Goal: Task Accomplishment & Management: Complete application form

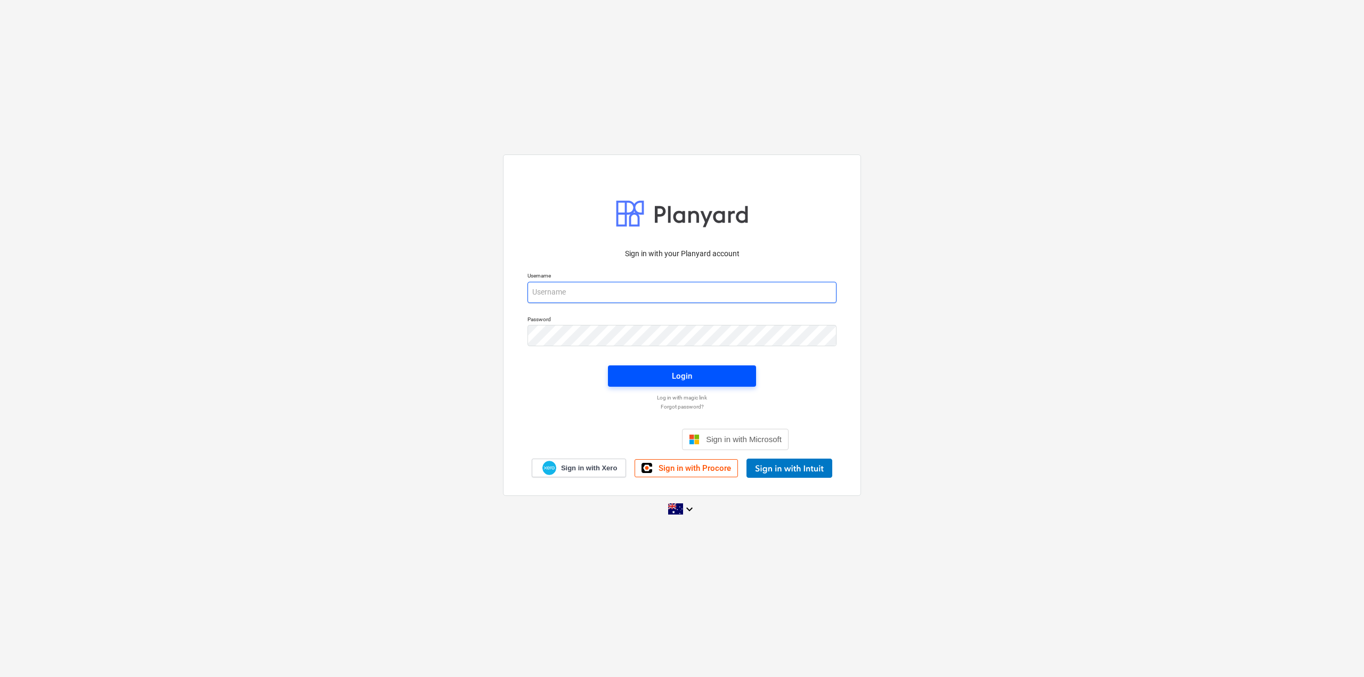
type input "[EMAIL_ADDRESS][DOMAIN_NAME]"
click at [653, 376] on span "Login" at bounding box center [682, 376] width 123 height 14
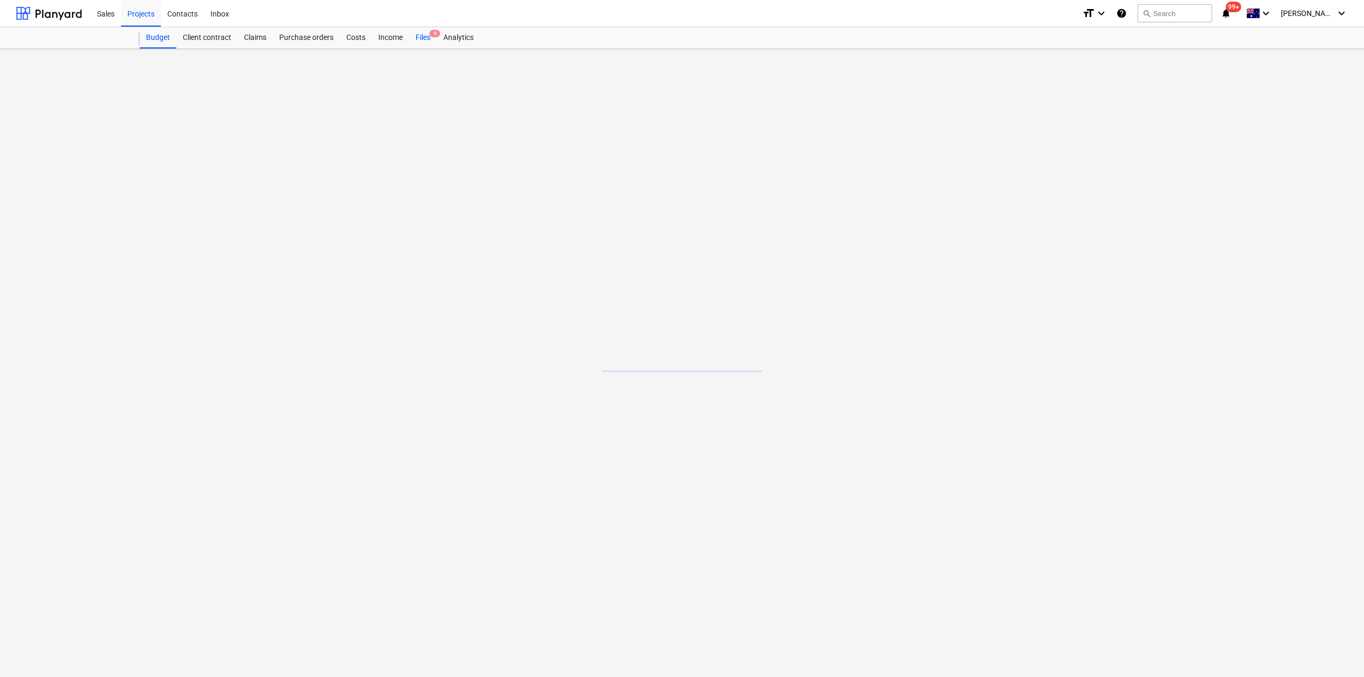
click at [431, 38] on div "Files 9" at bounding box center [423, 37] width 28 height 21
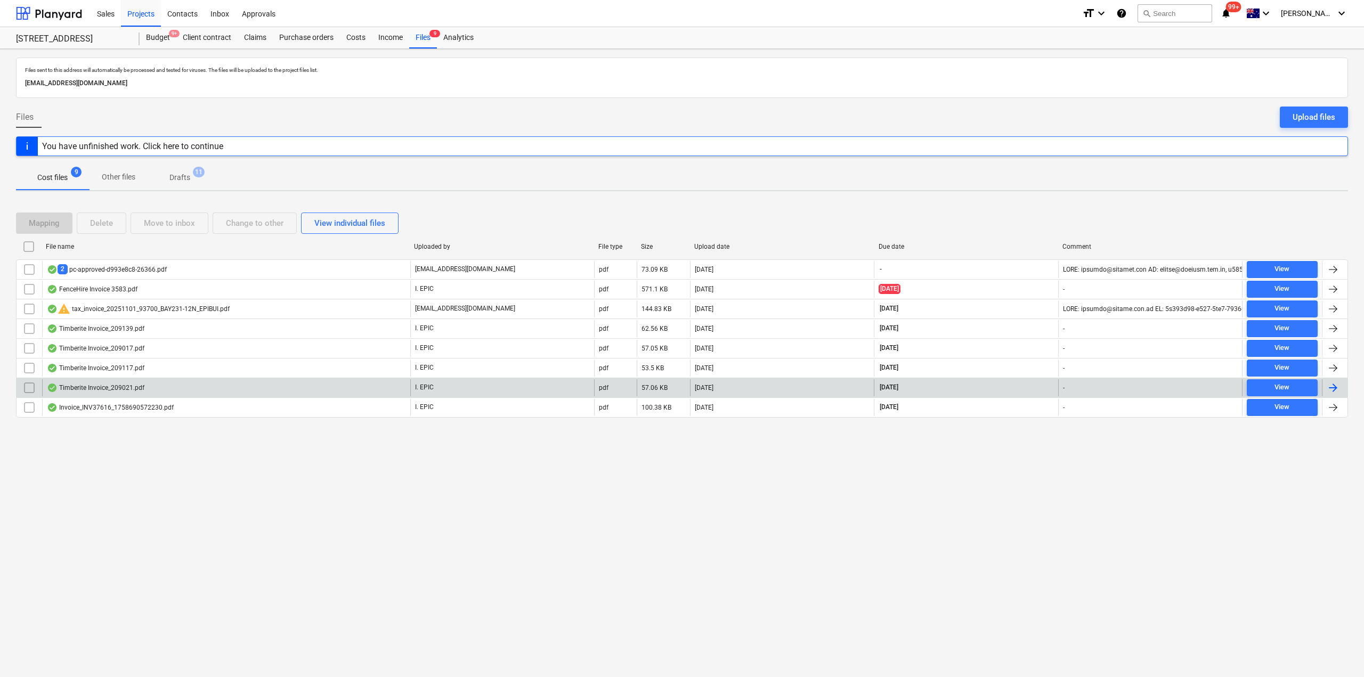
click at [119, 387] on div "Timberite Invoice_209021.pdf" at bounding box center [95, 388] width 97 height 9
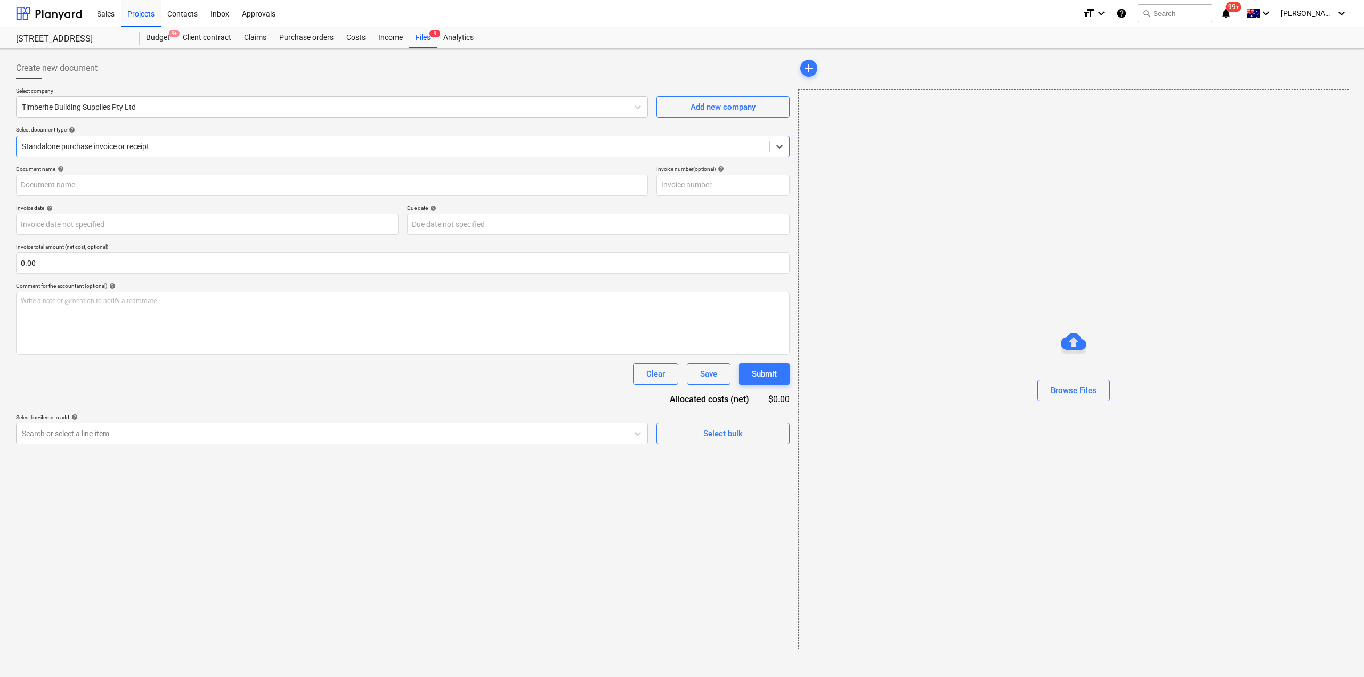
type input "209021"
type input "[DATE]"
click at [425, 47] on div "Files 9" at bounding box center [423, 37] width 28 height 21
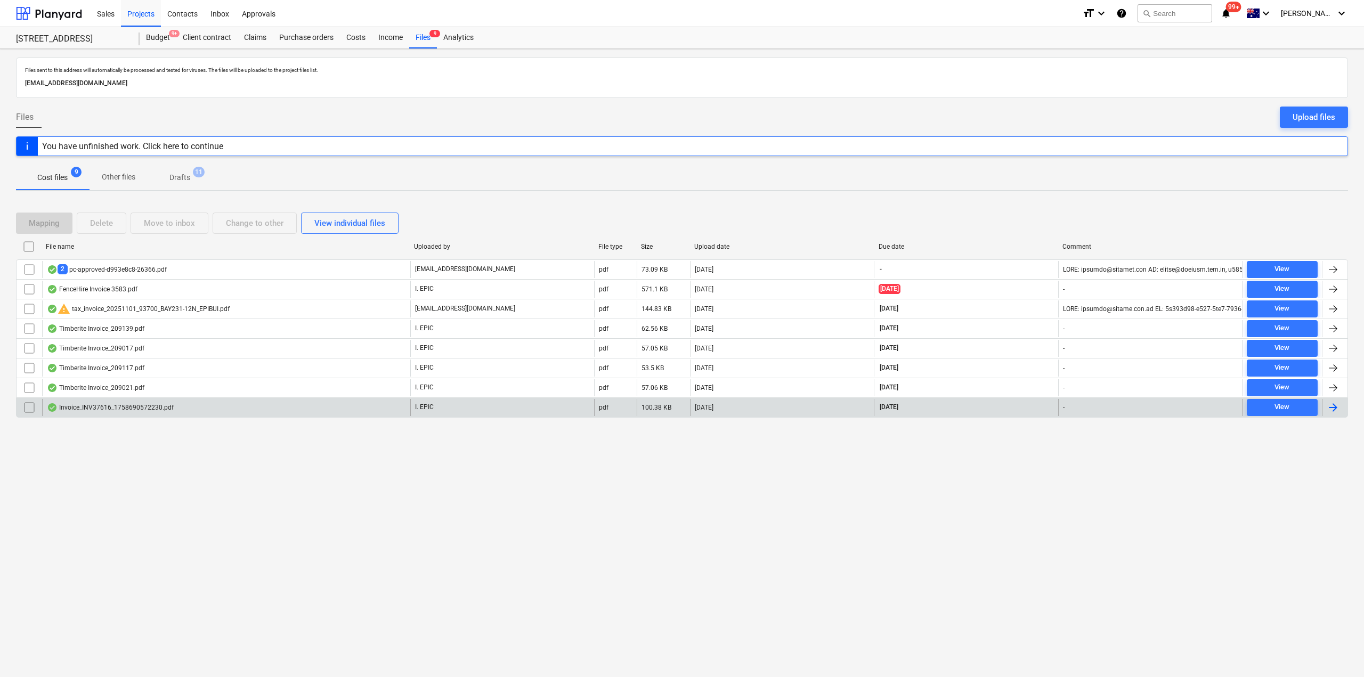
click at [184, 403] on div "Invoice_INV37616_1758690572230.pdf" at bounding box center [226, 407] width 368 height 17
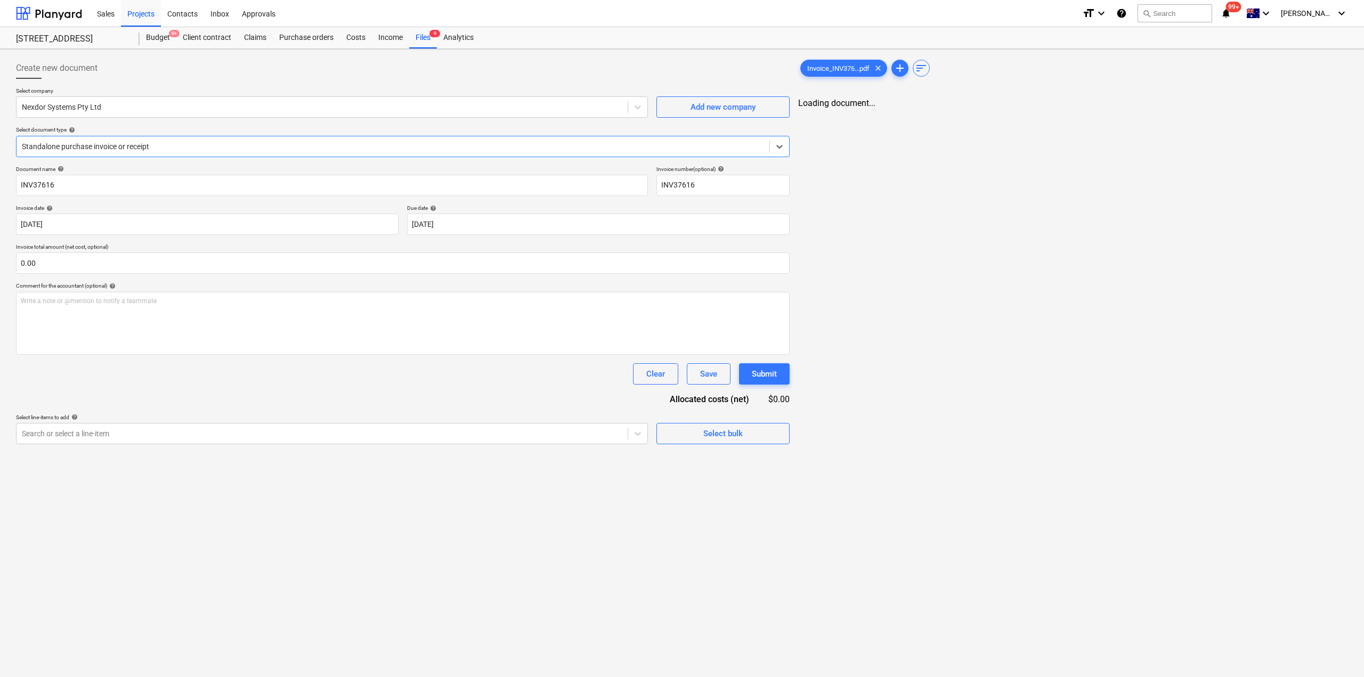
type input "INV37616"
type input "[DATE]"
click at [428, 38] on div "Files 9" at bounding box center [423, 37] width 28 height 21
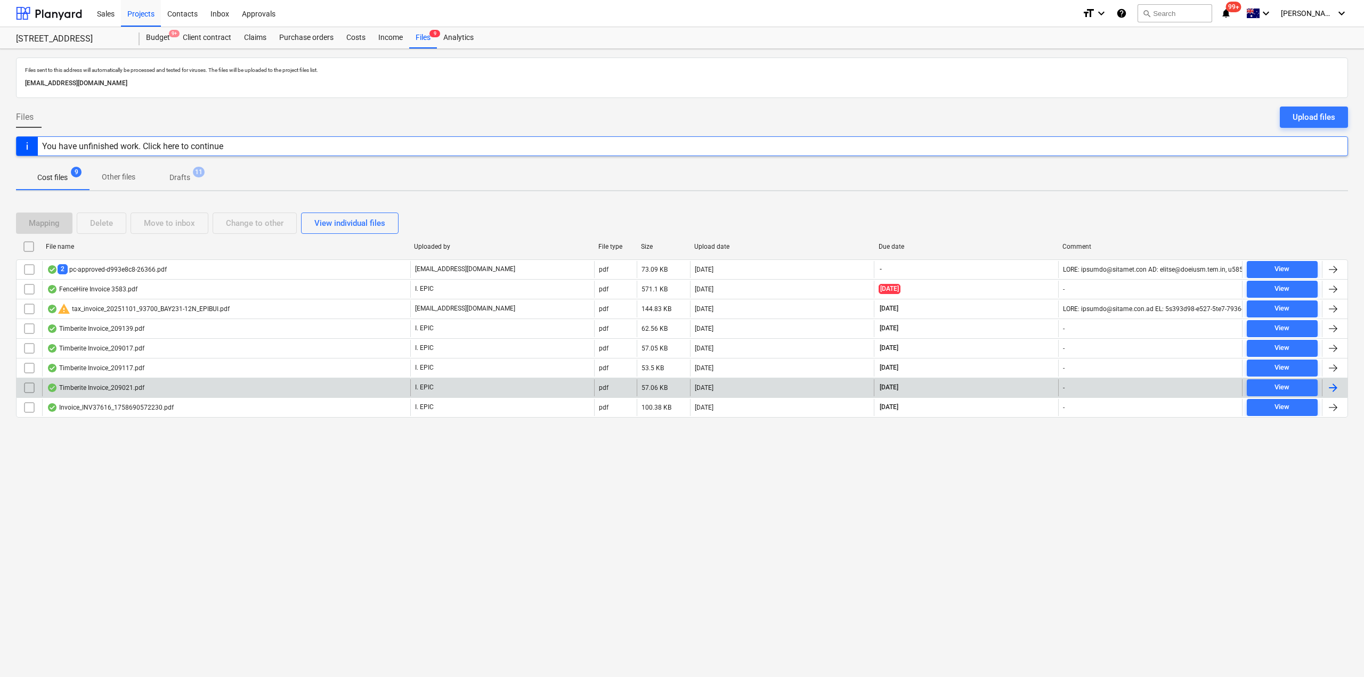
click at [227, 380] on div "Timberite Invoice_209021.pdf" at bounding box center [226, 387] width 368 height 17
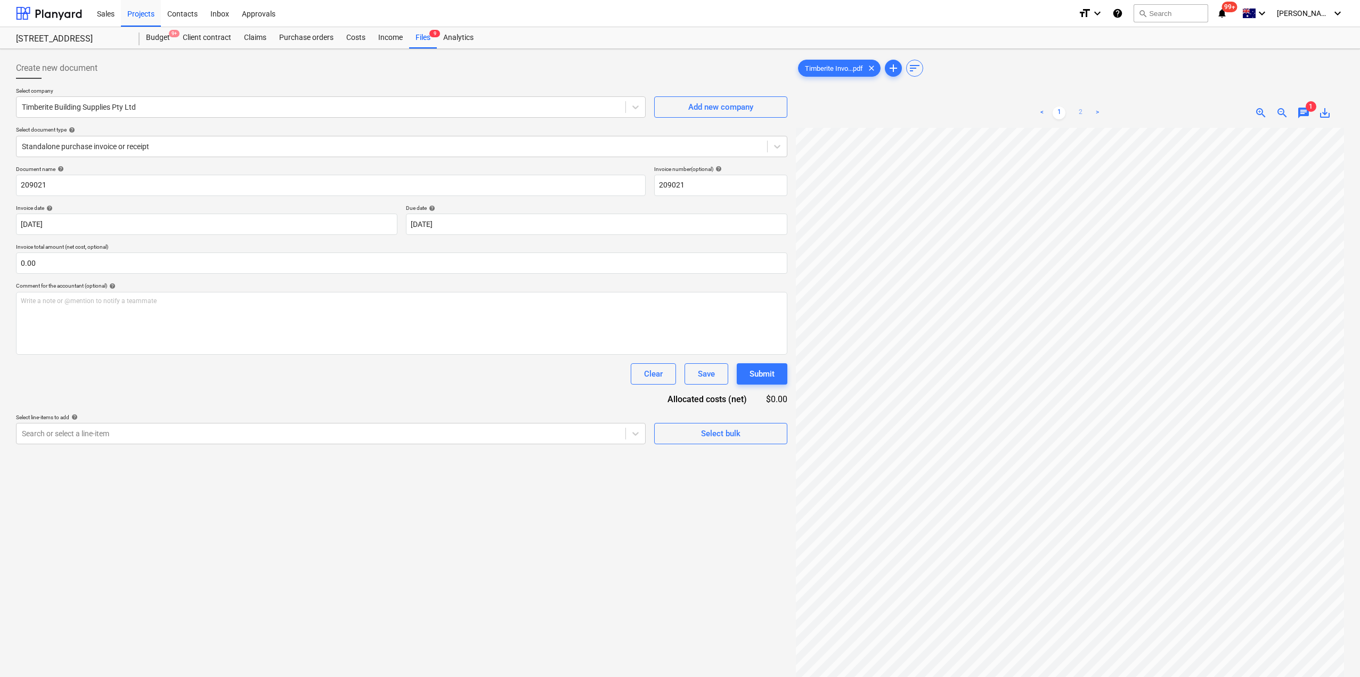
click at [1084, 117] on link "2" at bounding box center [1080, 113] width 13 height 13
click at [1063, 113] on link "1" at bounding box center [1059, 113] width 13 height 13
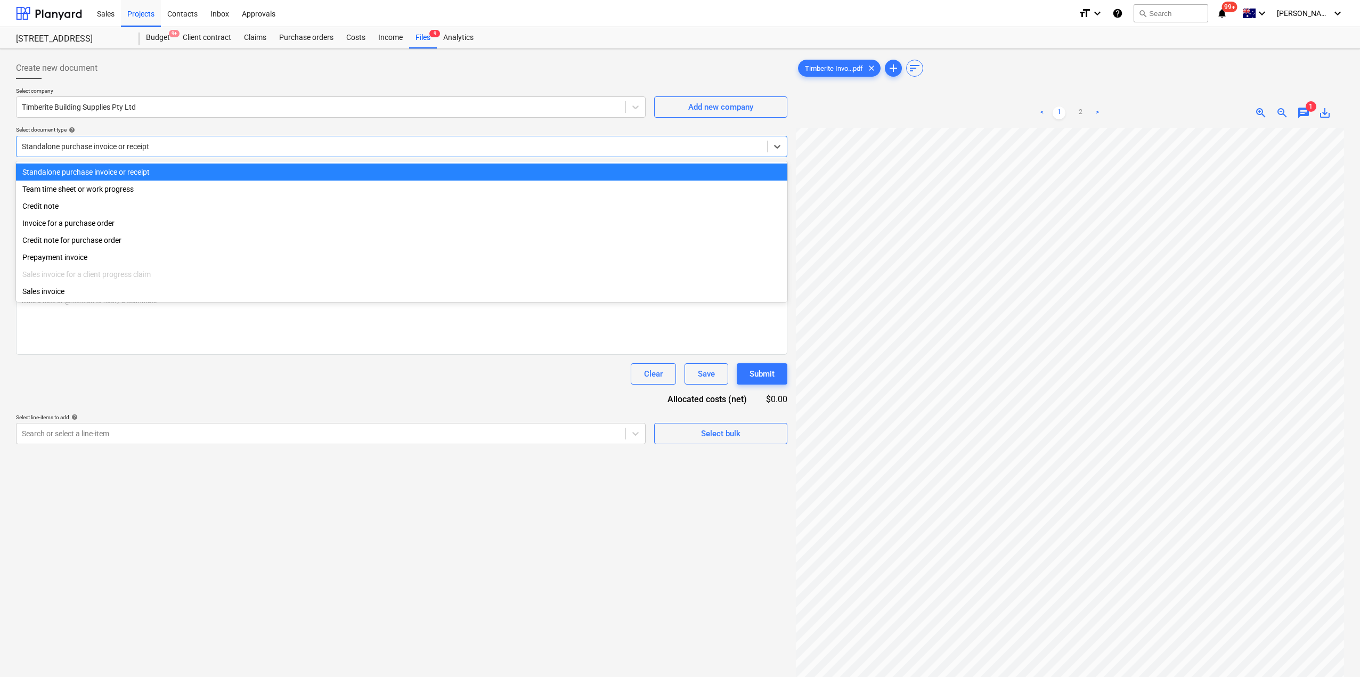
click at [163, 149] on div at bounding box center [392, 146] width 740 height 11
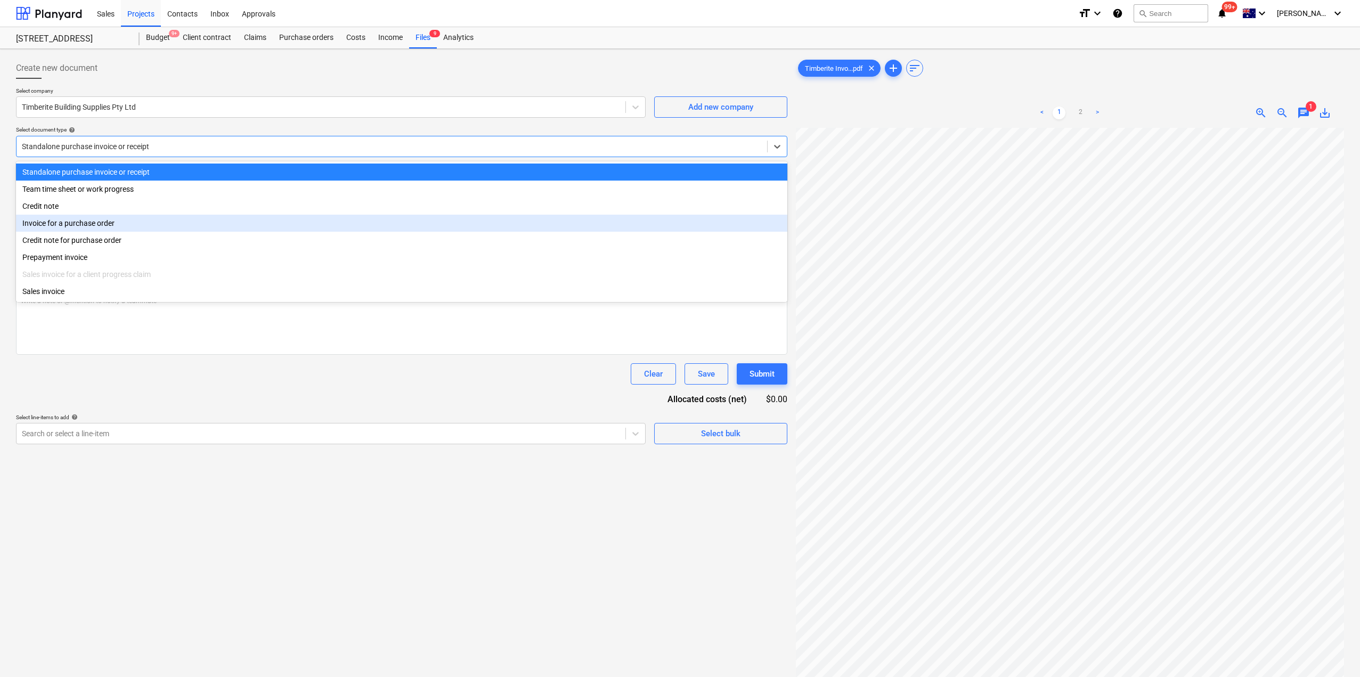
click at [95, 224] on div "Invoice for a purchase order" at bounding box center [401, 223] width 771 height 17
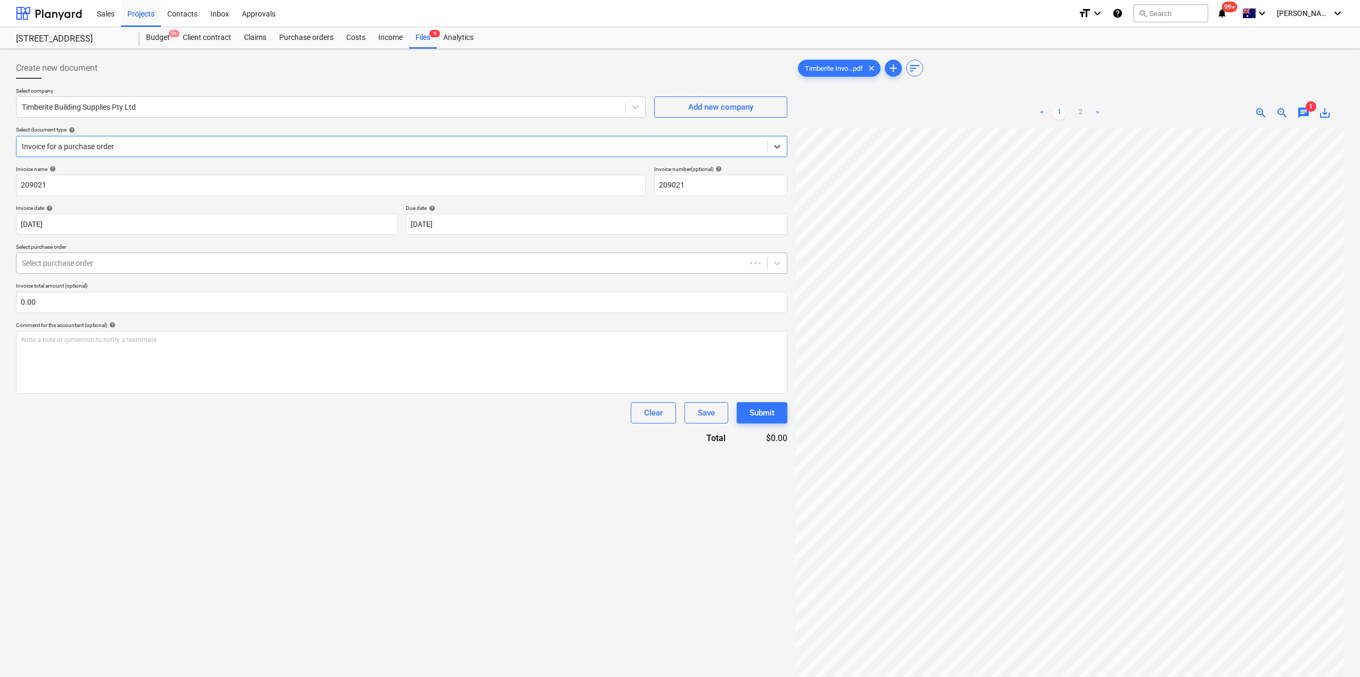
click at [97, 263] on div at bounding box center [381, 263] width 719 height 11
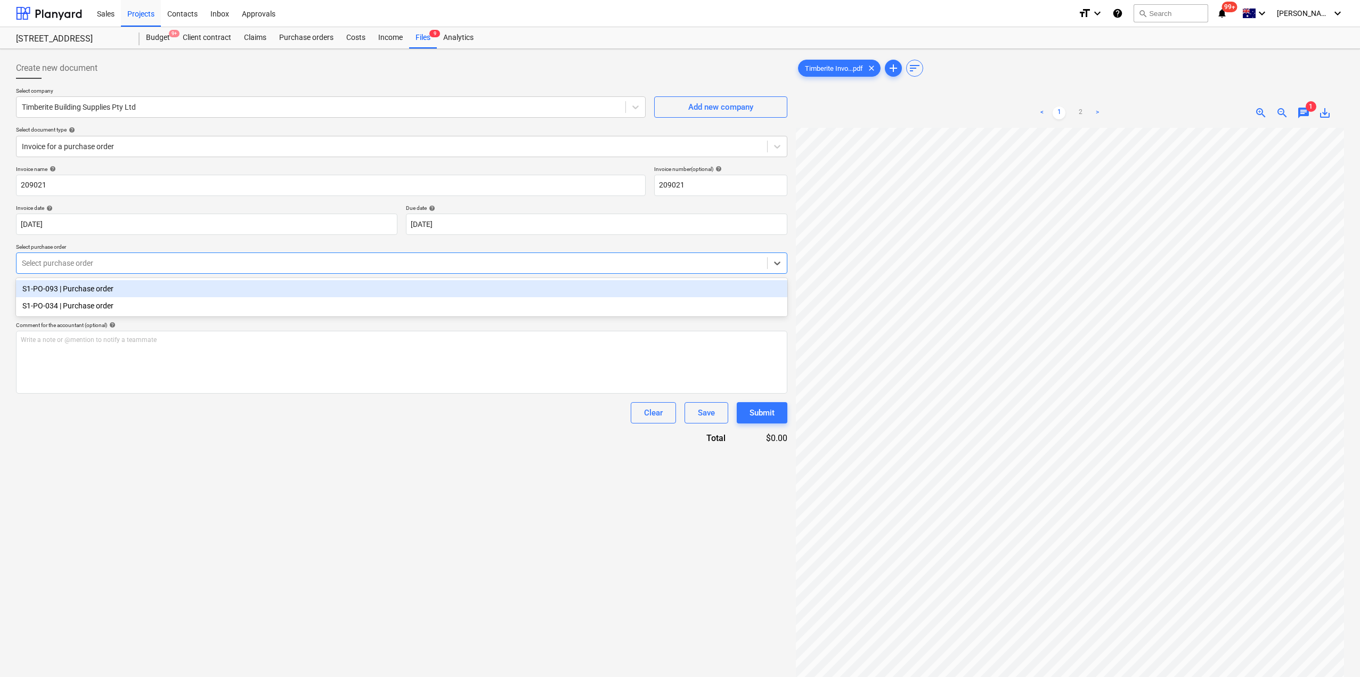
click at [95, 294] on div "S1-PO-093 | Purchase order" at bounding box center [401, 288] width 771 height 17
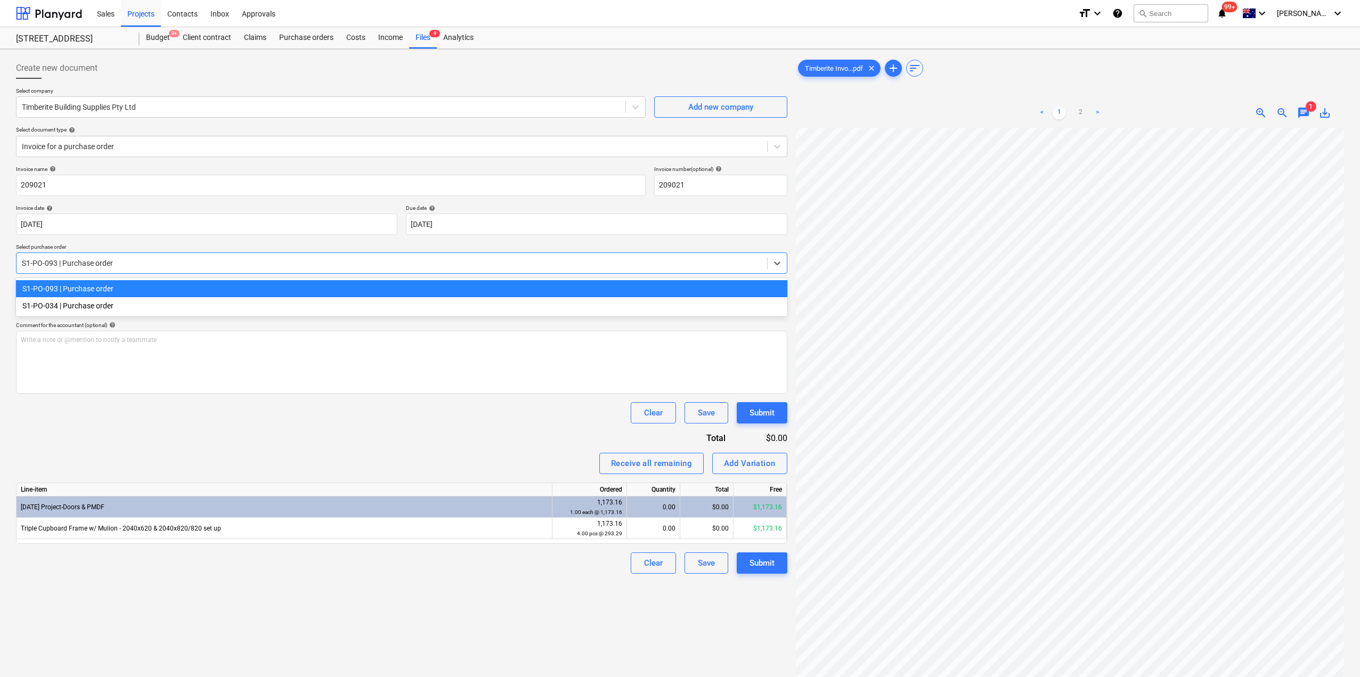
click at [153, 266] on div at bounding box center [392, 263] width 740 height 11
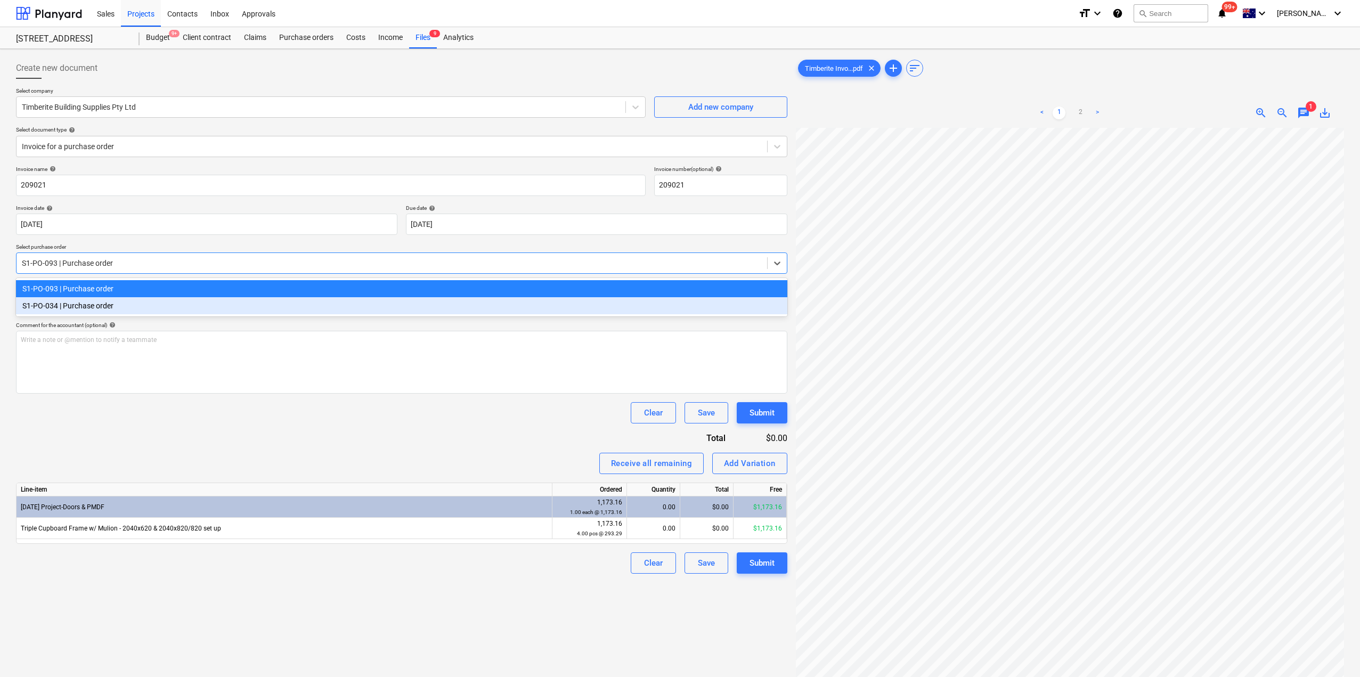
click at [117, 306] on div "S1-PO-034 | Purchase order" at bounding box center [401, 305] width 771 height 17
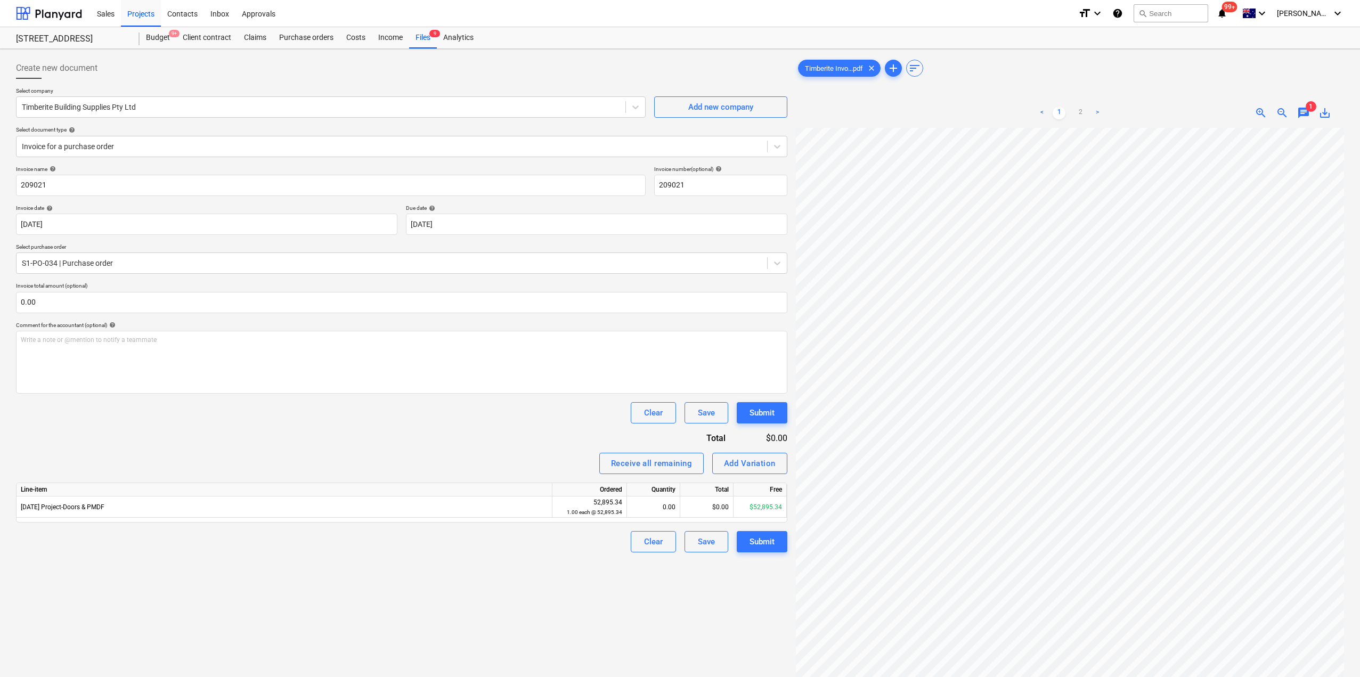
scroll to position [0, 242]
click at [788, 546] on div "Create new document Select company Timberite Building Supplies Pty Ltd Add new …" at bounding box center [680, 416] width 1337 height 726
click at [306, 36] on div "Purchase orders" at bounding box center [306, 37] width 67 height 21
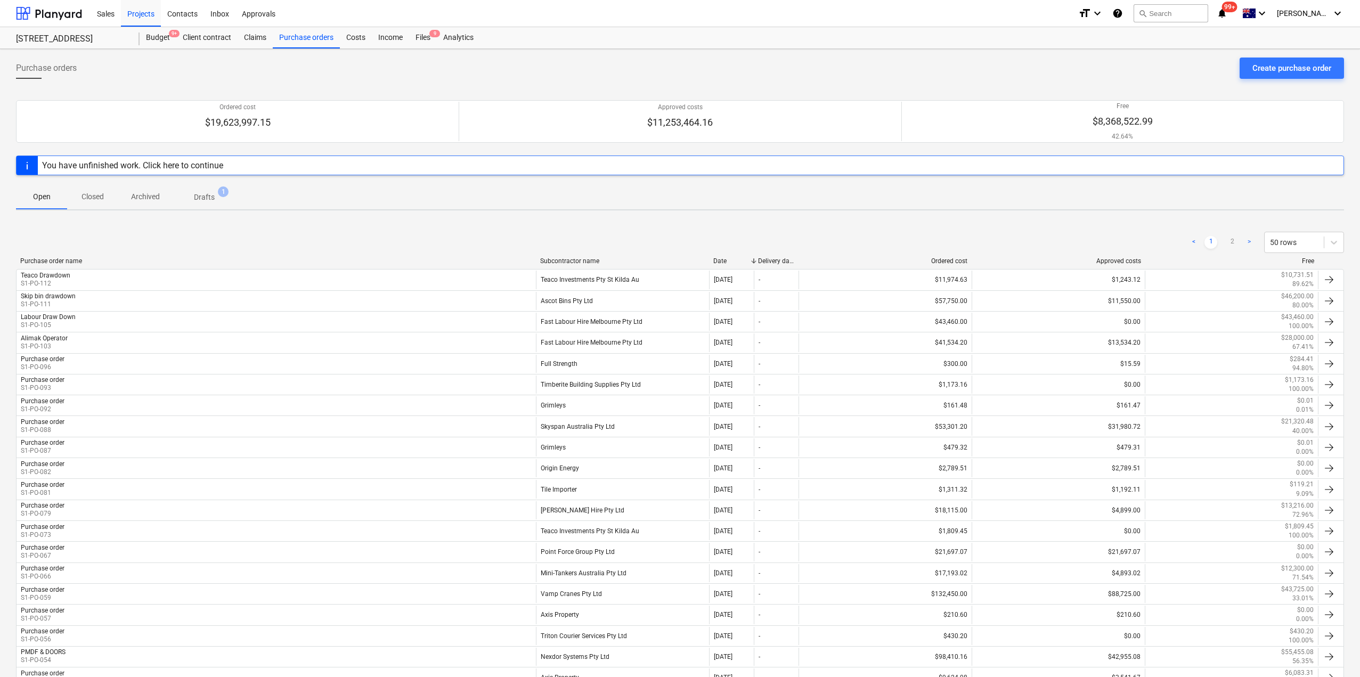
click at [561, 261] on div "Subcontractor name" at bounding box center [622, 260] width 165 height 7
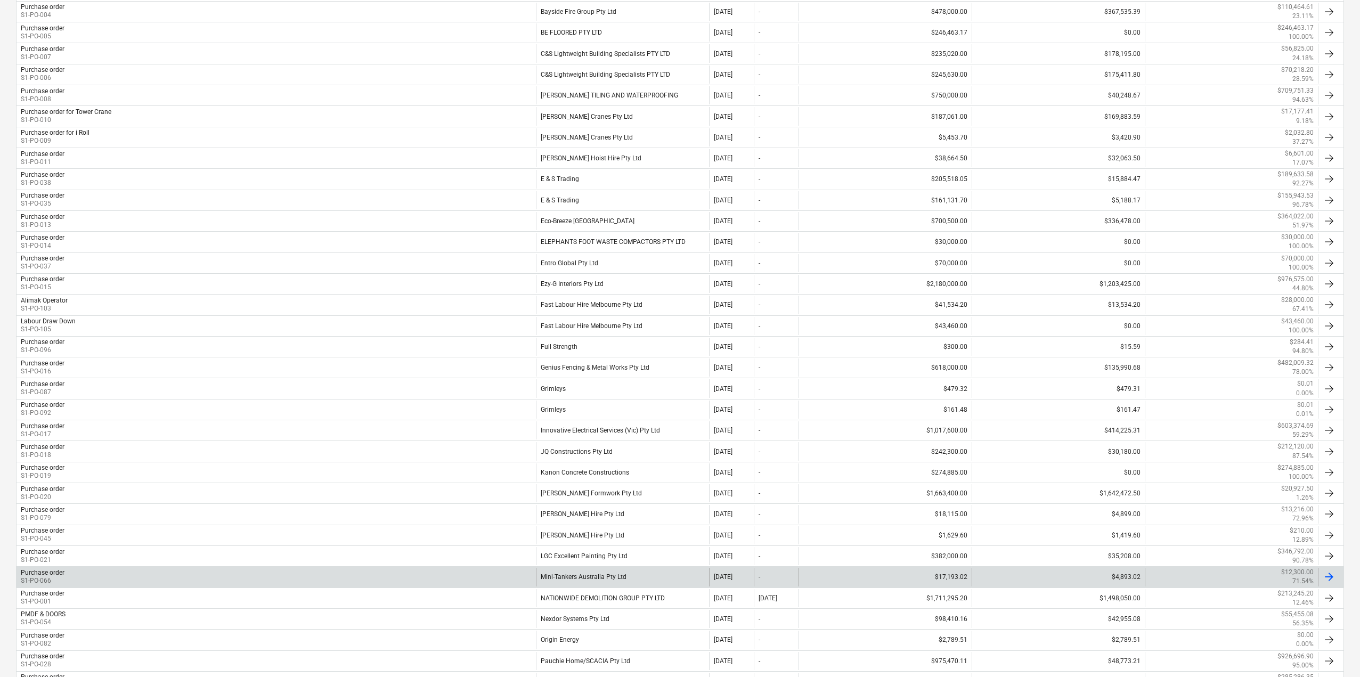
scroll to position [699, 0]
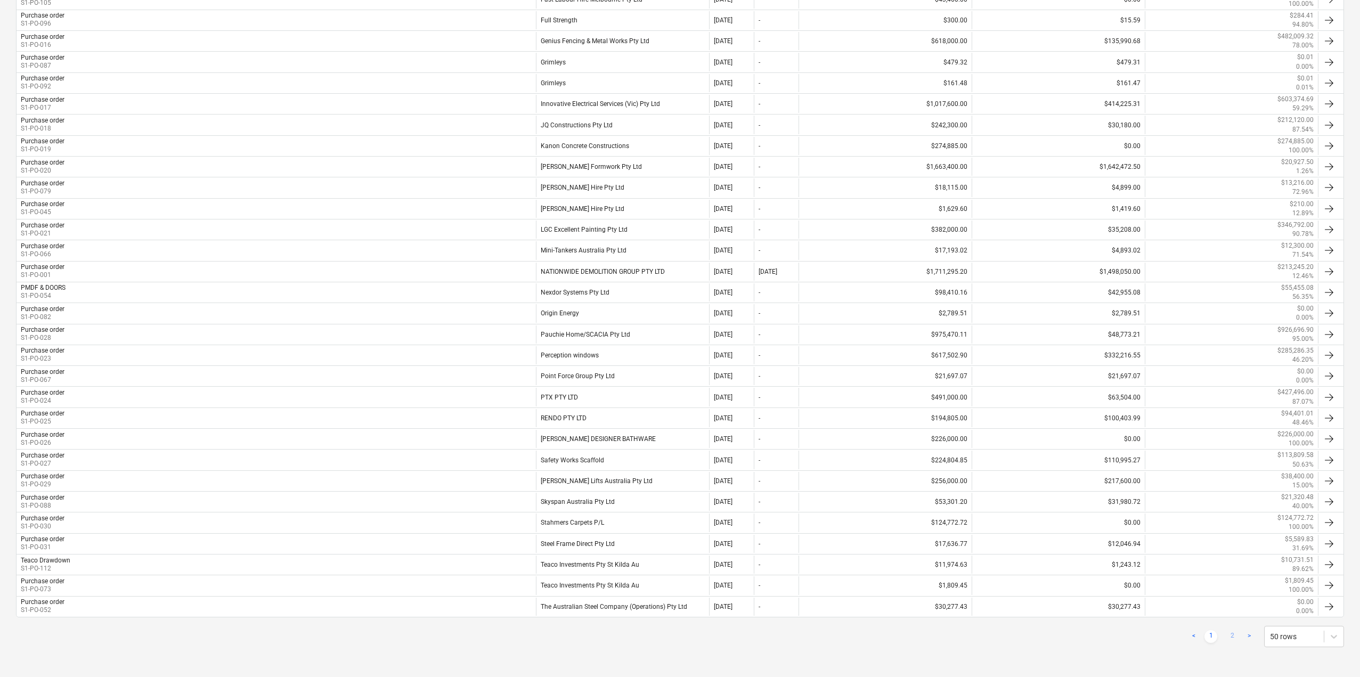
click at [1231, 634] on link "2" at bounding box center [1232, 636] width 13 height 13
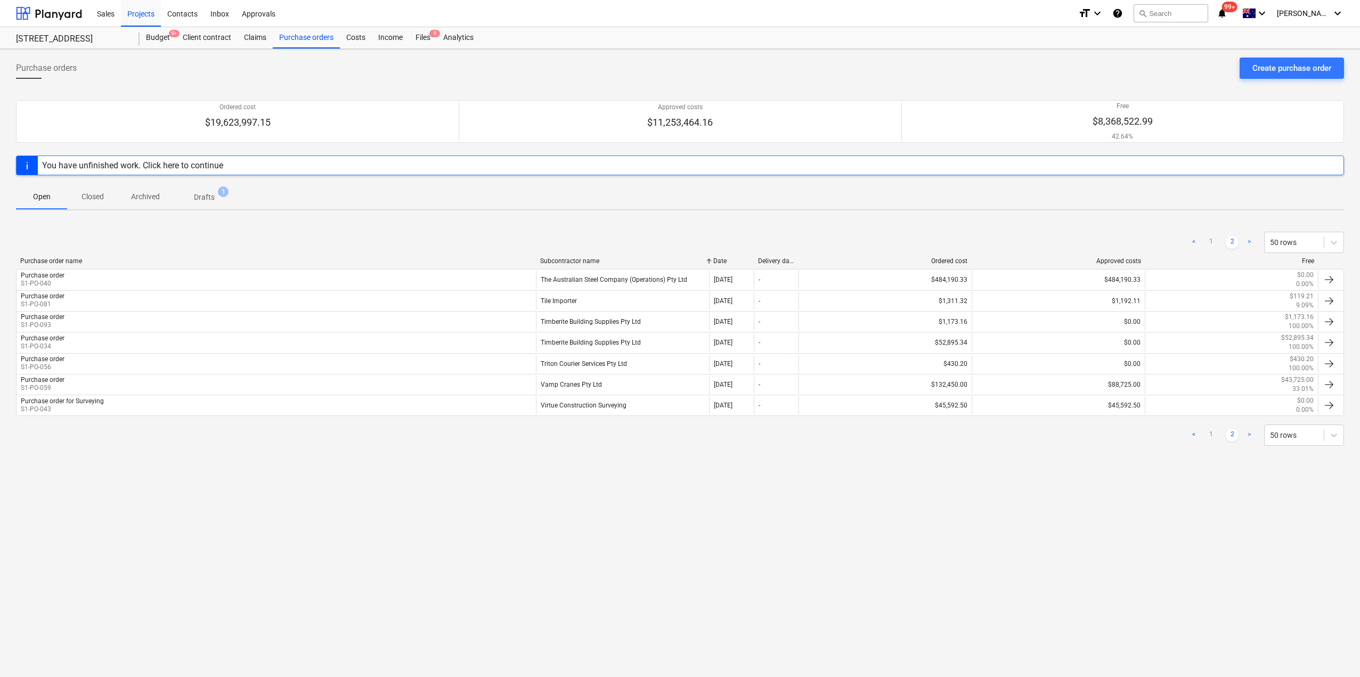
scroll to position [0, 0]
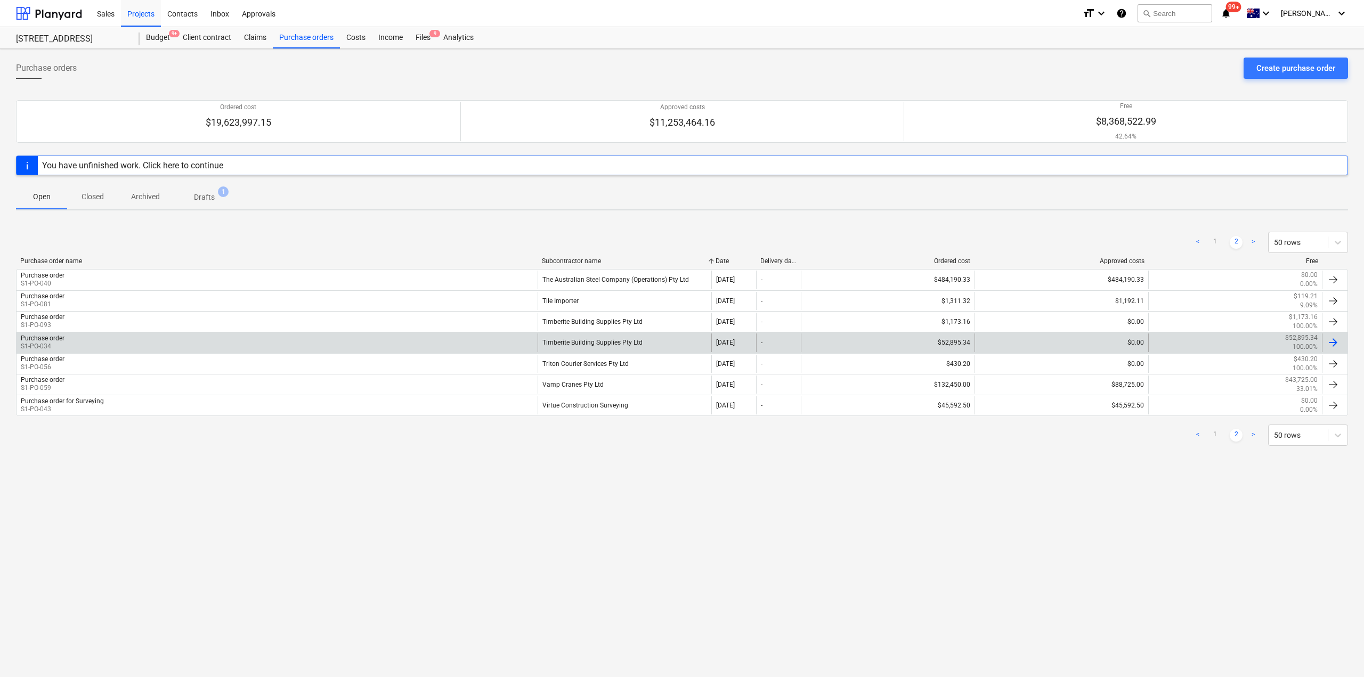
click at [576, 342] on div "Timberite Building Supplies Pty Ltd" at bounding box center [624, 342] width 174 height 18
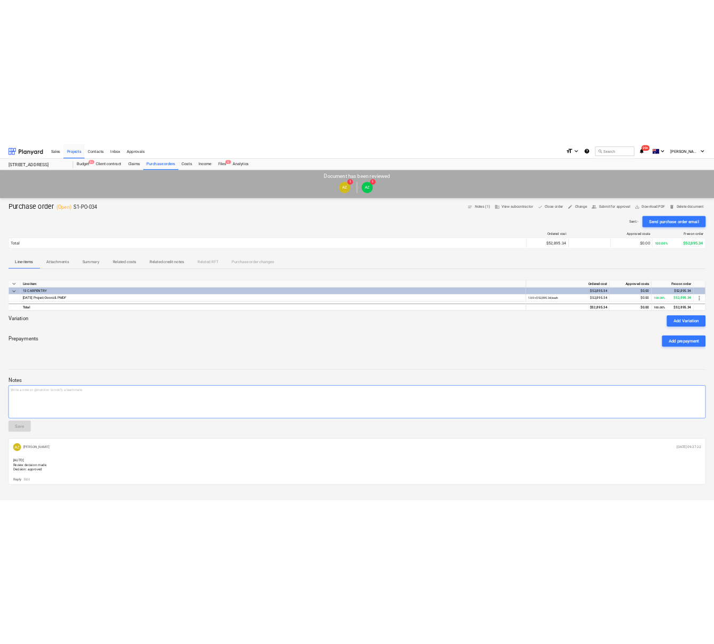
scroll to position [23, 0]
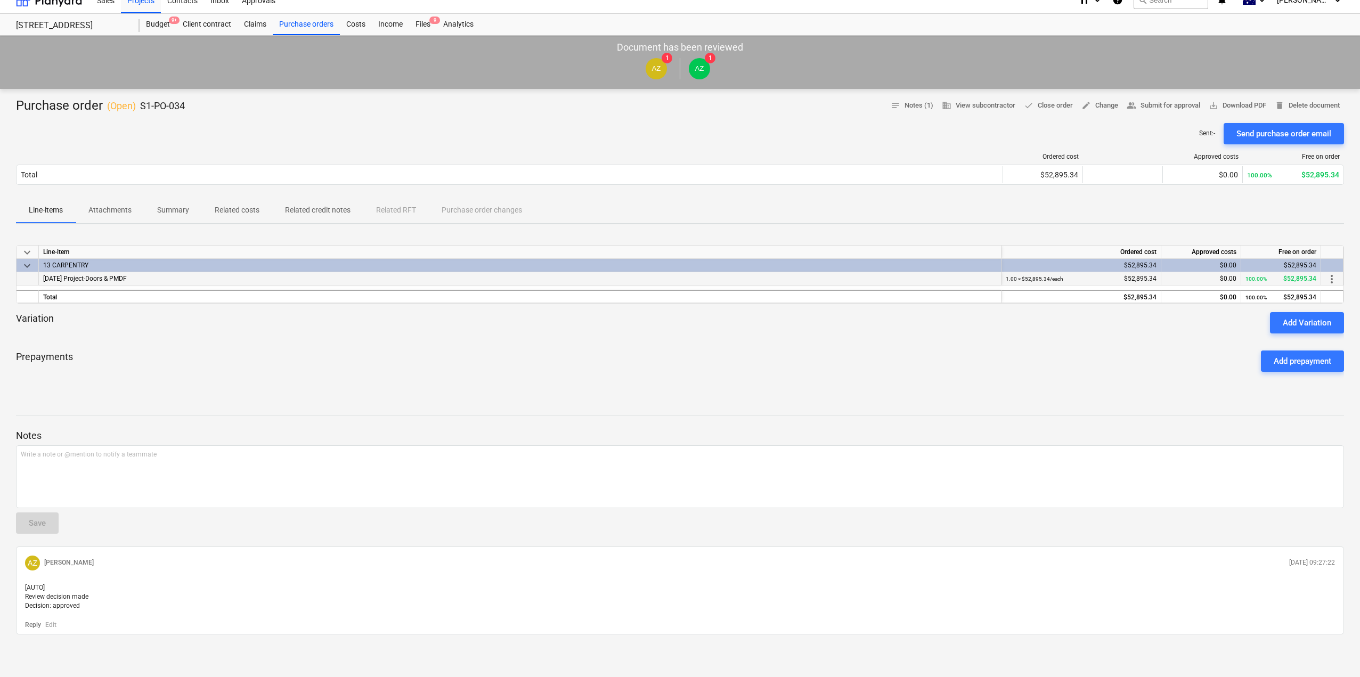
click at [752, 272] on div "[DATE] Project-Doors & PMDF" at bounding box center [520, 278] width 963 height 13
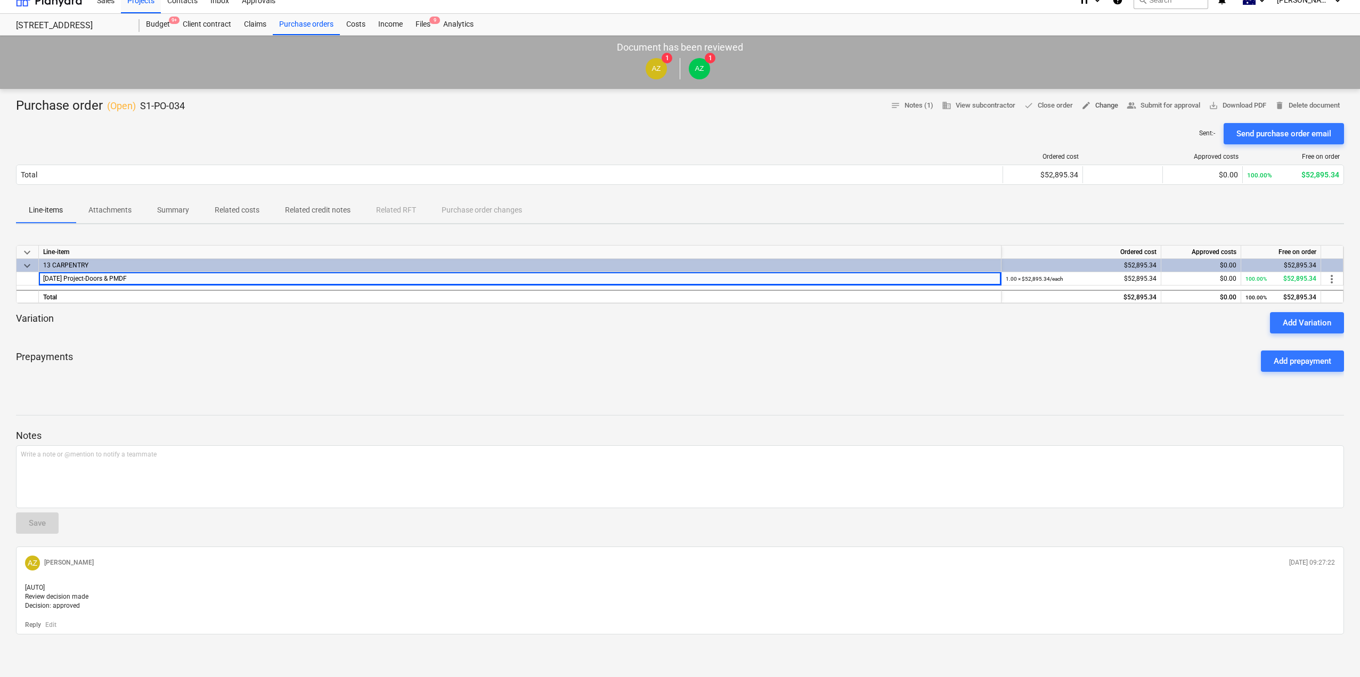
click at [1102, 100] on span "edit Change" at bounding box center [1099, 106] width 37 height 12
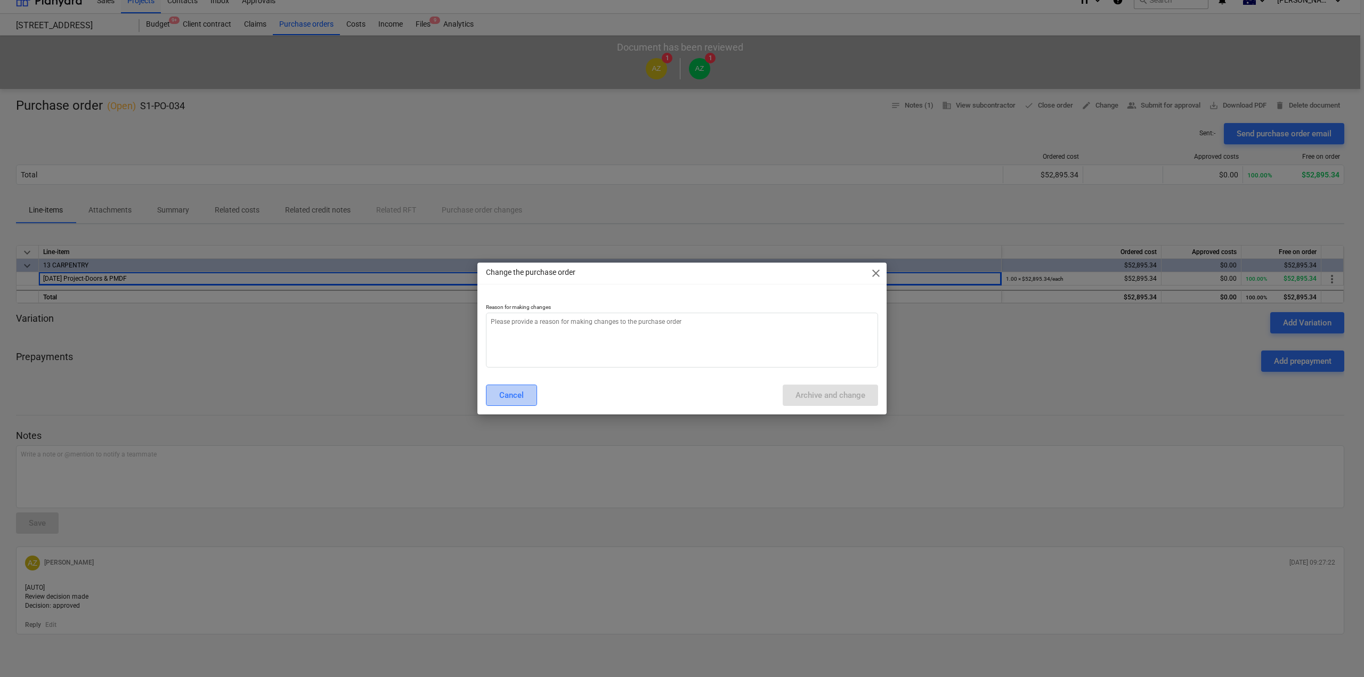
click at [519, 401] on div "Cancel" at bounding box center [511, 395] width 25 height 14
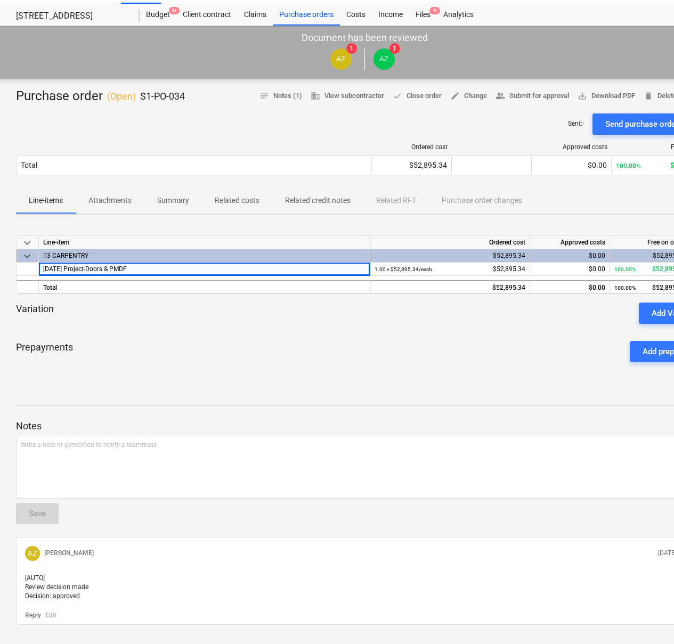
click at [524, 389] on div "Purchase order ( Open ) S1-PO-034 notes Notes (1) business View subcontractor d…" at bounding box center [364, 373] width 729 height 588
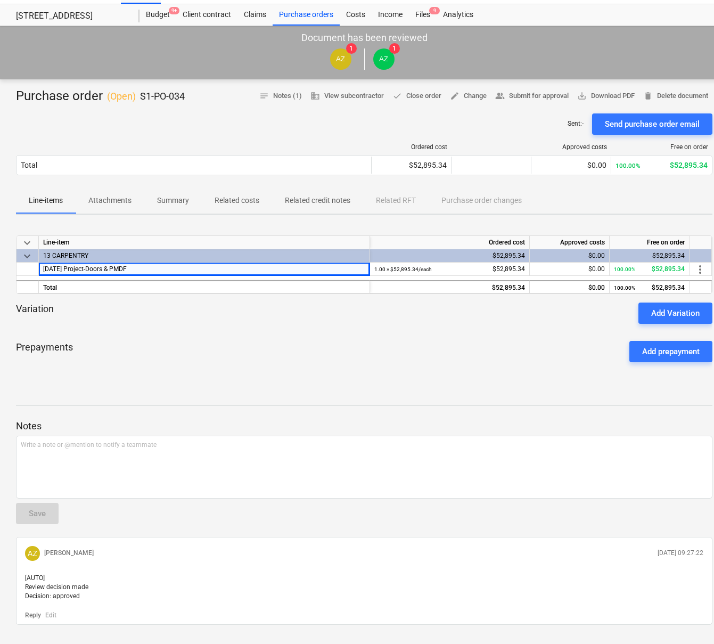
click at [380, 296] on div at bounding box center [364, 298] width 697 height 9
drag, startPoint x: 672, startPoint y: 124, endPoint x: 655, endPoint y: 39, distance: 85.9
click at [655, 39] on main "Document has been reviewed AZ 1 AZ 1 Purchase order ( Open ) S1-PO-034 notes No…" at bounding box center [364, 346] width 729 height 641
click at [672, 92] on span "delete Delete document" at bounding box center [676, 96] width 65 height 12
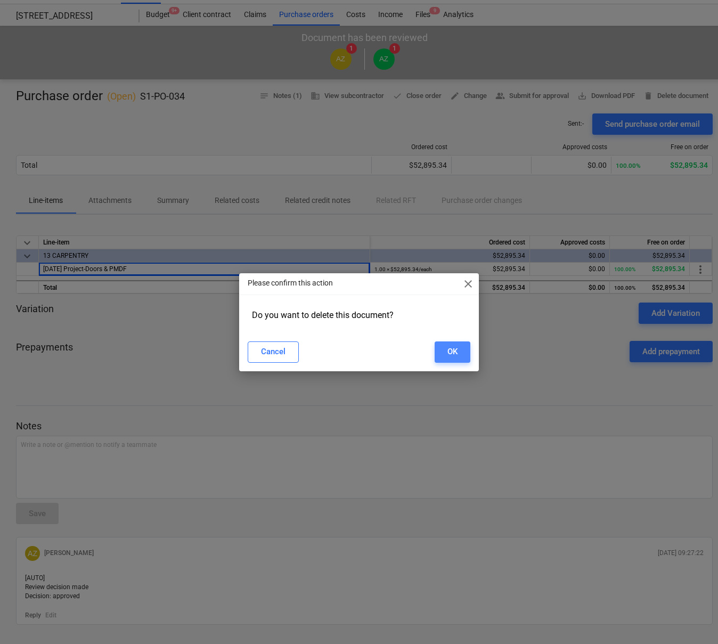
click at [459, 353] on button "OK" at bounding box center [453, 351] width 36 height 21
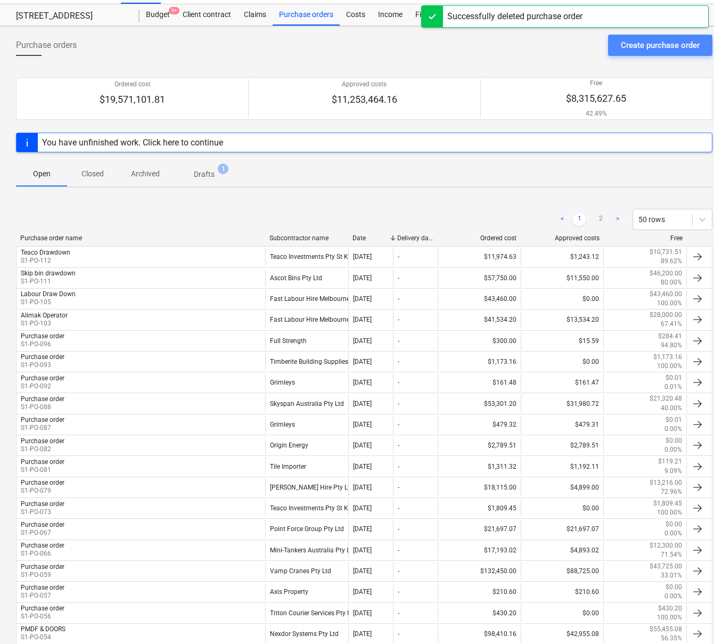
click at [655, 45] on div "Create purchase order" at bounding box center [660, 45] width 79 height 14
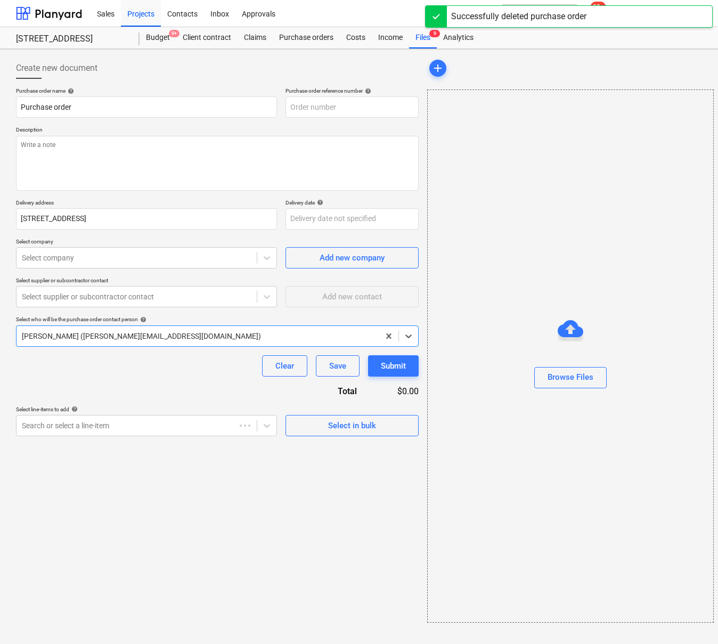
type textarea "x"
type input "S1-PO-114"
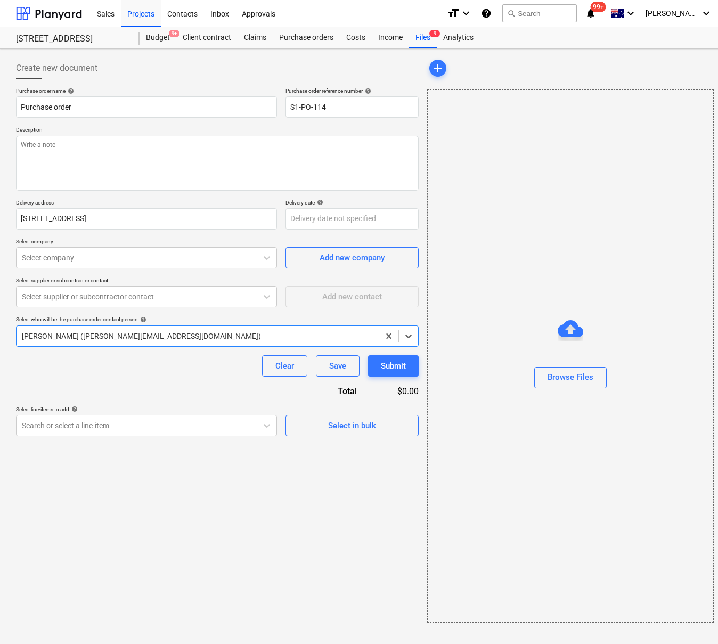
type textarea "x"
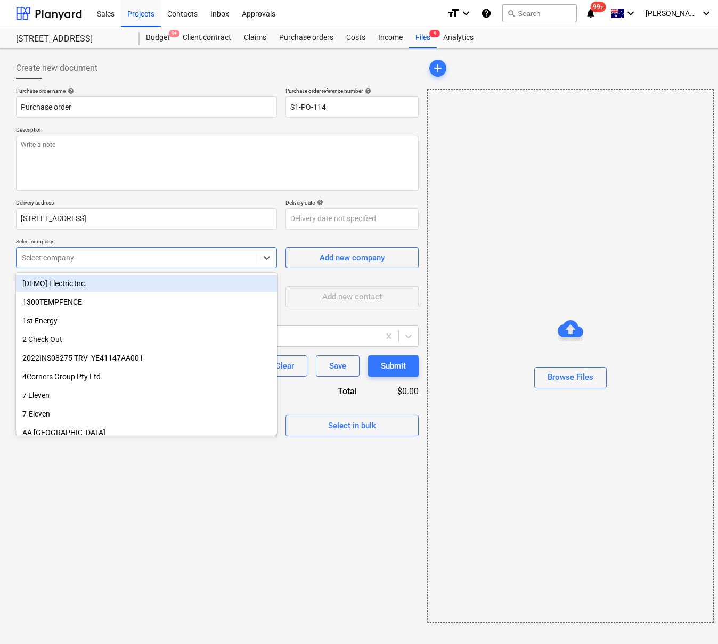
click at [95, 259] on div at bounding box center [137, 258] width 230 height 11
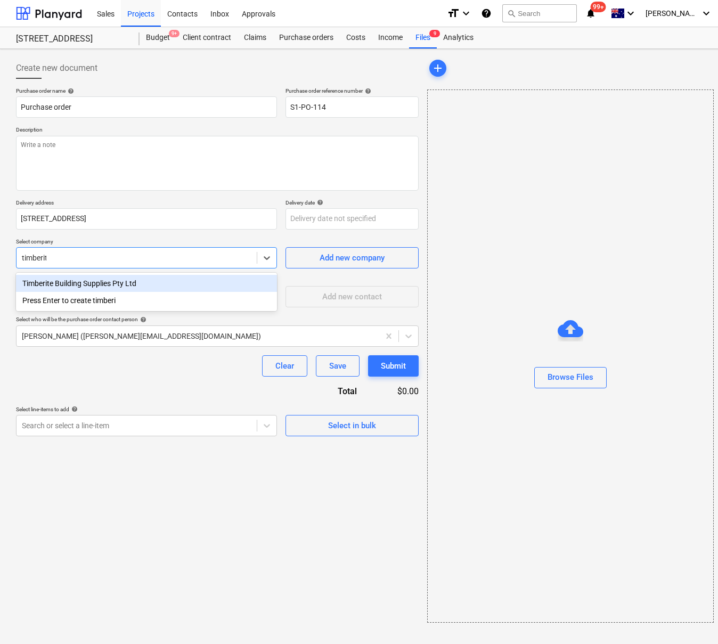
type input "timberite"
click at [108, 278] on div "Timberite Building Supplies Pty Ltd" at bounding box center [146, 283] width 261 height 17
type textarea "x"
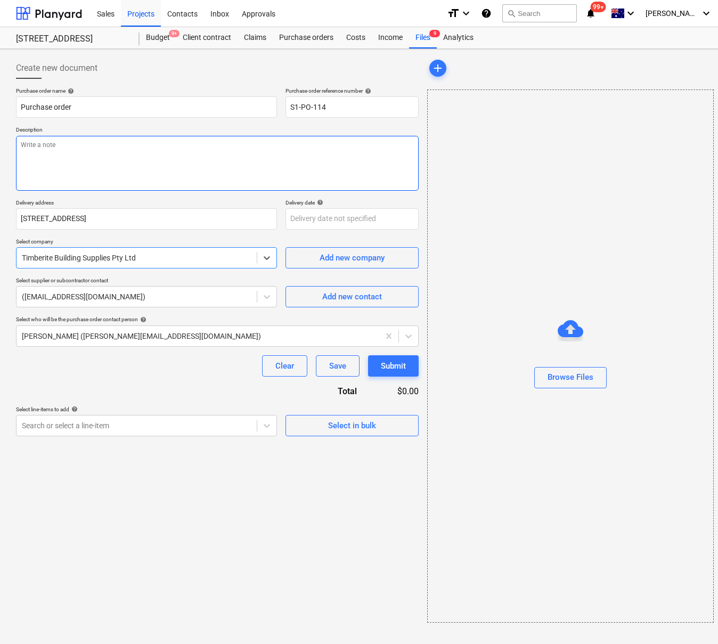
click at [148, 167] on textarea at bounding box center [217, 163] width 403 height 55
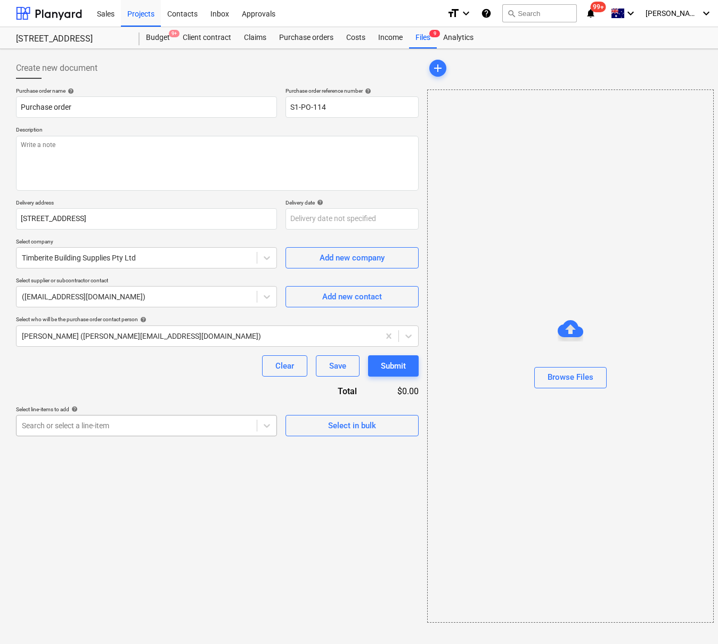
type textarea "x"
click at [142, 422] on div at bounding box center [137, 425] width 230 height 11
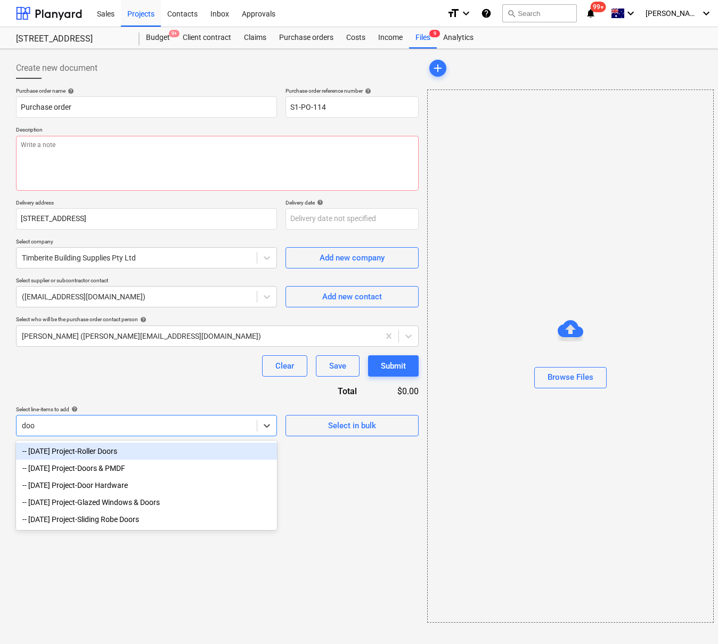
type input "door"
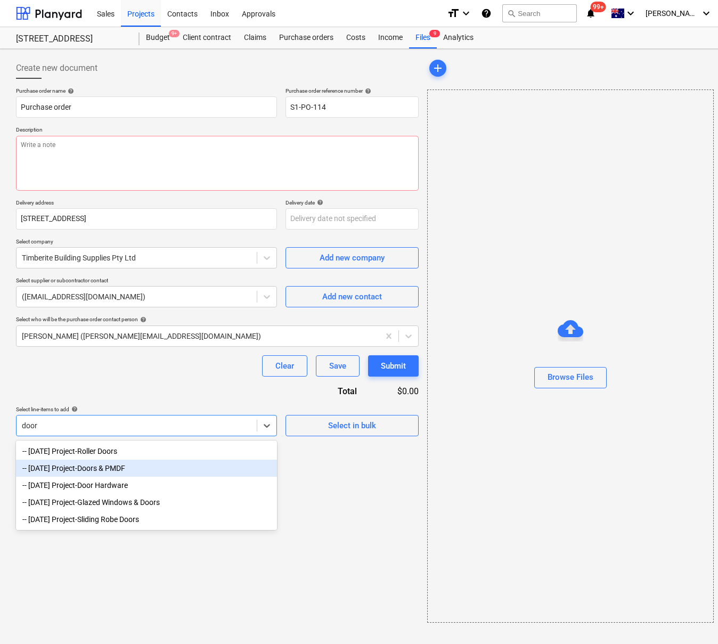
click at [144, 469] on div "-- [DATE] Project-Doors & PMDF" at bounding box center [146, 468] width 261 height 17
type textarea "x"
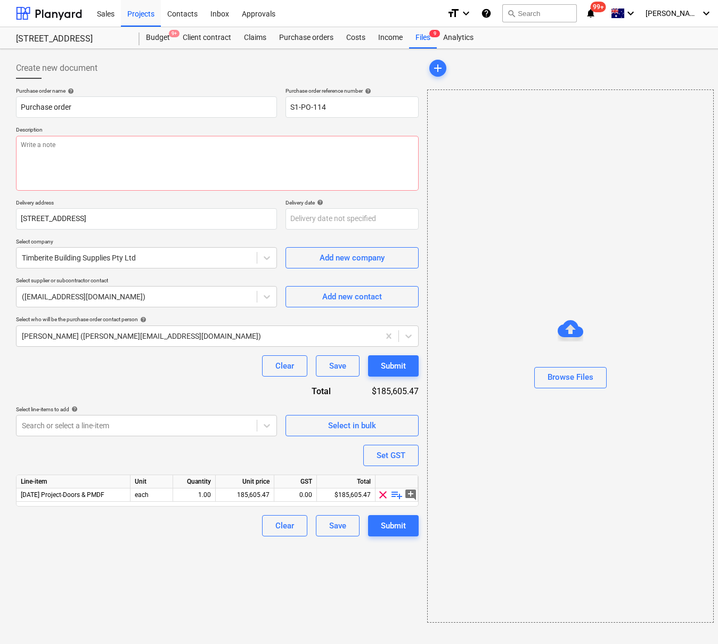
click at [376, 569] on div "Create new document Purchase order name help Purchase order Purchase order refe…" at bounding box center [217, 340] width 411 height 574
click at [399, 494] on span "playlist_add" at bounding box center [396, 494] width 13 height 13
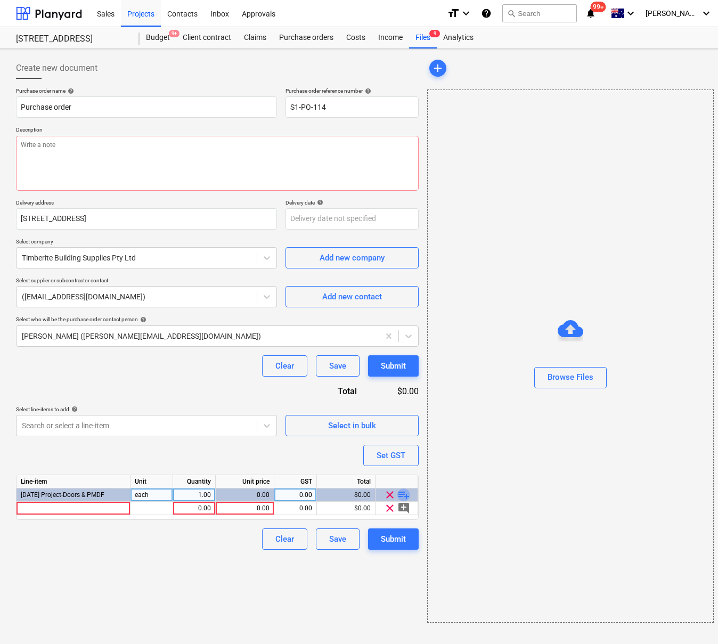
click at [401, 496] on span "playlist_add" at bounding box center [403, 494] width 13 height 13
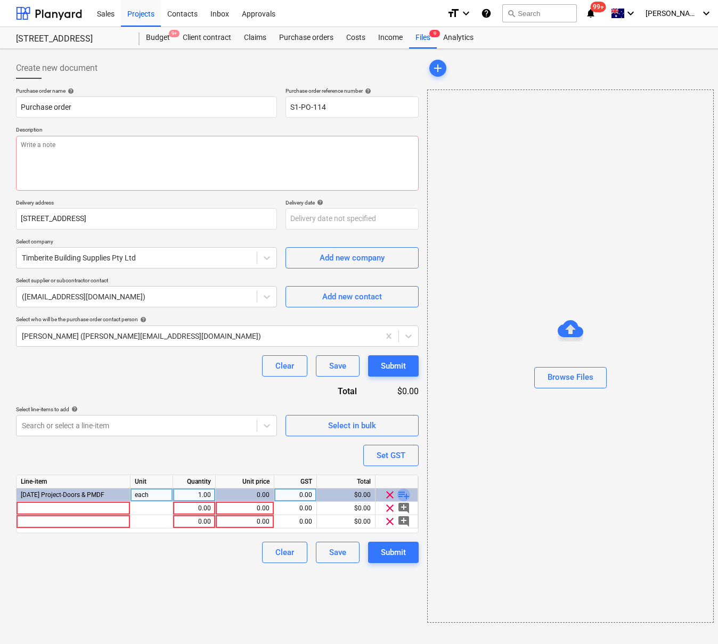
click at [405, 496] on span "playlist_add" at bounding box center [403, 494] width 13 height 13
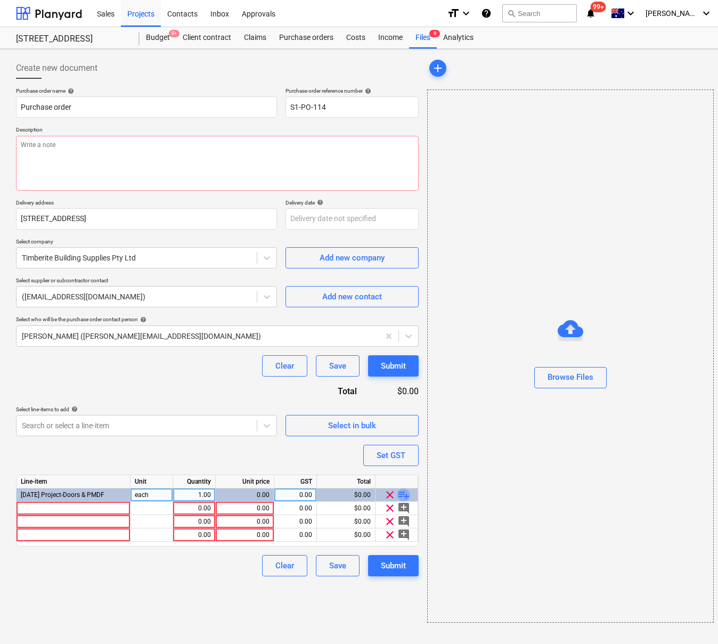
click at [405, 496] on span "playlist_add" at bounding box center [403, 494] width 13 height 13
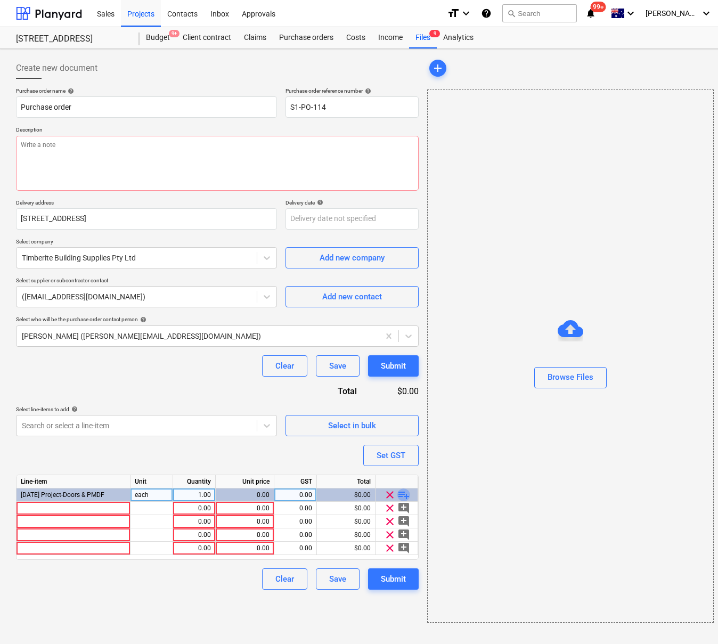
click at [405, 496] on span "playlist_add" at bounding box center [403, 494] width 13 height 13
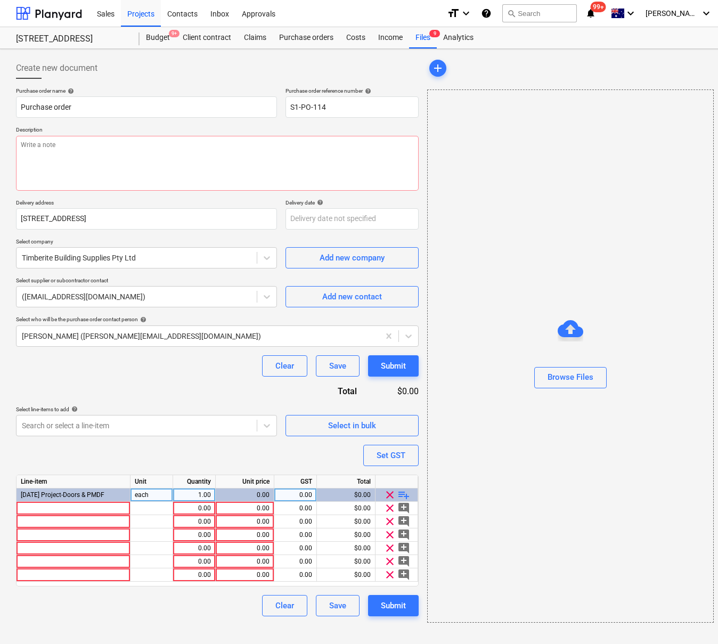
click at [405, 496] on span "playlist_add" at bounding box center [403, 494] width 13 height 13
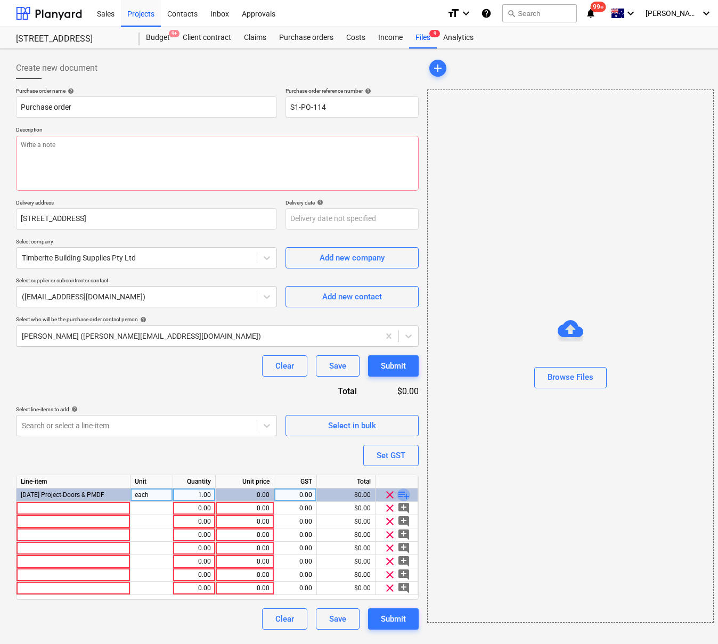
click at [405, 496] on span "playlist_add" at bounding box center [403, 494] width 13 height 13
type textarea "x"
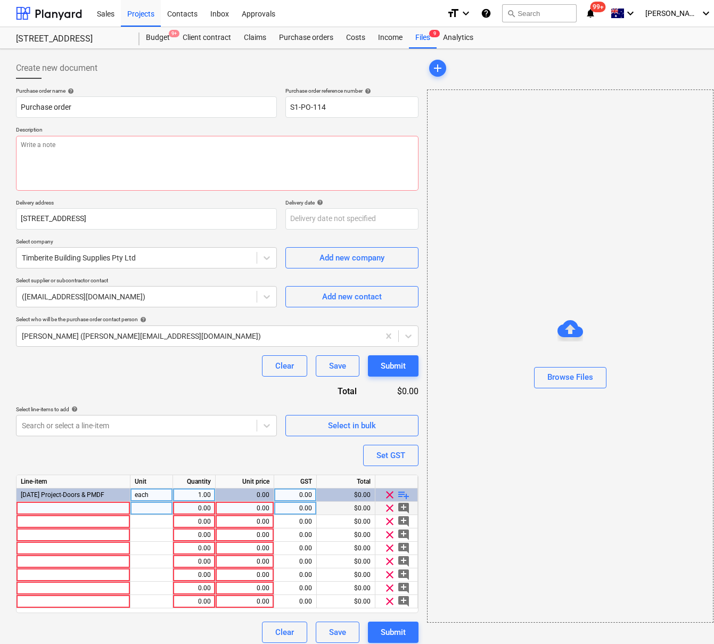
click at [58, 512] on div at bounding box center [74, 508] width 114 height 13
type input "Cavity Slider - 2040x720"
drag, startPoint x: 112, startPoint y: 506, endPoint x: 12, endPoint y: 510, distance: 100.2
click at [12, 510] on div "Create new document Purchase order name help Purchase order Purchase order refe…" at bounding box center [217, 350] width 411 height 594
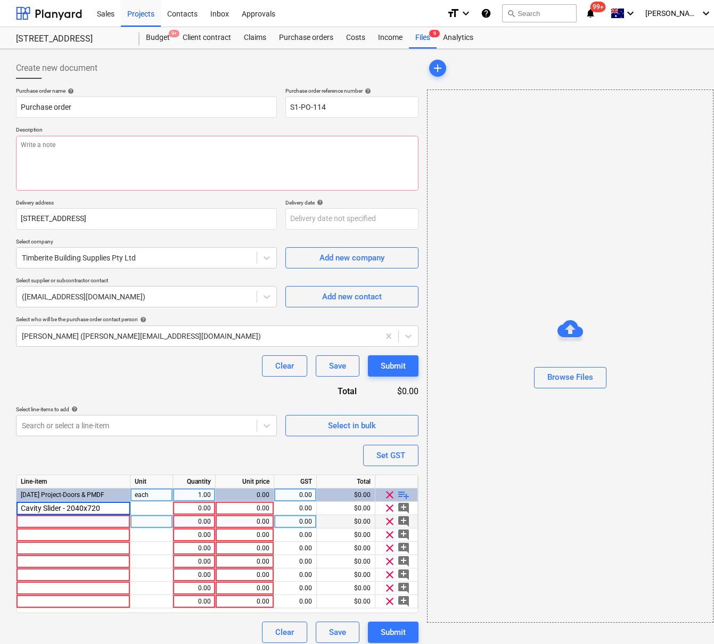
type textarea "x"
click at [37, 517] on div at bounding box center [74, 521] width 114 height 13
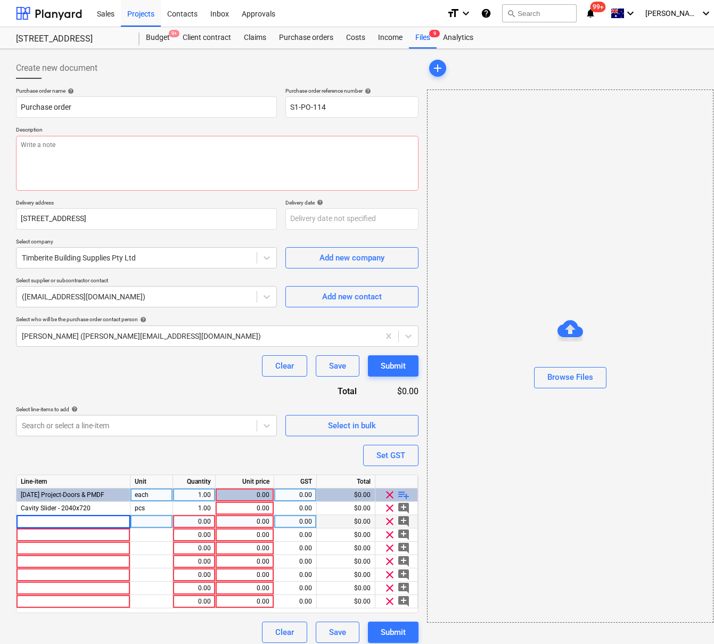
type input "Cavity Slider - 2040x720"
type textarea "x"
click at [36, 534] on div at bounding box center [74, 534] width 114 height 13
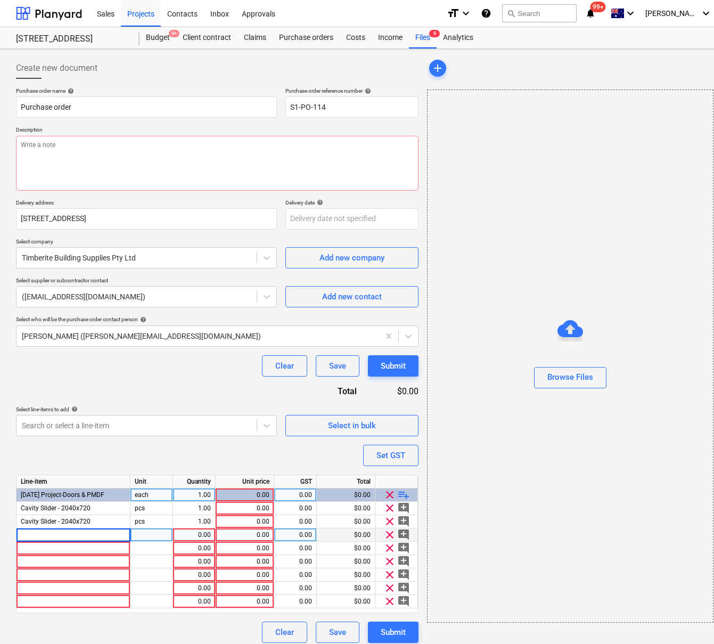
type input "Cavity Slider - 2040x720"
type textarea "x"
click at [57, 557] on div at bounding box center [74, 561] width 114 height 13
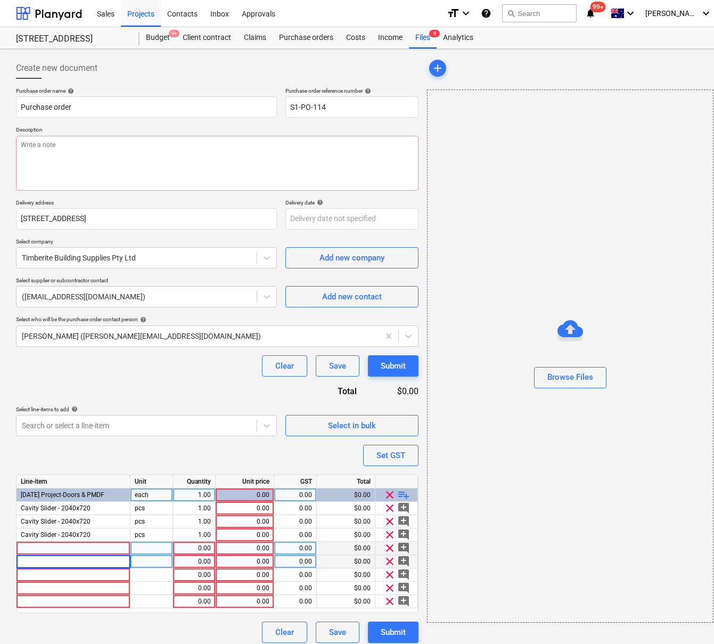
click at [50, 551] on div at bounding box center [74, 548] width 114 height 13
click at [62, 544] on input "Cavity Slider - 2040x720" at bounding box center [73, 548] width 113 height 13
type input "Cavity Slider Doors - 2040x720"
click at [405, 493] on span "playlist_add" at bounding box center [403, 494] width 13 height 13
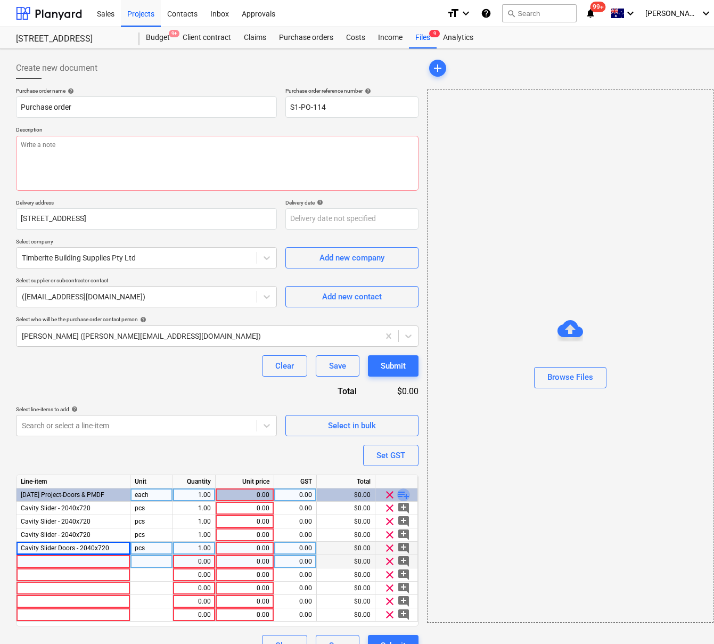
click at [405, 493] on span "playlist_add" at bounding box center [403, 494] width 13 height 13
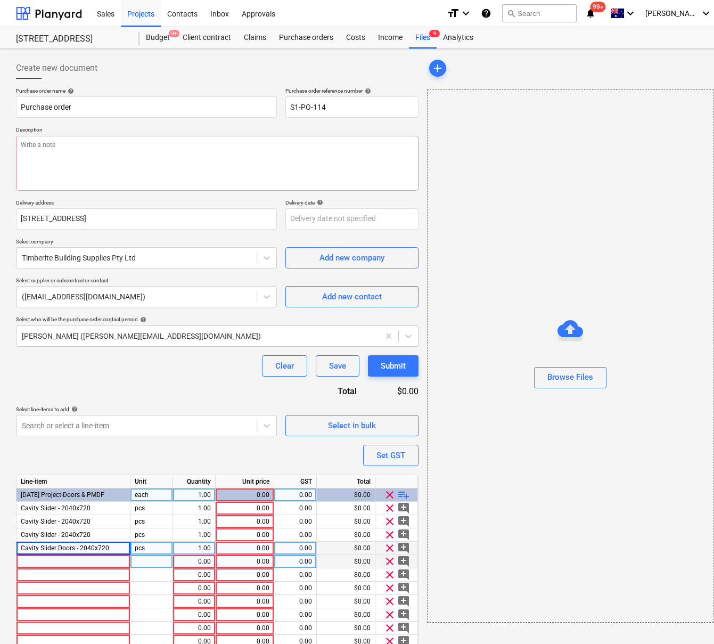
type textarea "x"
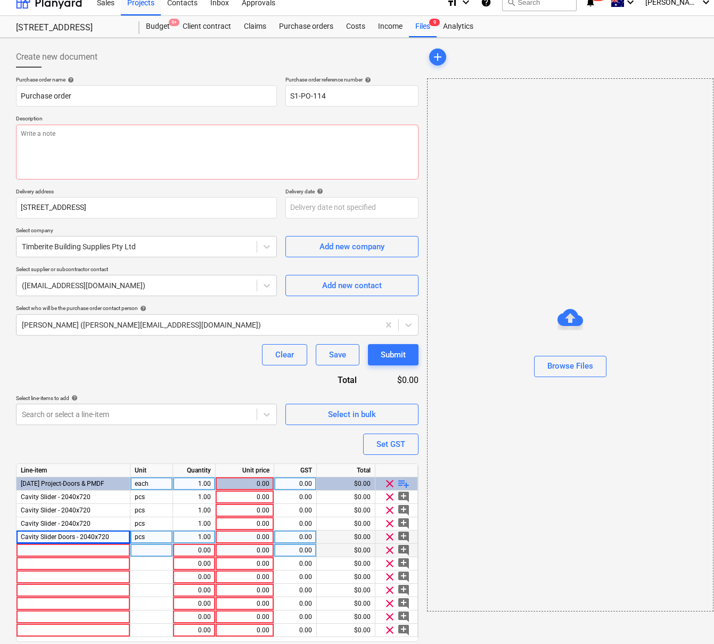
scroll to position [47, 0]
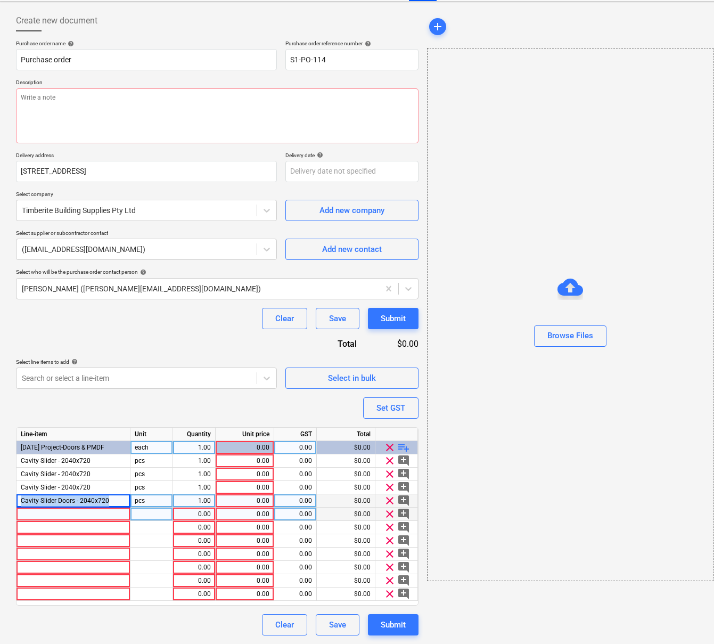
drag, startPoint x: 111, startPoint y: 502, endPoint x: 35, endPoint y: 508, distance: 76.9
click at [18, 498] on div "Cavity Slider Doors - 2040x720" at bounding box center [74, 500] width 114 height 13
click at [51, 518] on div at bounding box center [74, 514] width 114 height 13
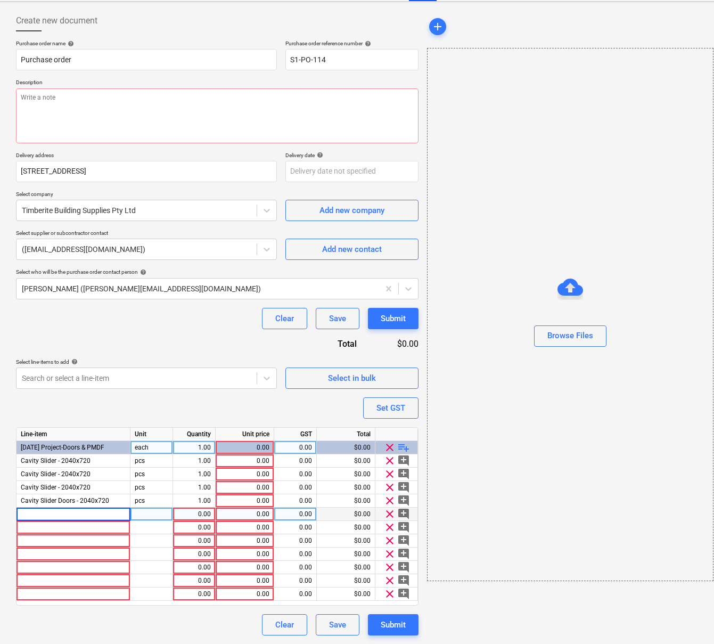
type input "Cavity Slider Doors - 2040x720"
click at [52, 527] on div at bounding box center [74, 527] width 114 height 13
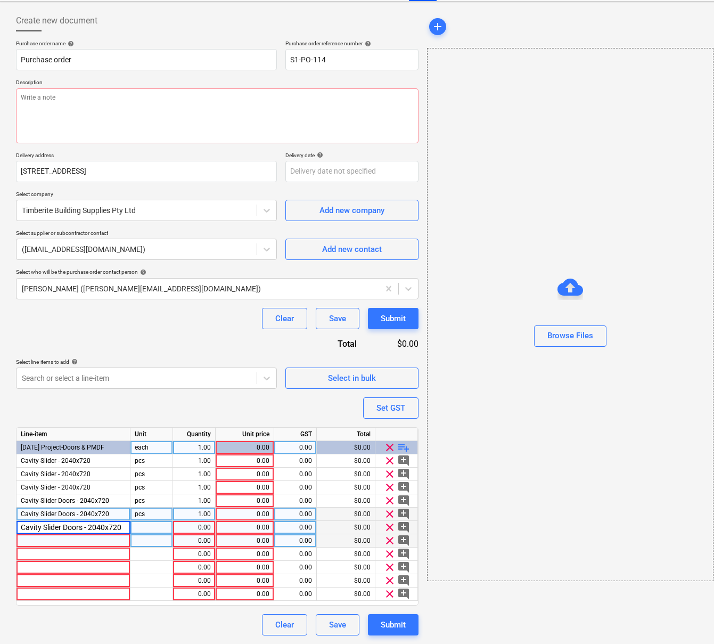
type textarea "x"
click at [58, 541] on div at bounding box center [74, 540] width 114 height 13
type input "LOH - 2020x870 U/C"
drag, startPoint x: 81, startPoint y: 536, endPoint x: -1, endPoint y: 534, distance: 81.5
click at [0, 534] on html "Sales Projects Contacts Inbox Approvals format_size keyboard_arrow_down help se…" at bounding box center [357, 275] width 714 height 644
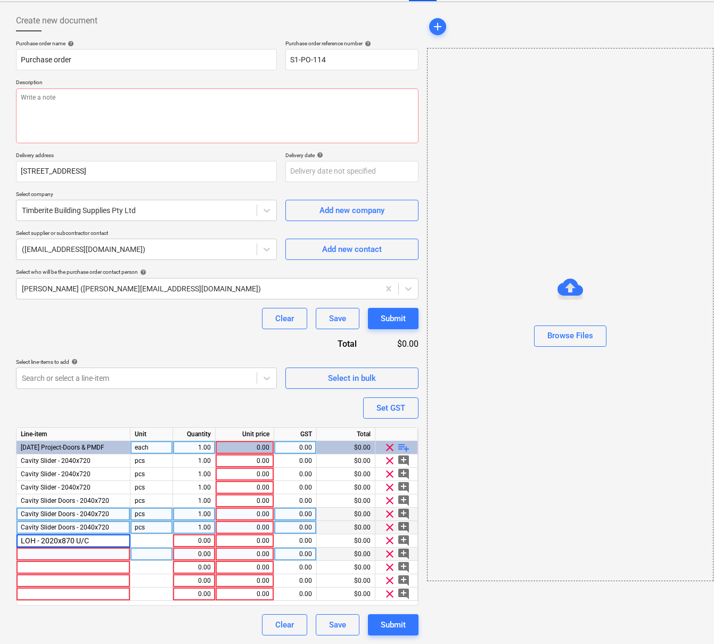
type textarea "x"
click at [62, 555] on div at bounding box center [74, 554] width 114 height 13
type input "LOH - 2020x870 U/C"
click at [403, 449] on span "playlist_add" at bounding box center [403, 447] width 13 height 13
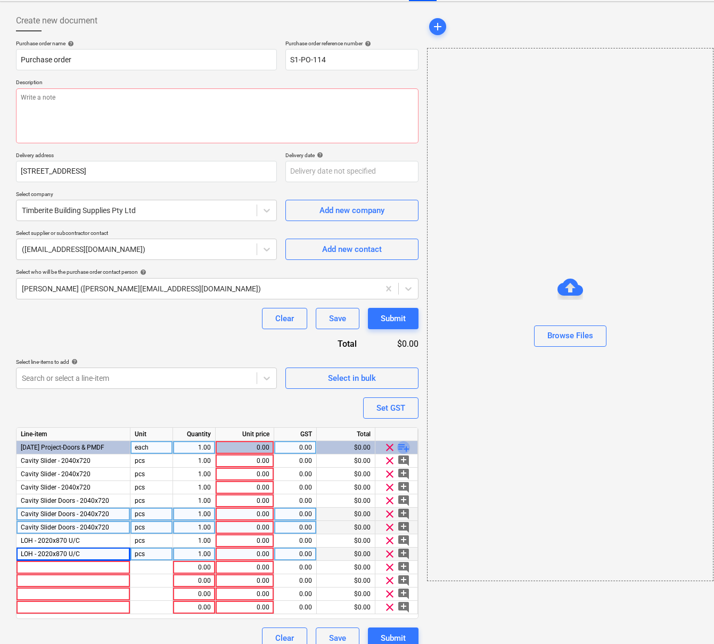
click at [403, 449] on span "playlist_add" at bounding box center [403, 447] width 13 height 13
type textarea "x"
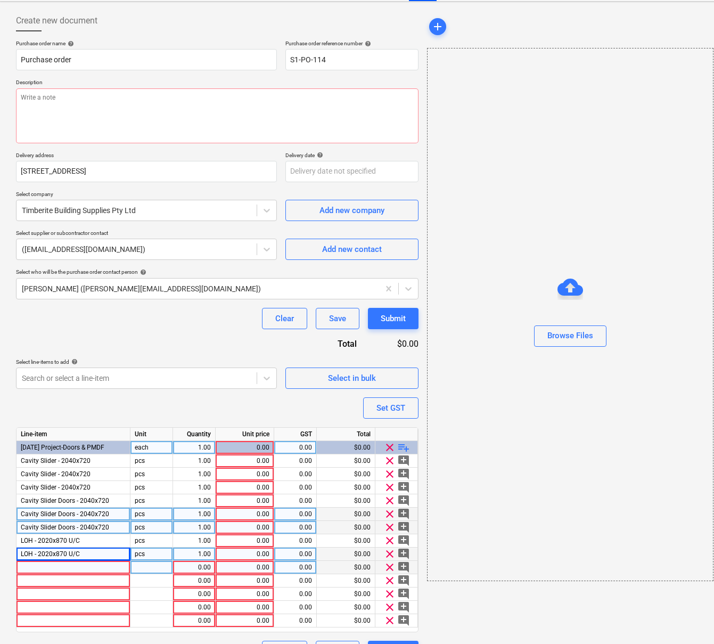
click at [86, 573] on div at bounding box center [74, 567] width 114 height 13
type input "Split Jambs - 2040x920"
drag, startPoint x: 108, startPoint y: 572, endPoint x: 9, endPoint y: 574, distance: 98.6
click at [9, 574] on div "Create new document Purchase order name help Purchase order Purchase order refe…" at bounding box center [364, 336] width 729 height 669
type textarea "x"
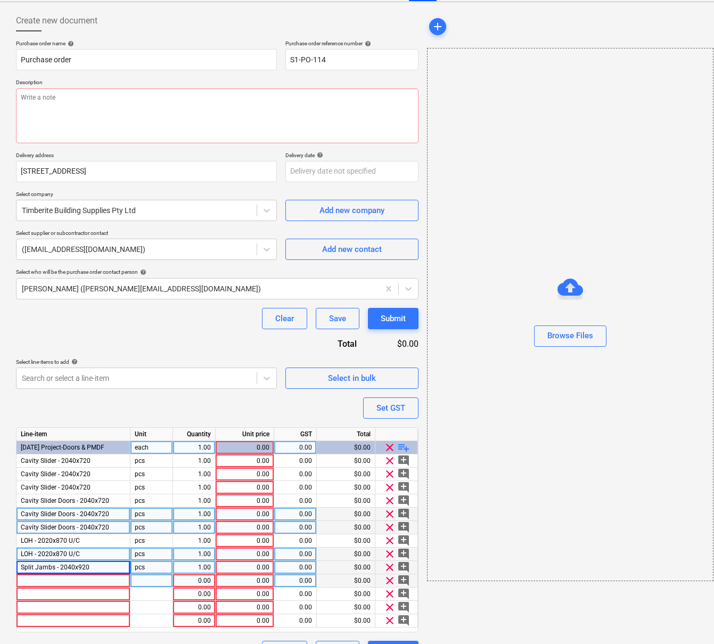
click at [42, 578] on div at bounding box center [74, 580] width 114 height 13
type input "Split Jambs - 2040x920"
type textarea "x"
click at [56, 597] on div at bounding box center [74, 594] width 114 height 13
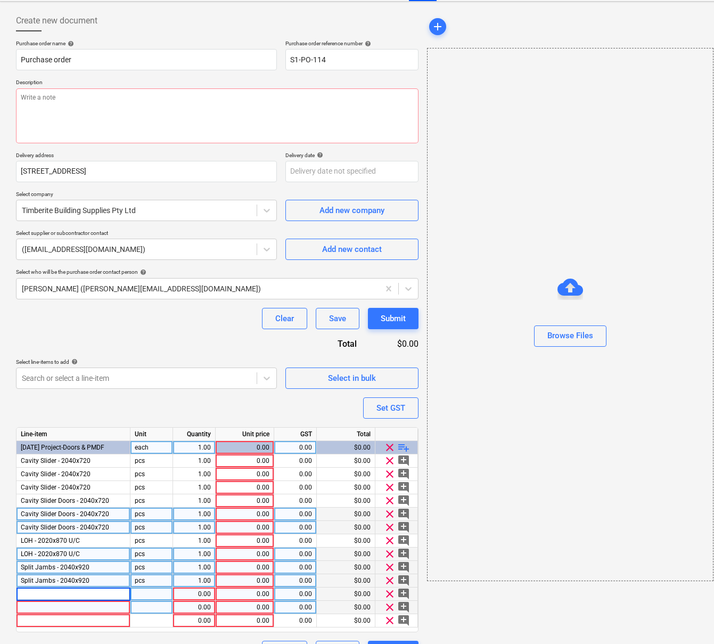
type input "Split Jambs - 2040x920"
type textarea "x"
click at [56, 609] on div at bounding box center [74, 607] width 114 height 13
type input "Delivery to Site"
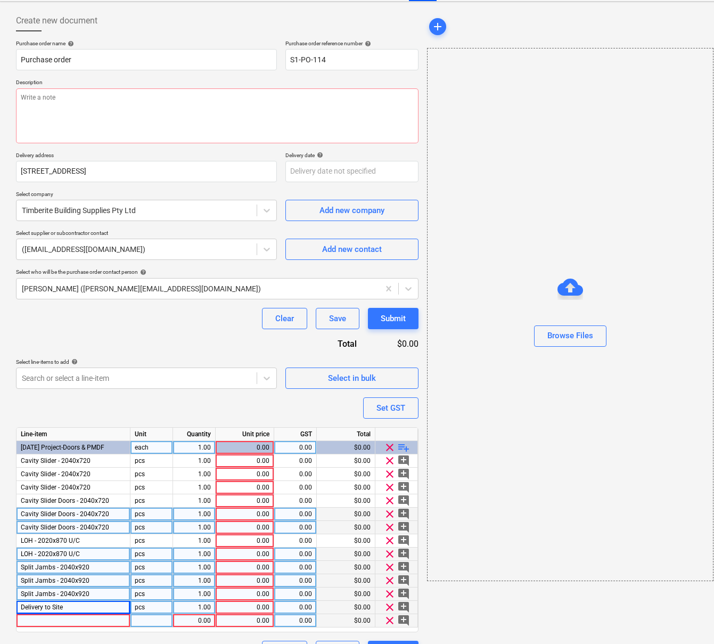
click at [392, 621] on span "clear" at bounding box center [390, 620] width 13 height 13
type textarea "x"
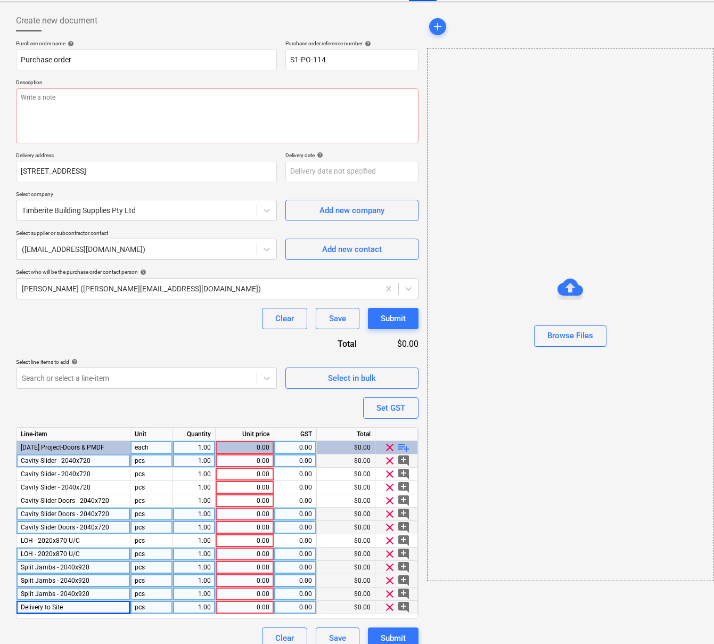
click at [201, 457] on div "1.00" at bounding box center [194, 460] width 34 height 13
type input "21"
type textarea "x"
type input "196"
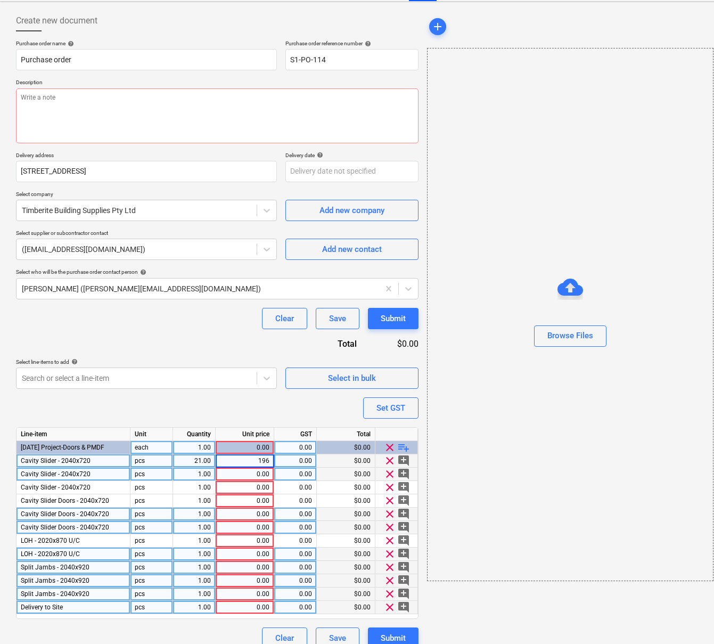
type textarea "x"
click at [242, 474] on div "0.00" at bounding box center [245, 474] width 50 height 13
type input "196"
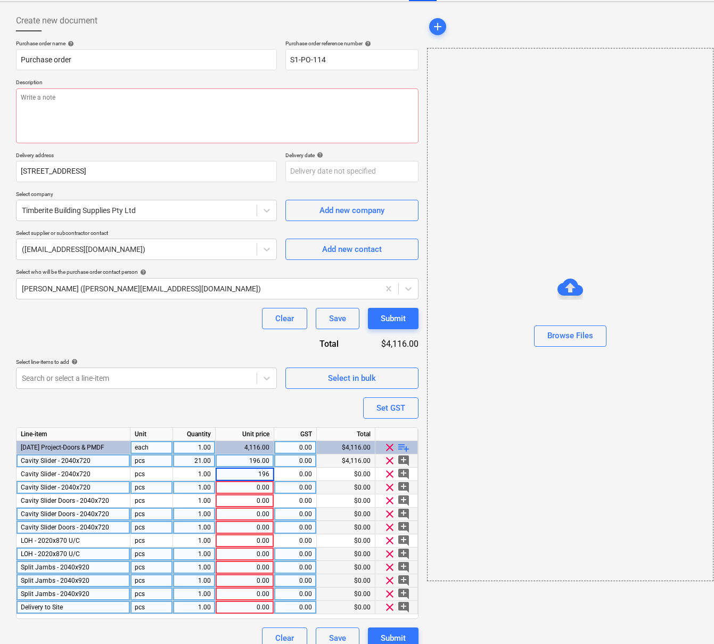
type textarea "x"
click at [218, 487] on div "0.00" at bounding box center [245, 487] width 59 height 13
click at [198, 489] on div "1.00" at bounding box center [194, 487] width 34 height 13
type input "2"
type textarea "x"
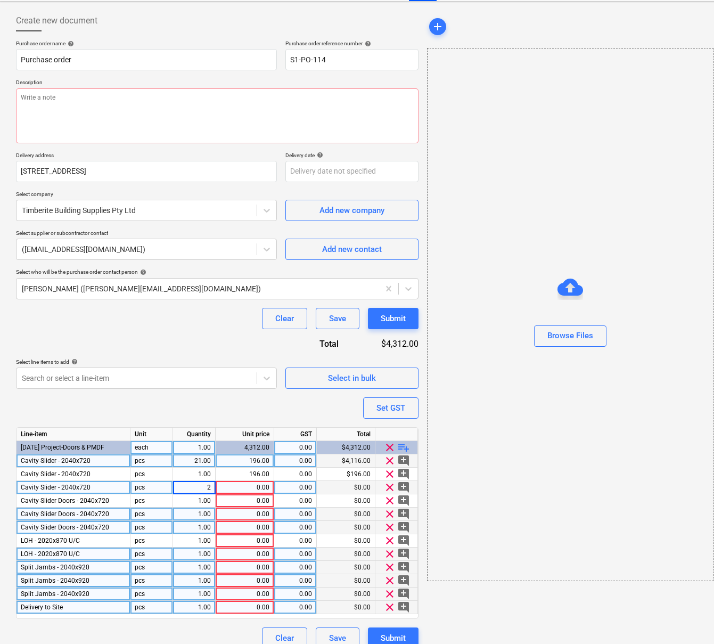
click at [245, 490] on div "0.00" at bounding box center [245, 487] width 50 height 13
type input "269"
type textarea "x"
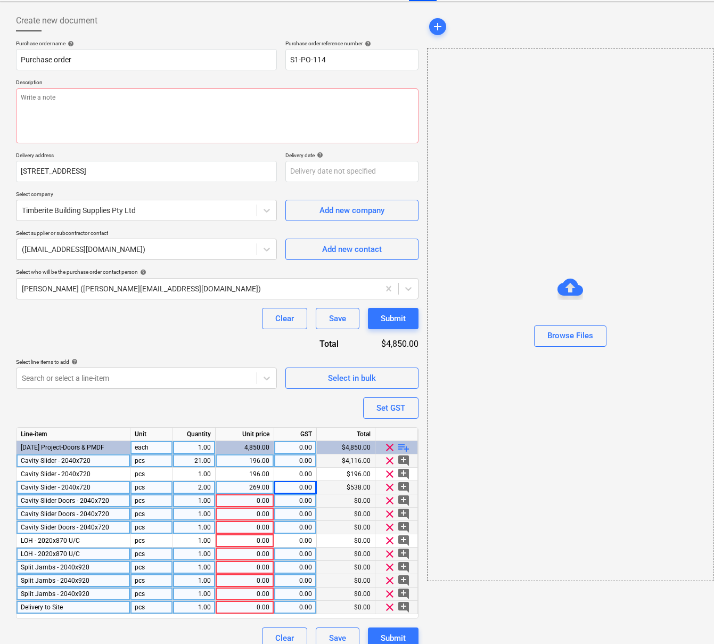
click at [201, 501] on div "1.00" at bounding box center [194, 500] width 34 height 13
type input "21"
type textarea "x"
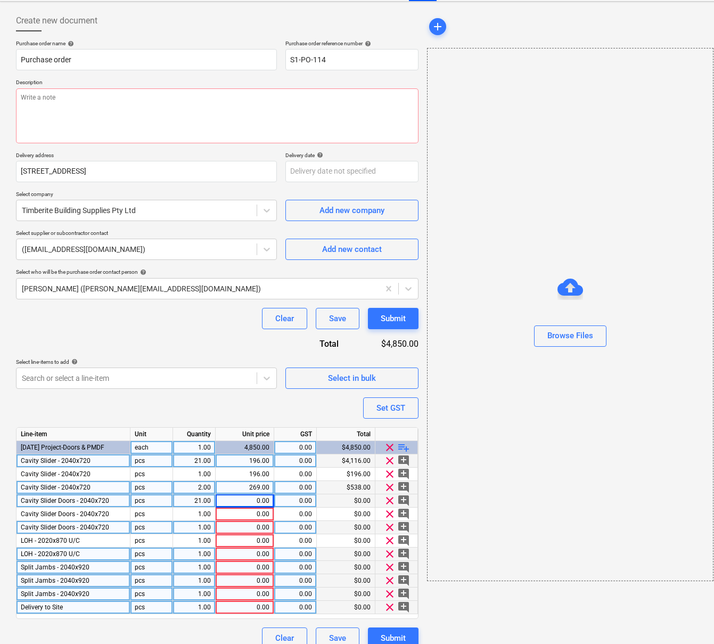
click at [241, 505] on div "0.00" at bounding box center [245, 500] width 50 height 13
type input "94.5"
type textarea "x"
click at [259, 523] on div "0.00" at bounding box center [245, 527] width 50 height 13
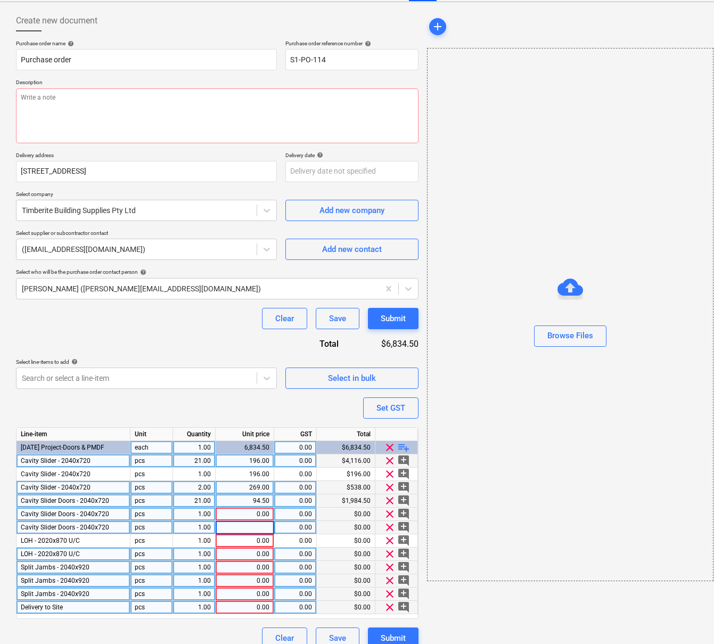
click at [255, 517] on div "0.00" at bounding box center [245, 514] width 50 height 13
type input "48"
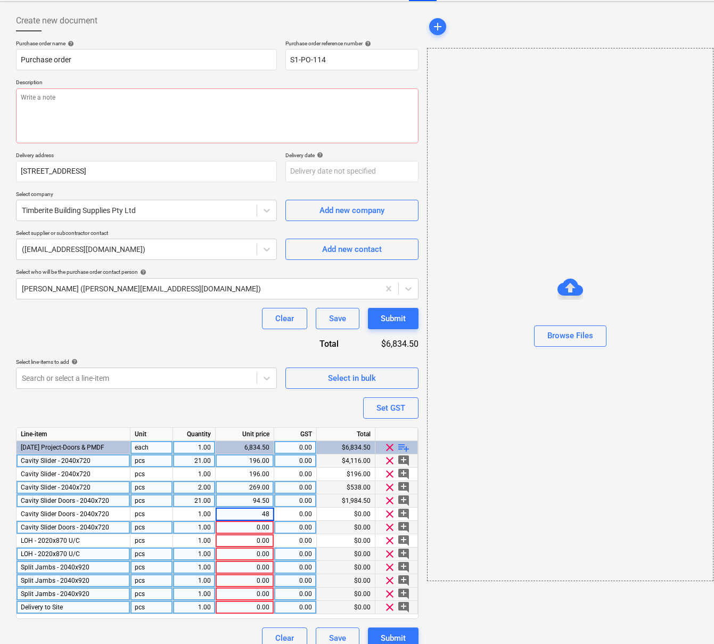
type textarea "x"
click at [200, 526] on div "1.00" at bounding box center [194, 527] width 34 height 13
type input "2"
type textarea "x"
click at [257, 531] on div "0.00" at bounding box center [245, 527] width 50 height 13
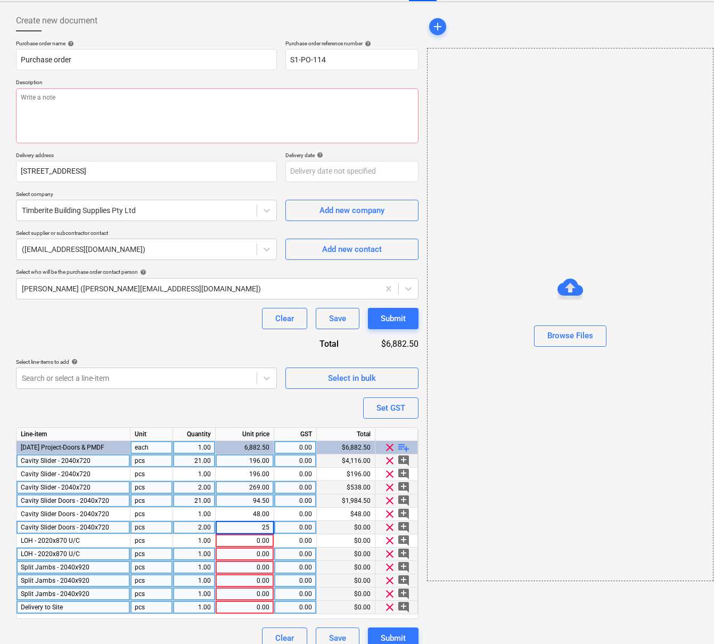
type input "256"
type textarea "x"
click at [197, 545] on div "1.00" at bounding box center [194, 540] width 34 height 13
type input "45"
type textarea "x"
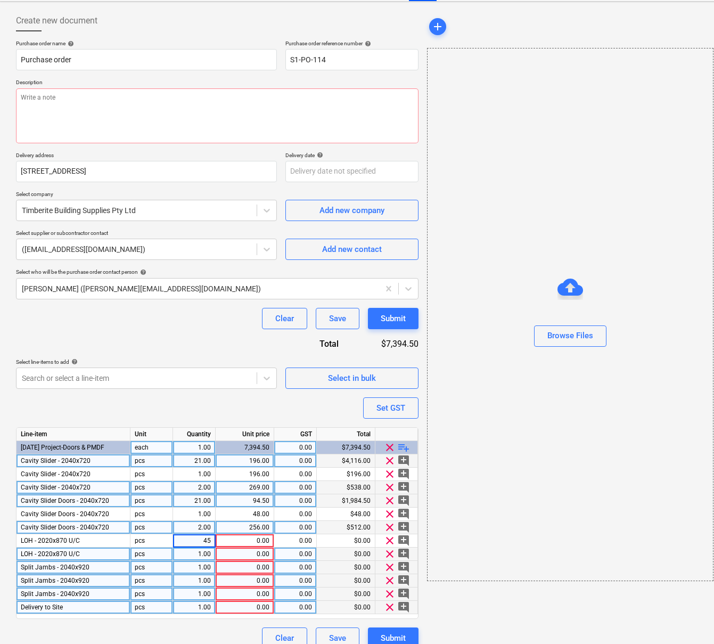
click at [198, 552] on div "1.00" at bounding box center [194, 554] width 34 height 13
type input "80"
type textarea "x"
click at [231, 542] on div "0.00" at bounding box center [245, 540] width 50 height 13
type input "162.7"
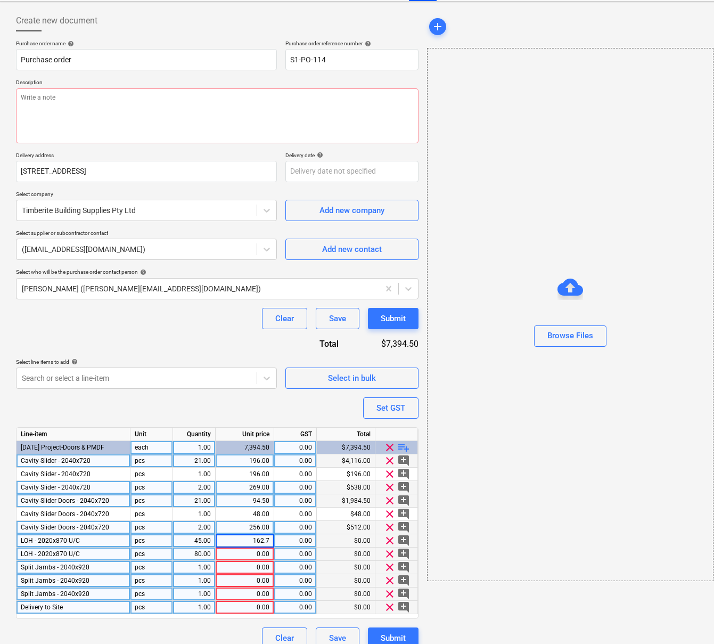
type textarea "x"
click at [262, 553] on div "0.00" at bounding box center [245, 554] width 50 height 13
type input "159.2"
drag, startPoint x: 196, startPoint y: 569, endPoint x: 226, endPoint y: 572, distance: 30.5
click at [0, 0] on div "Split Jambs - 2040x920 pcs 1.00 0.00 0.00 $0.00 clear add_comment" at bounding box center [0, 0] width 0 height 0
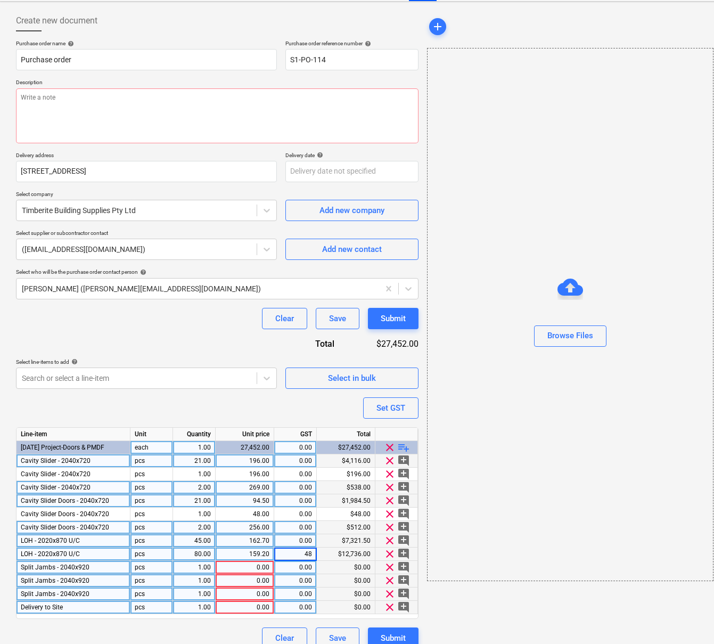
type textarea "x"
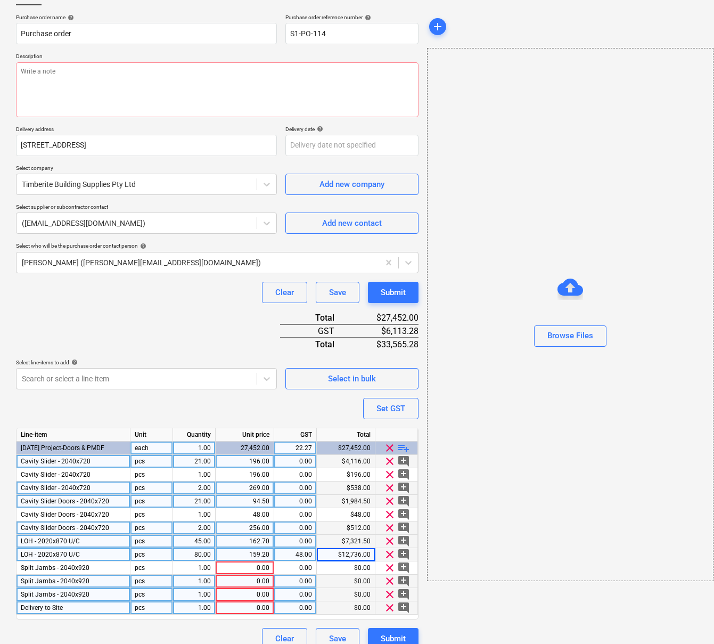
scroll to position [87, 0]
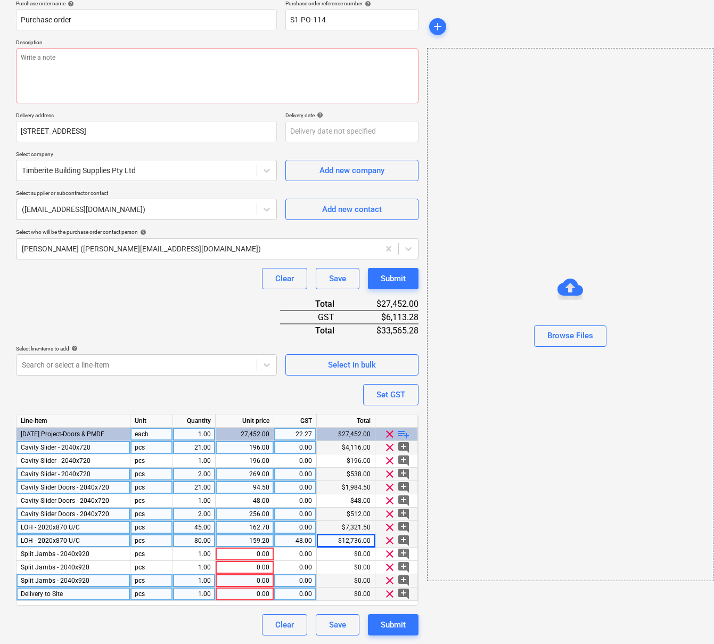
click at [288, 537] on div "48.00" at bounding box center [296, 540] width 34 height 13
type input "0"
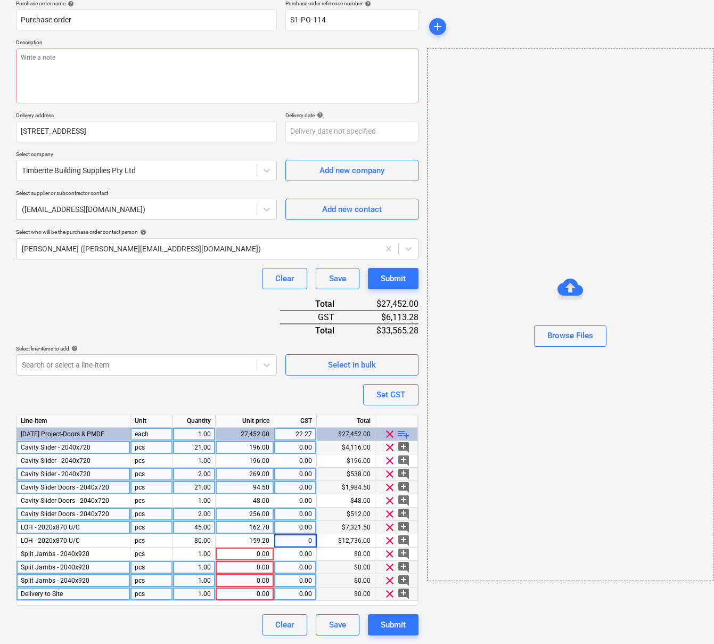
type textarea "x"
click at [261, 572] on div "0.00" at bounding box center [245, 567] width 50 height 13
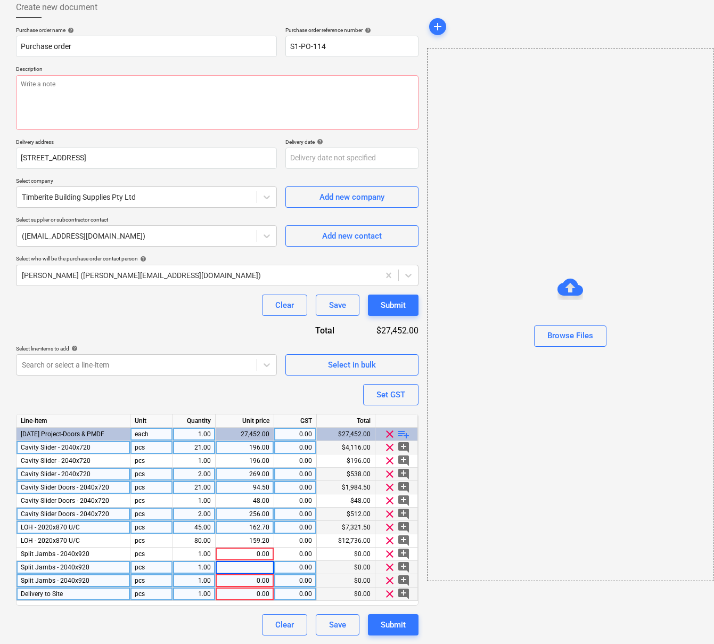
click at [194, 562] on div "1.00" at bounding box center [194, 567] width 34 height 13
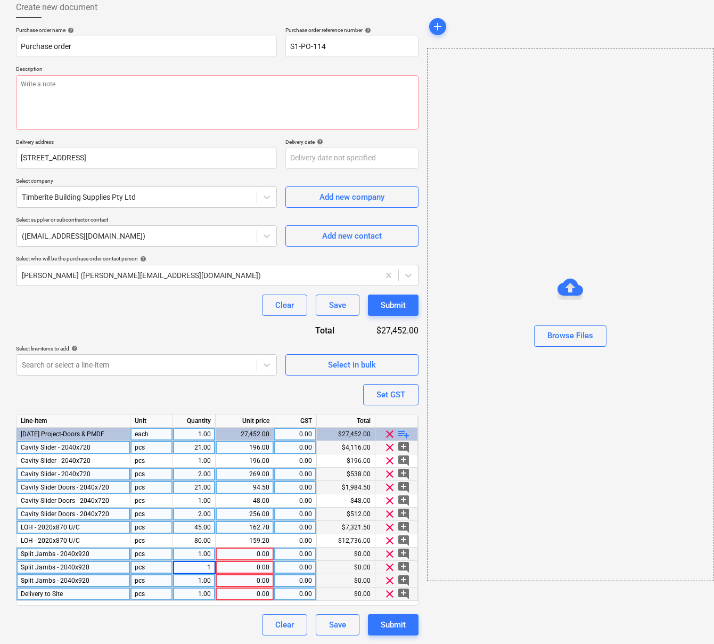
click at [194, 557] on div "1.00" at bounding box center [194, 554] width 34 height 13
type input "48"
type textarea "x"
type input "168.4"
type textarea "x"
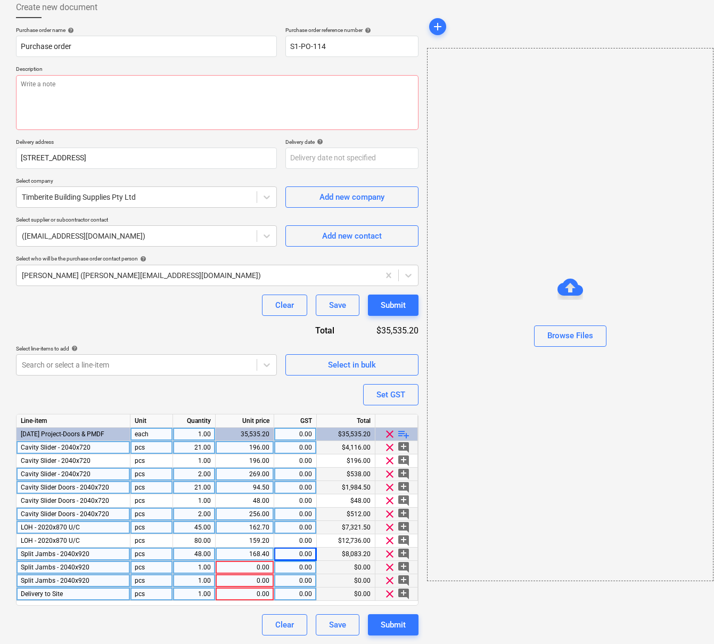
click at [193, 564] on div "1.00" at bounding box center [194, 567] width 34 height 13
type input "116"
type textarea "x"
type input "128.5"
type textarea "x"
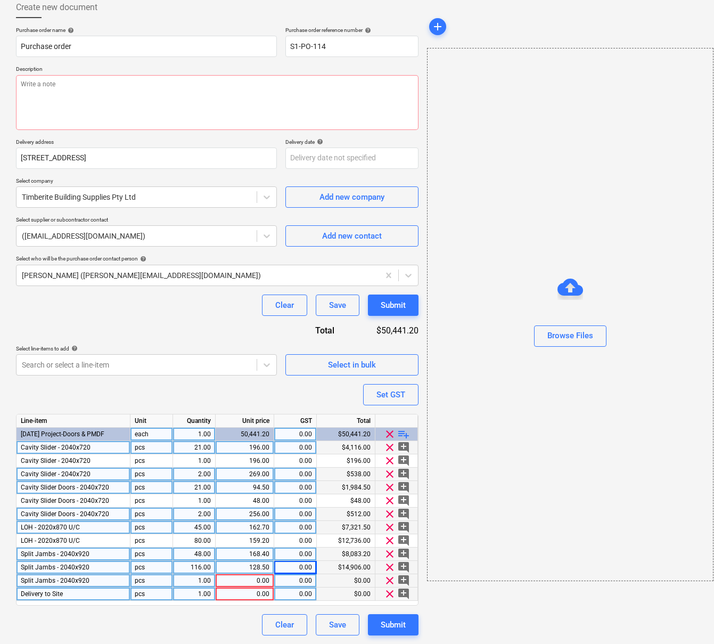
click at [195, 580] on div "1.00" at bounding box center [194, 580] width 34 height 13
type input "9"
type textarea "x"
type input "128.5"
type textarea "x"
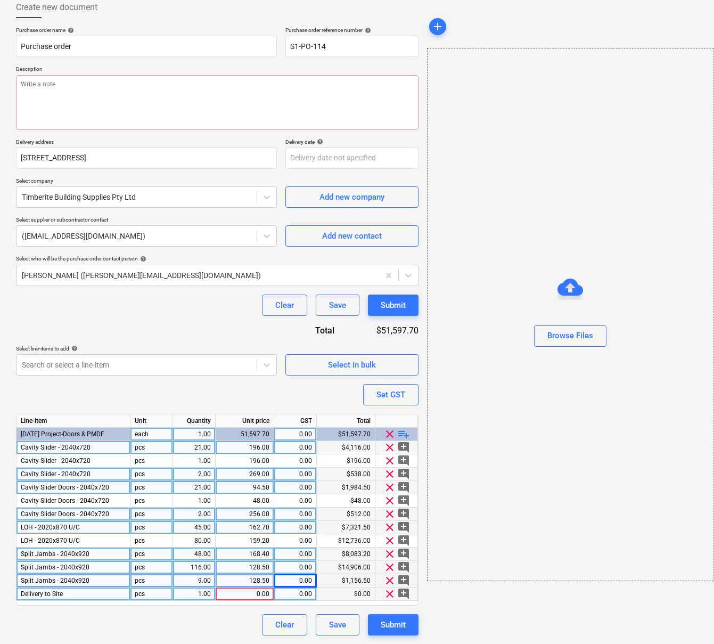
click at [180, 593] on div "1.00" at bounding box center [194, 594] width 34 height 13
type input "10"
type textarea "x"
type input "120"
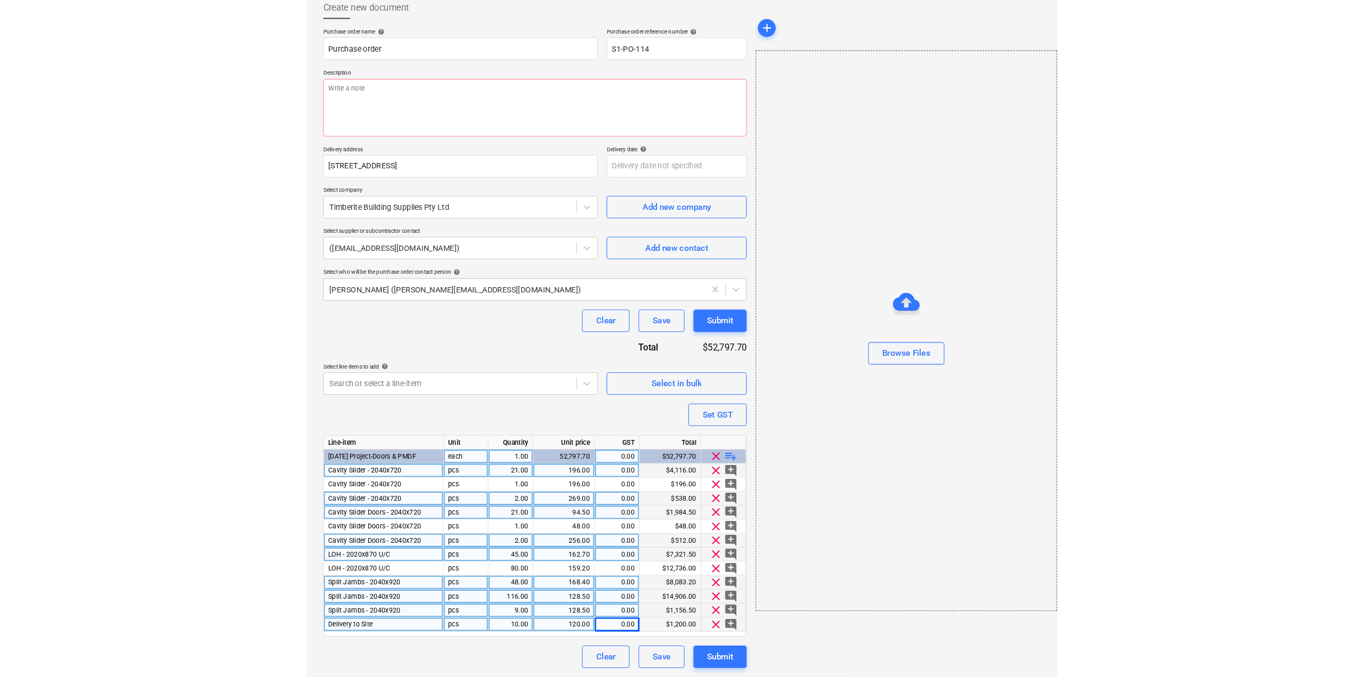
scroll to position [28, 0]
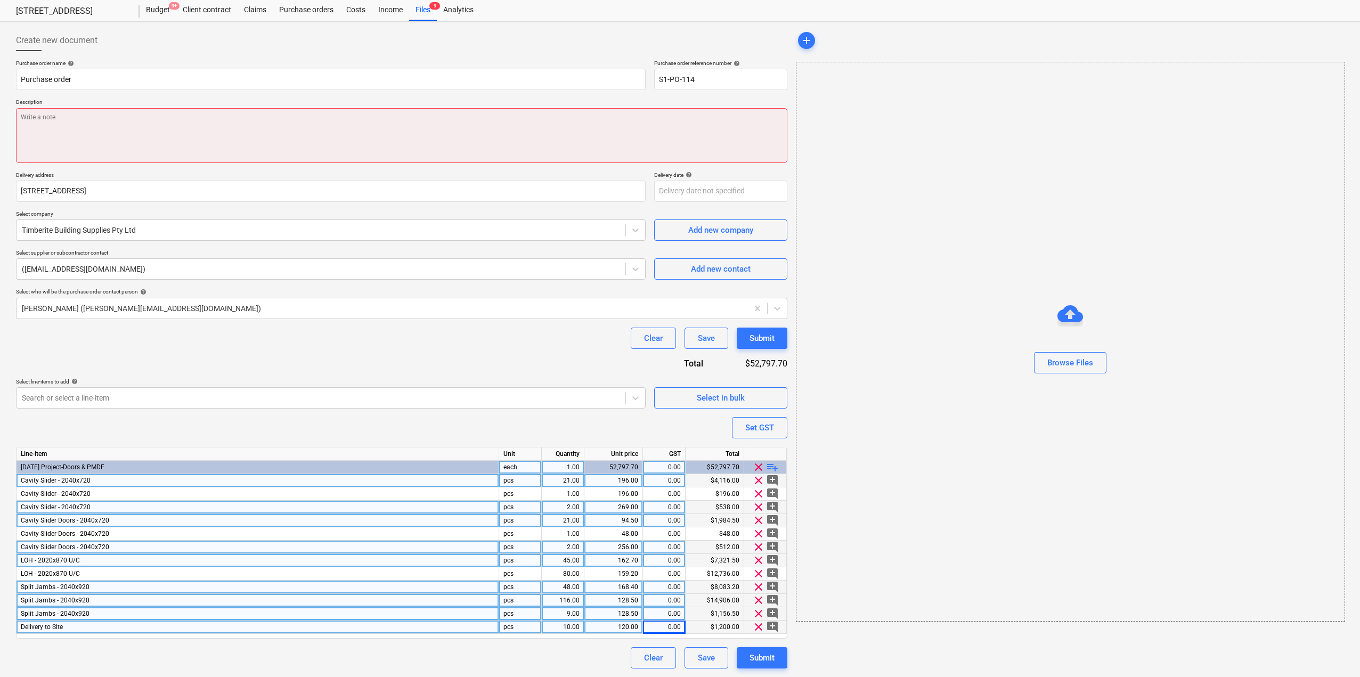
click at [197, 124] on textarea at bounding box center [401, 135] width 771 height 55
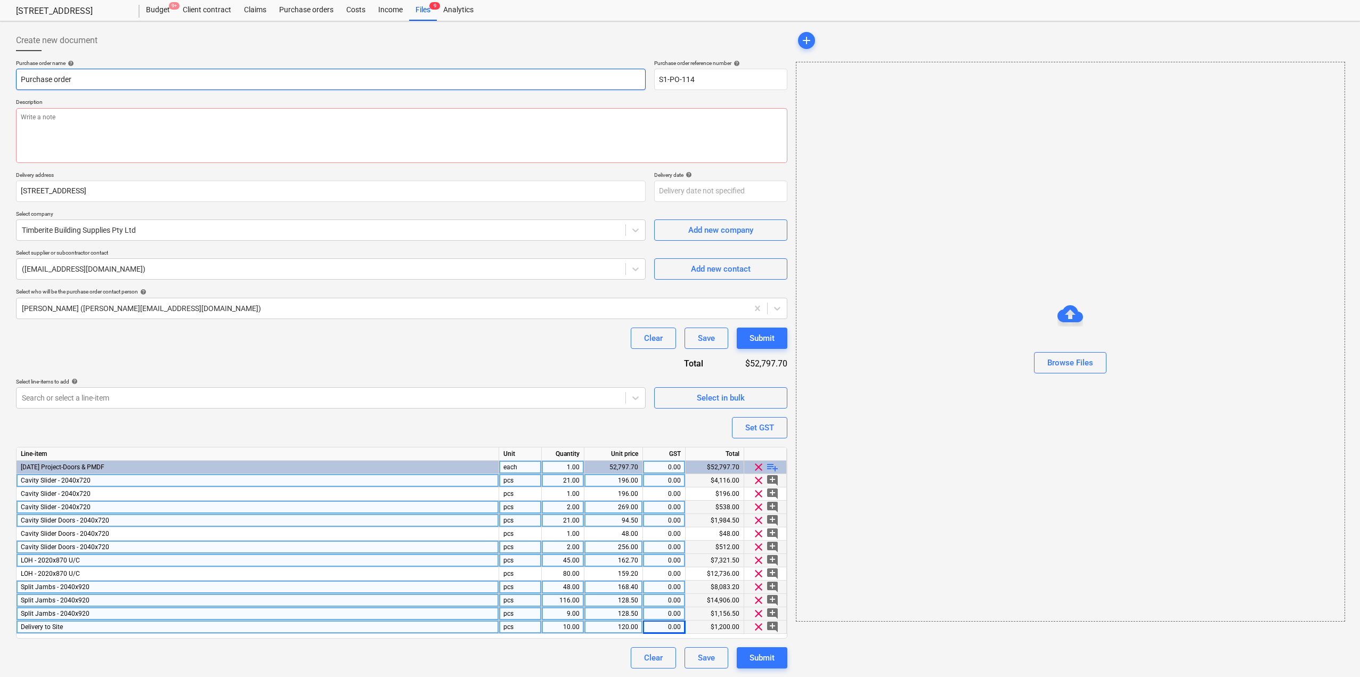
drag, startPoint x: 68, startPoint y: 81, endPoint x: 0, endPoint y: 74, distance: 68.1
click at [0, 74] on div "Create new document Purchase order name help Purchase order Purchase order refe…" at bounding box center [680, 349] width 1360 height 656
click at [79, 77] on input "Purchase order" at bounding box center [331, 79] width 630 height 21
drag, startPoint x: 87, startPoint y: 82, endPoint x: 0, endPoint y: 81, distance: 86.8
click at [0, 81] on div "Create new document Purchase order name help Purchase order Purchase order refe…" at bounding box center [680, 349] width 1360 height 656
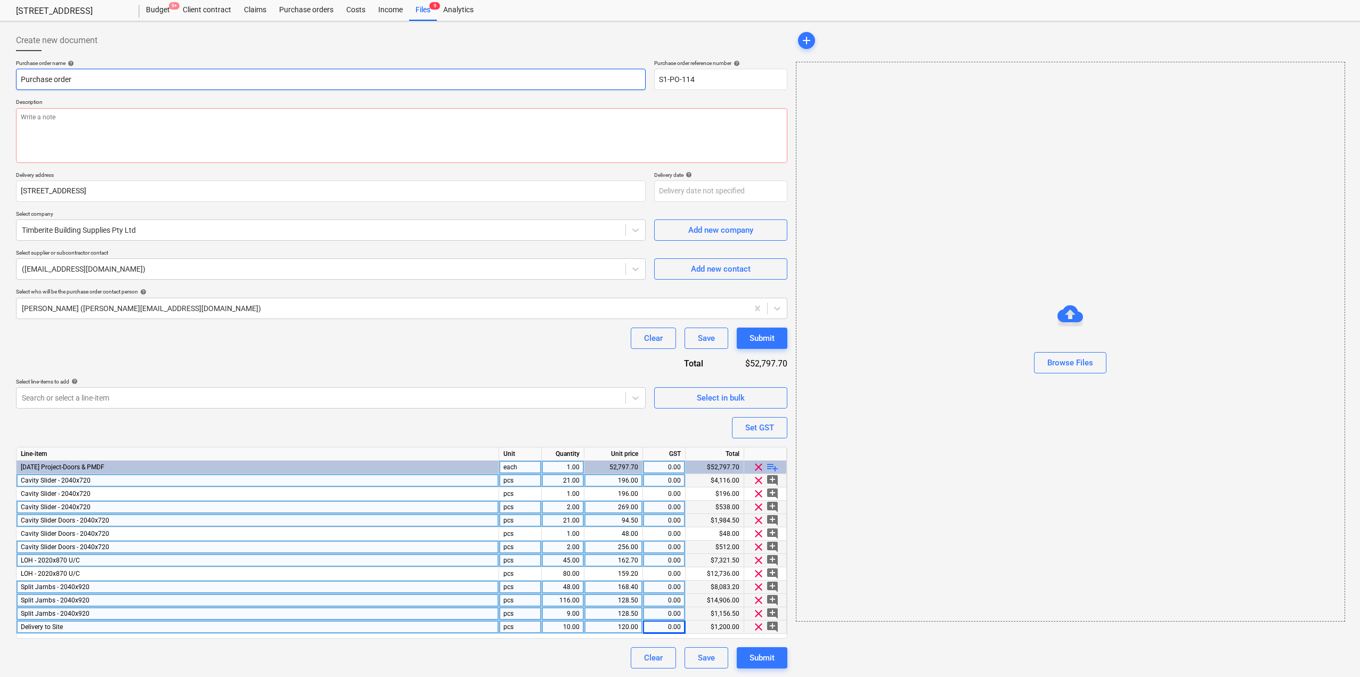
type textarea "x"
type input "Sp"
type textarea "x"
type input "Spli"
type textarea "x"
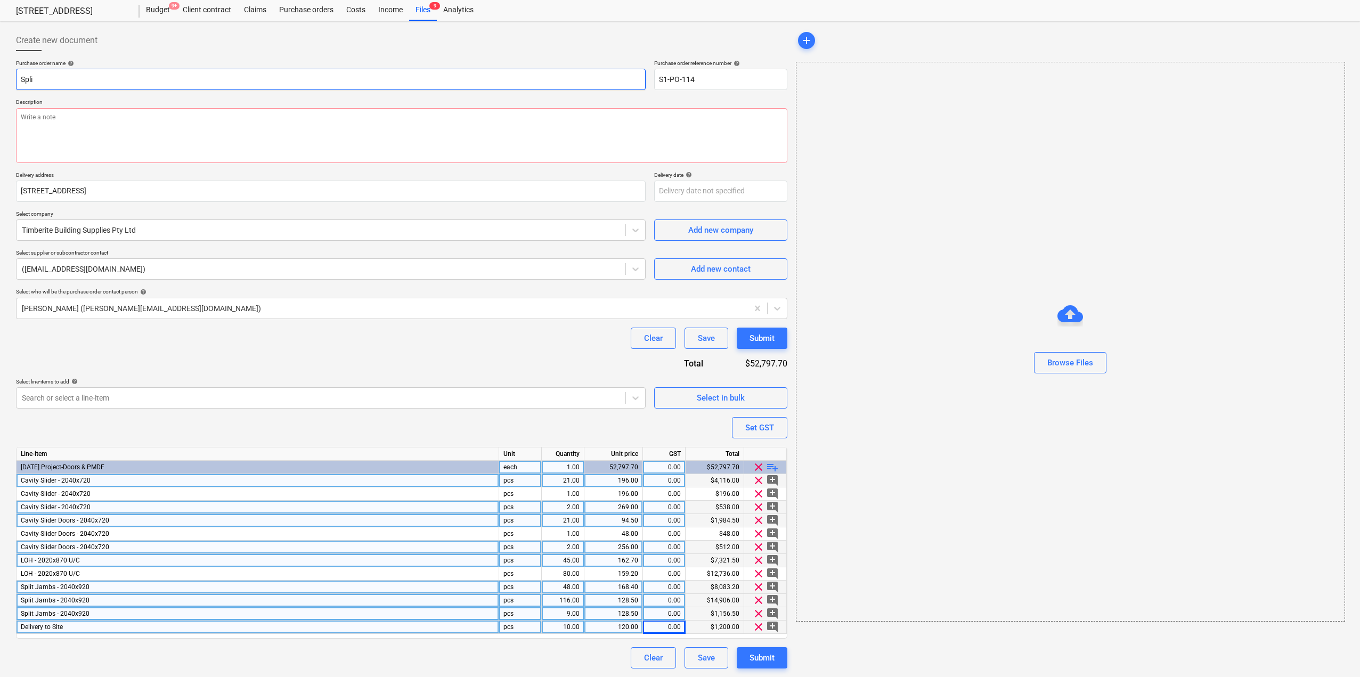
type input "Split"
type textarea "x"
type input "Split J"
type textarea "x"
type input "Split Ja"
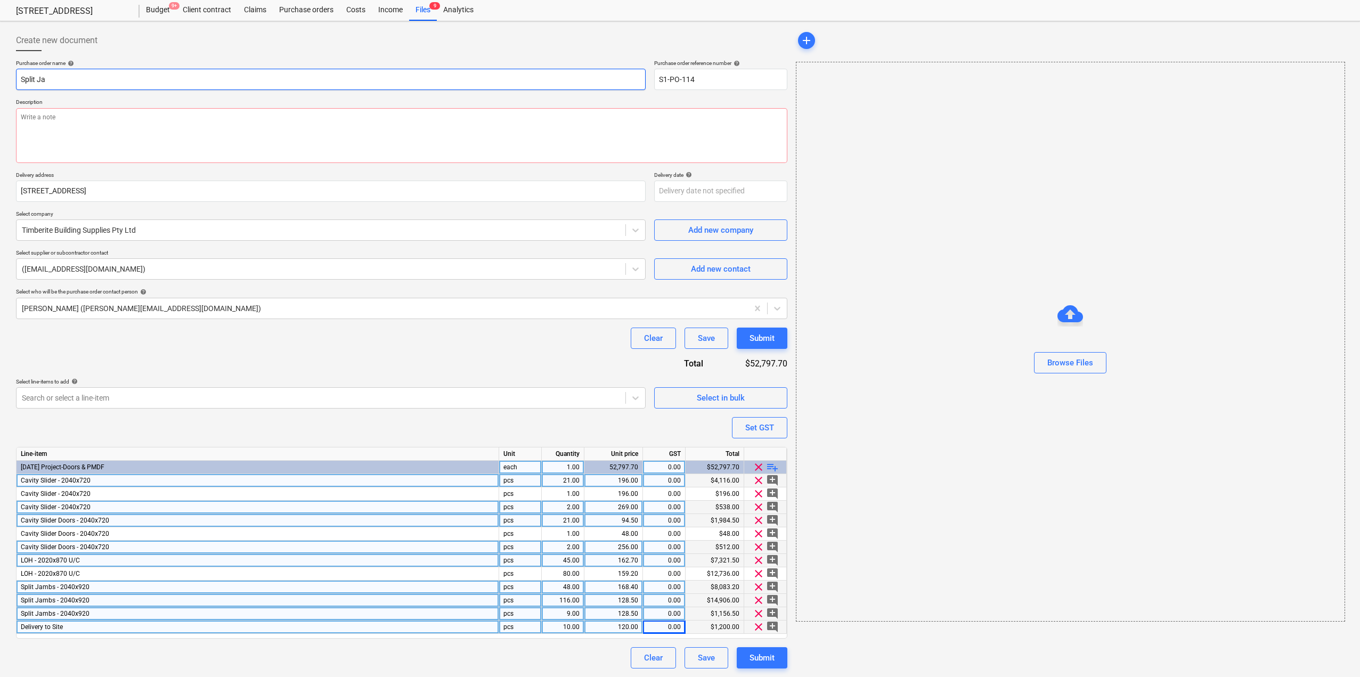
type textarea "x"
type input "Split Jamb"
type textarea "x"
type input "Split Jambs"
type textarea "x"
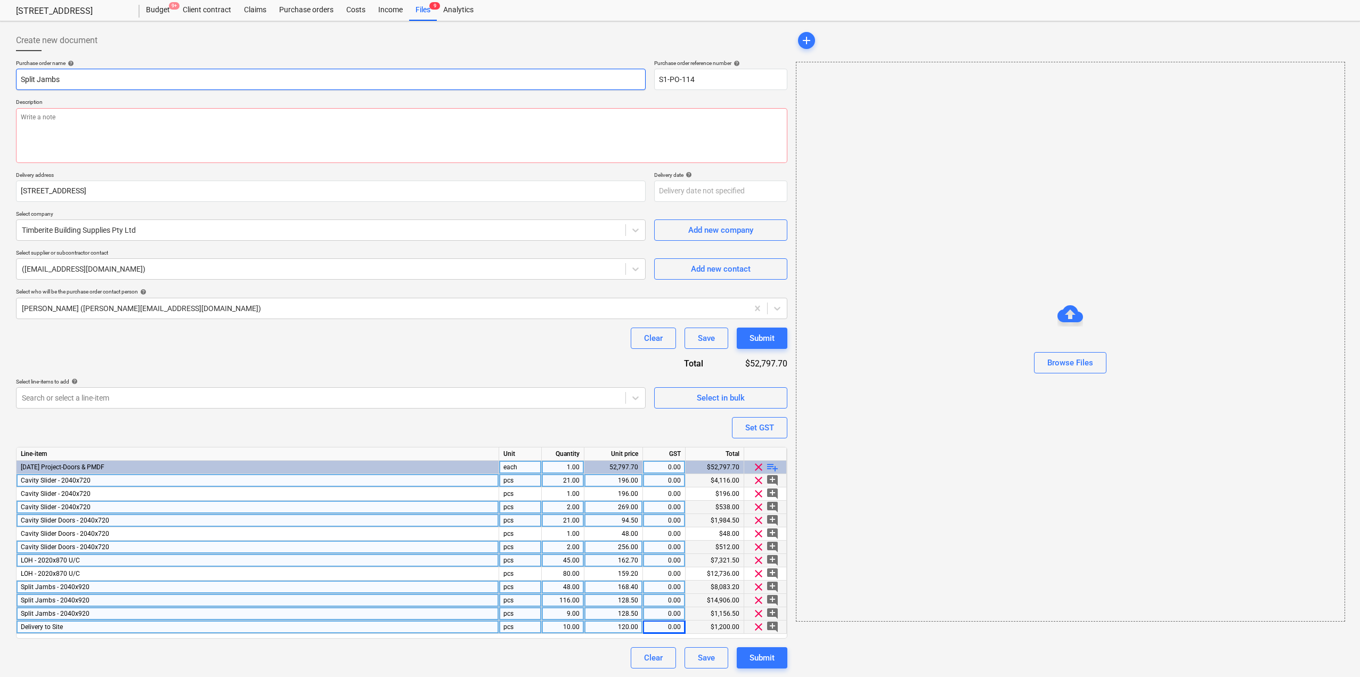
type input "Split Jambs"
type textarea "x"
type input "Split Jambs &"
type textarea "x"
type input "Split Jambs &"
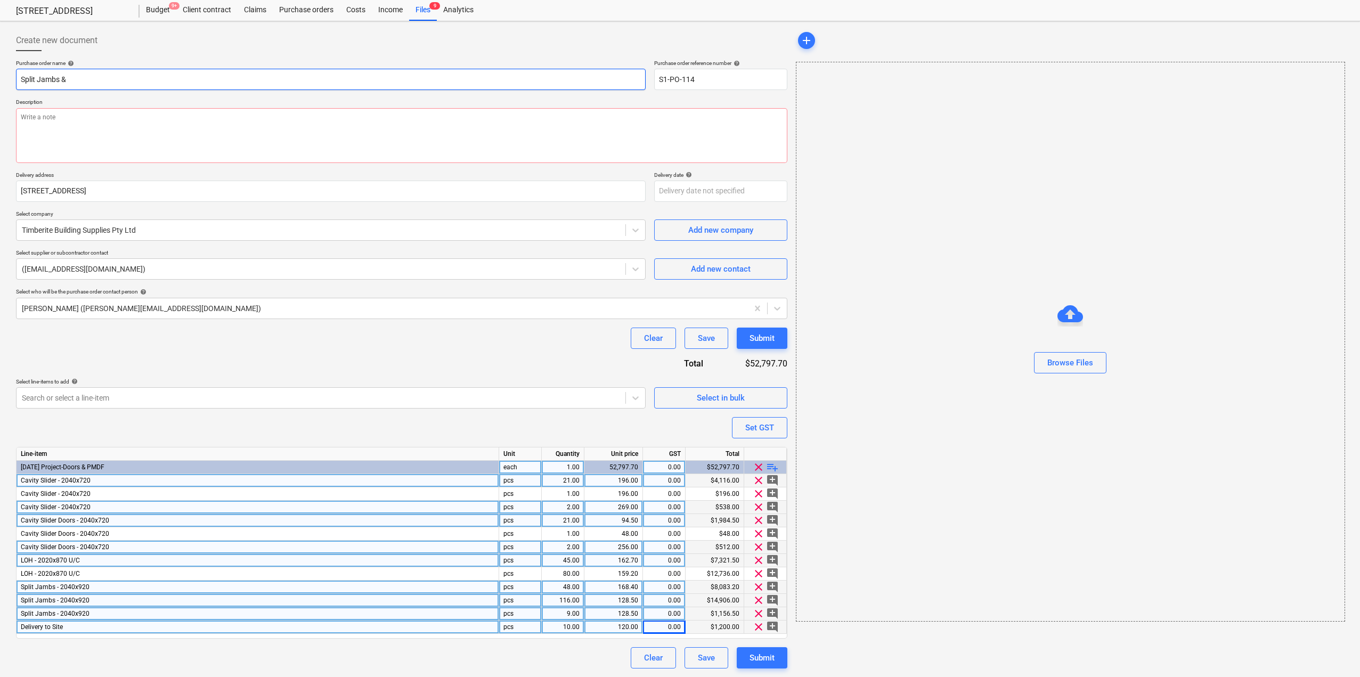
type textarea "x"
type input "Split Jambs & C"
type textarea "x"
type input "Split Jambs & Ca"
type textarea "x"
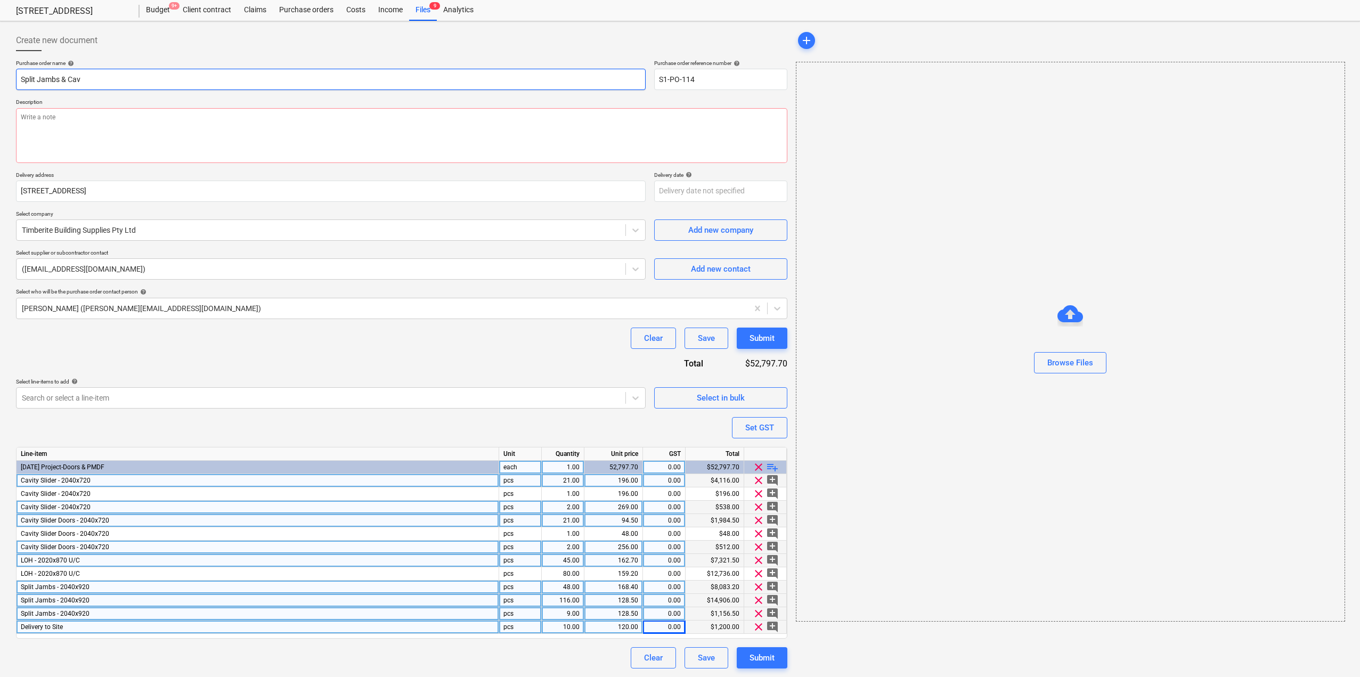
type input "Split Jambs & Cavi"
type textarea "x"
type input "Split Jambs & Cavity"
type textarea "x"
type input "Split Jambs & Cavity"
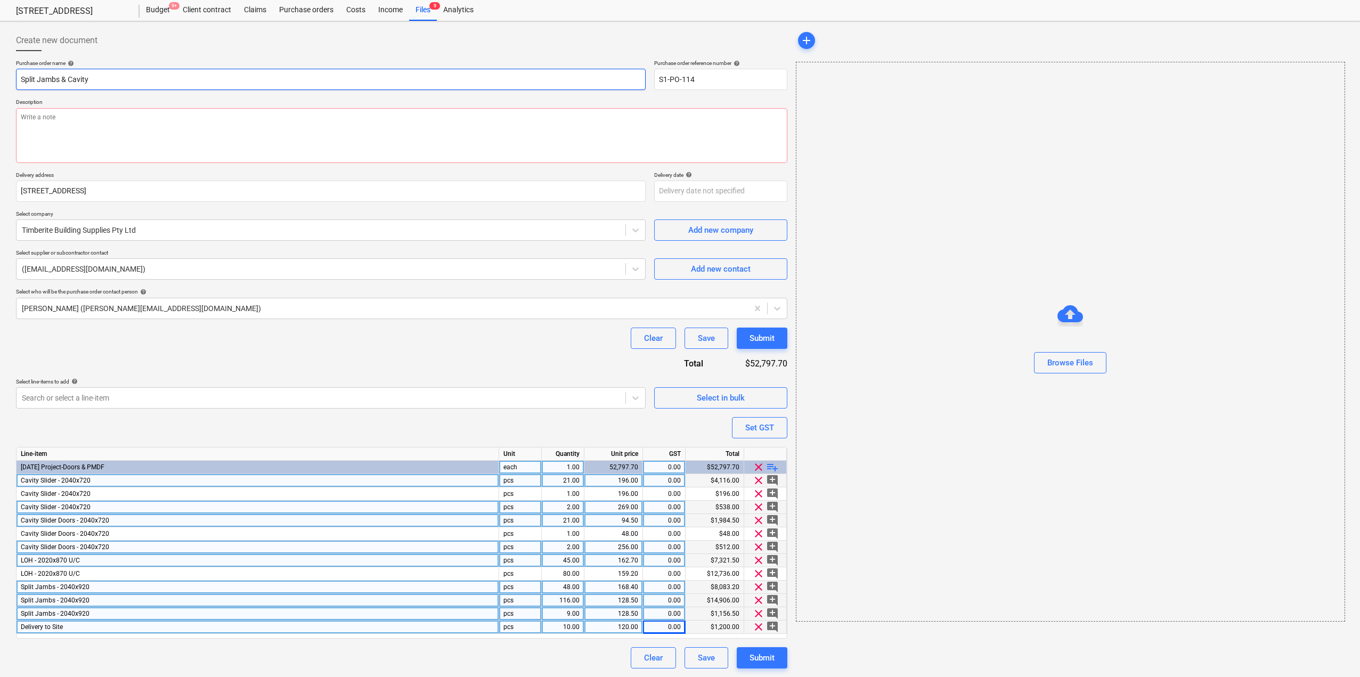
type textarea "x"
type input "Split Jambs & Cavity S"
type textarea "x"
type input "Split Jambs & Cavity Sl"
type textarea "x"
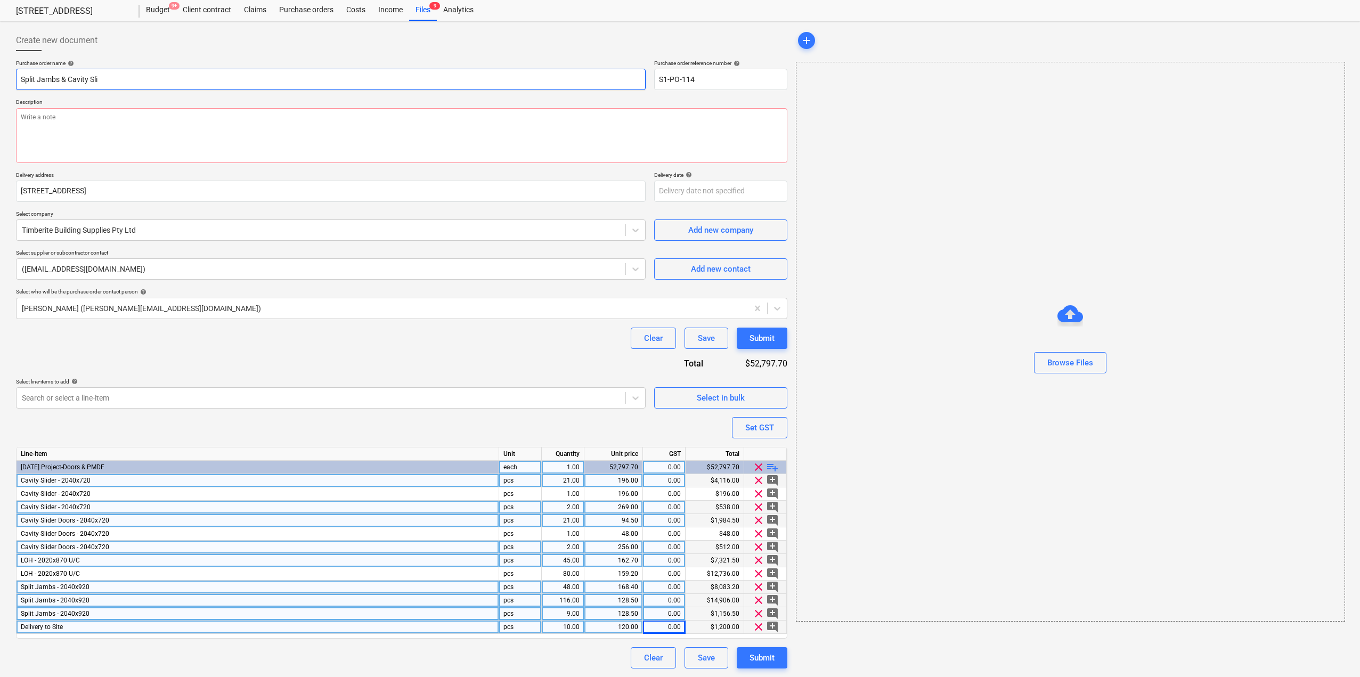
type input "Split Jambs & Cavity Slid"
type textarea "x"
type input "Split Jambs & Cavity Slider"
type textarea "x"
type input "Split Jambs & Cavity Sliders"
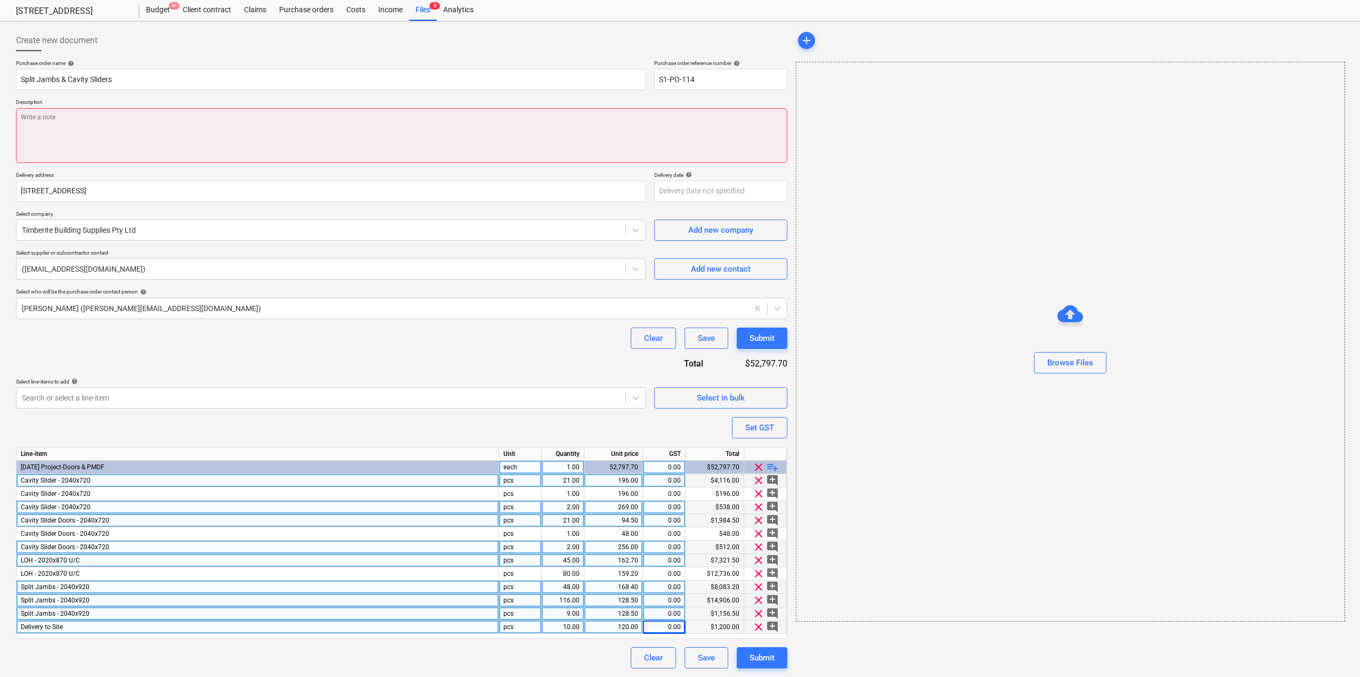
type textarea "x"
type textarea "j"
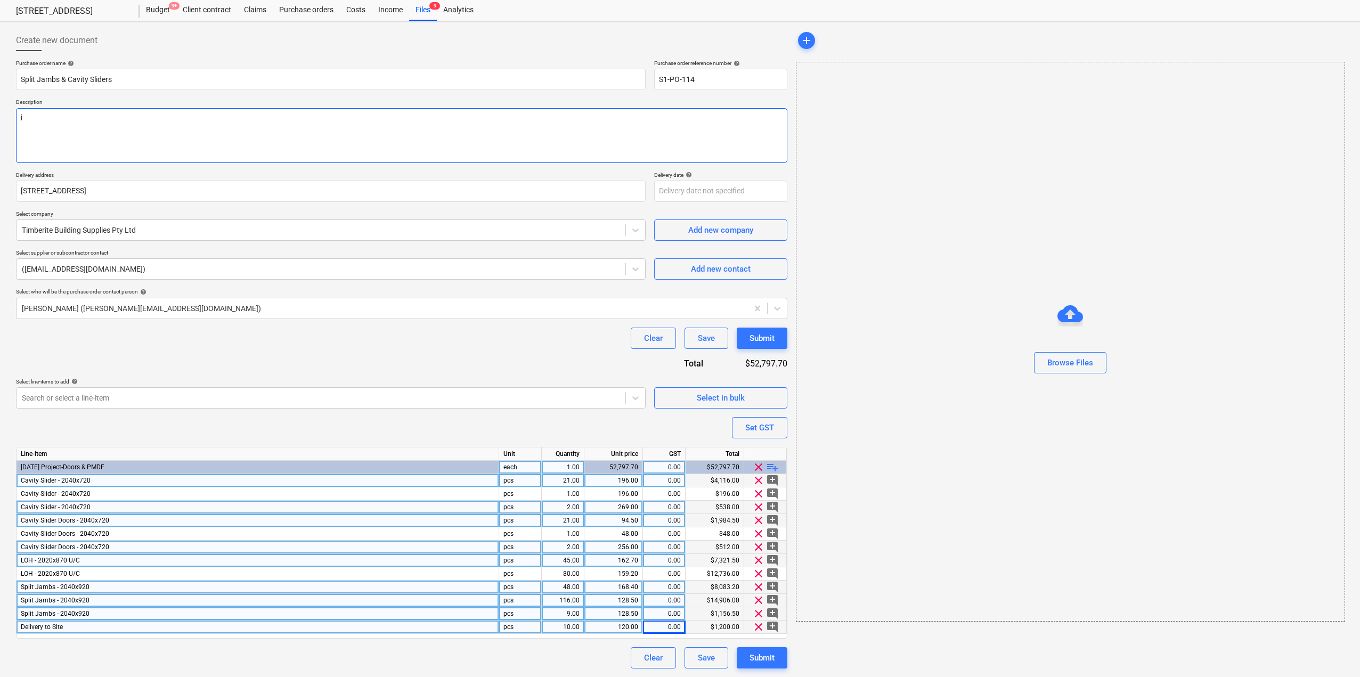
type textarea "x"
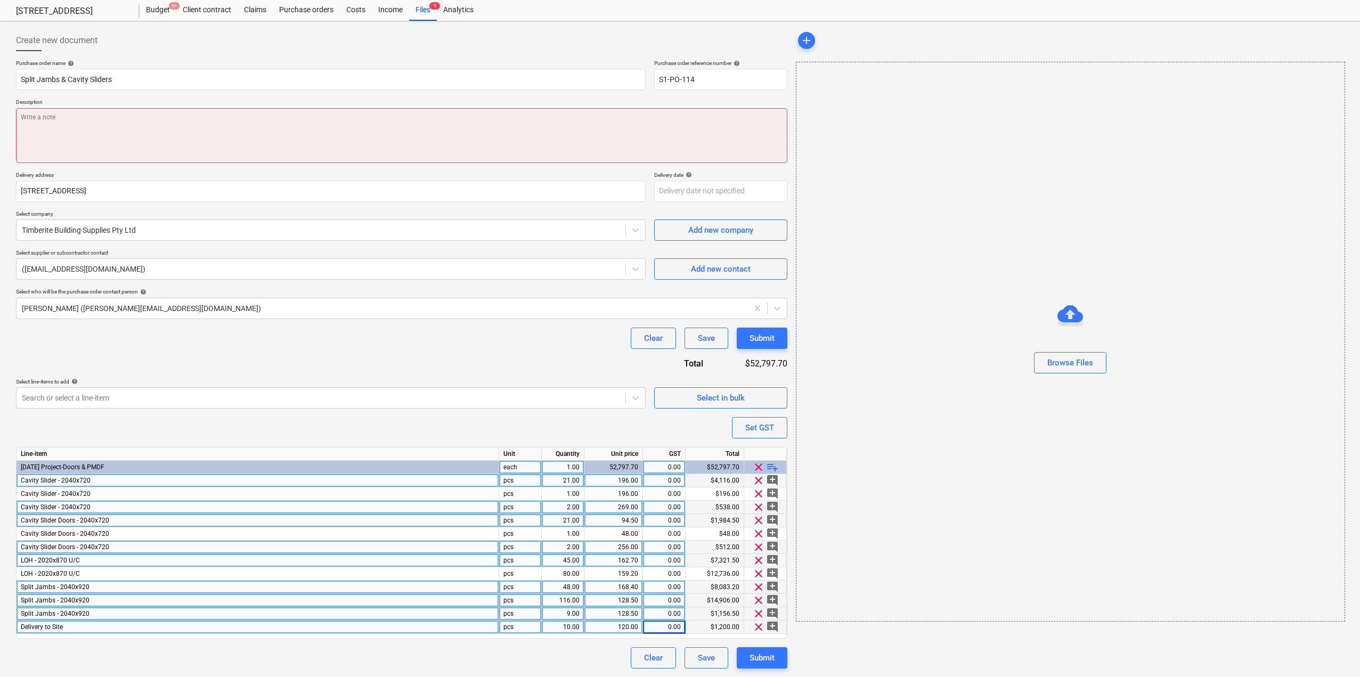
type textarea "x"
type textarea "i"
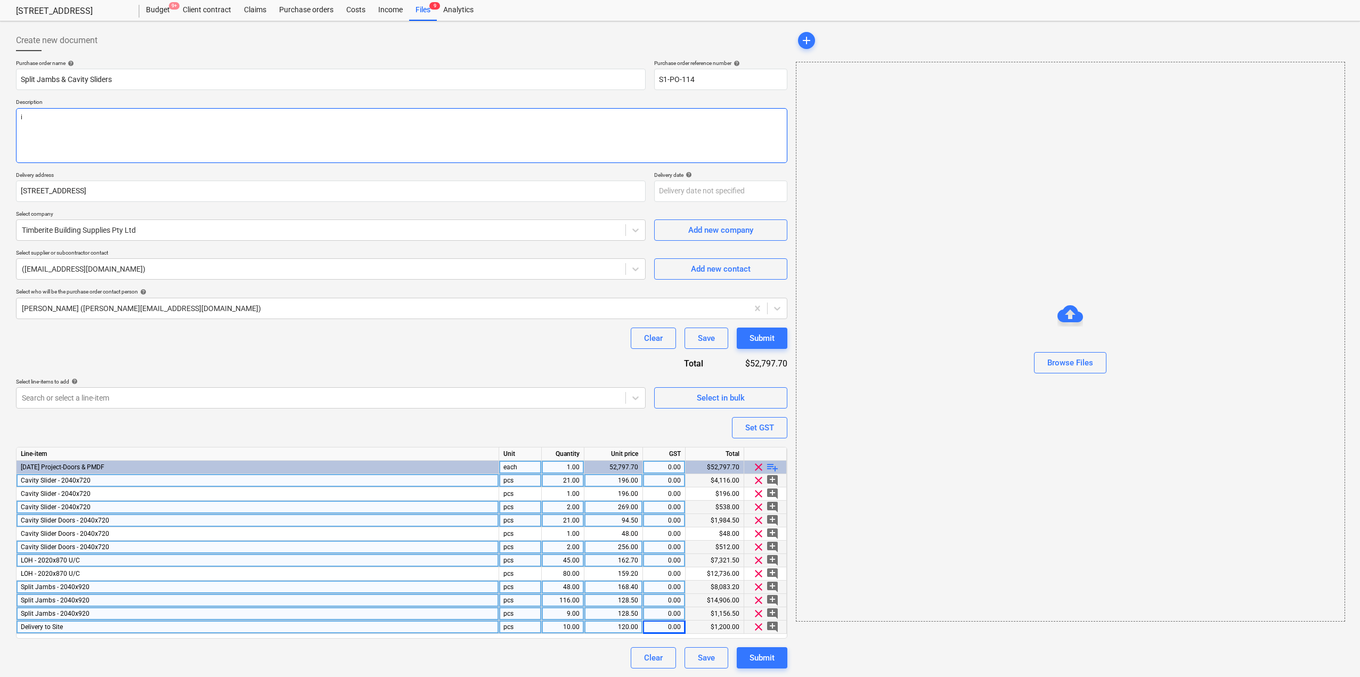
type textarea "x"
type textarea "int"
type textarea "x"
type textarea "inte"
type textarea "x"
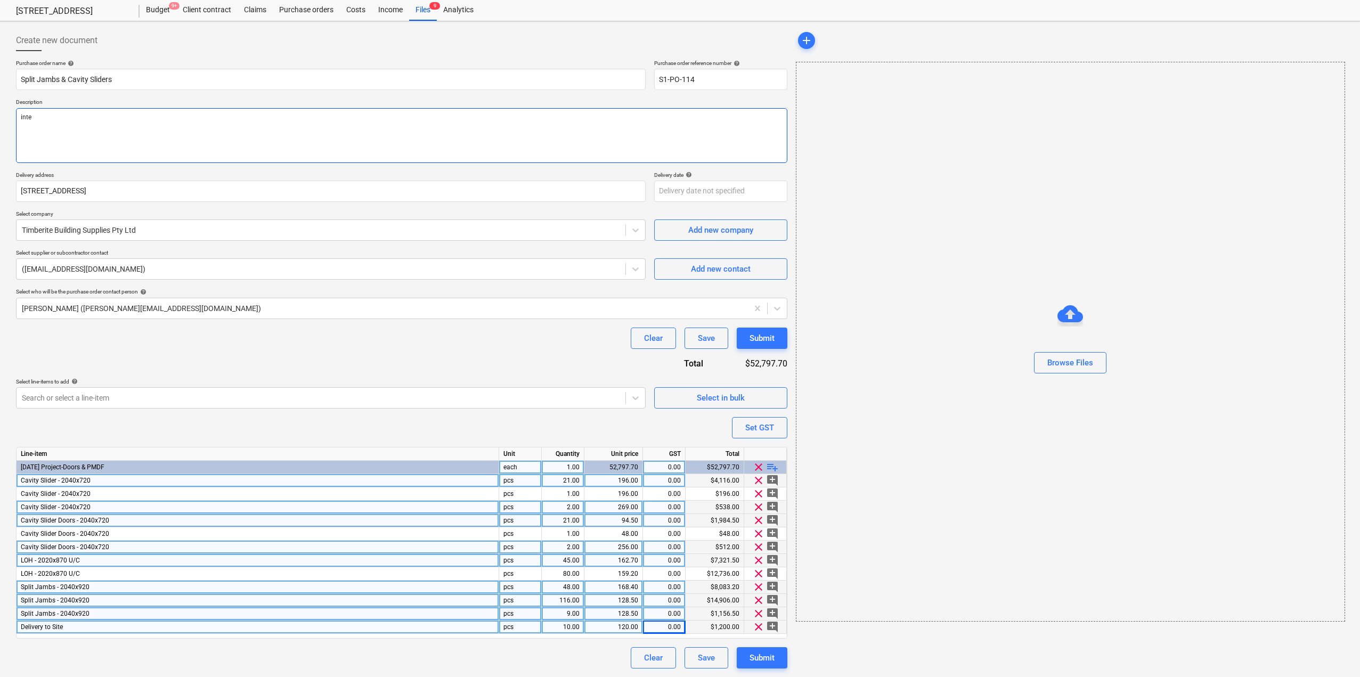
type textarea "inter"
type textarea "x"
type textarea "interna"
type textarea "x"
type textarea "internal"
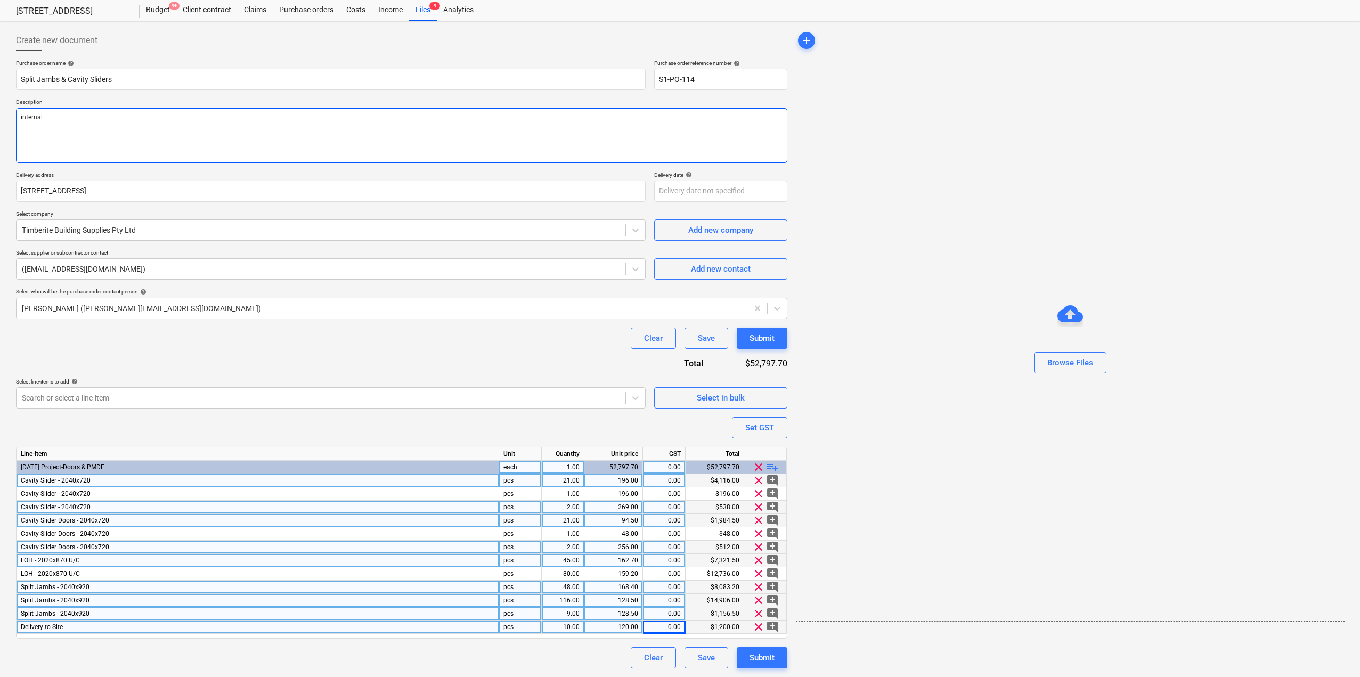
type textarea "x"
type textarea "internal d"
type textarea "x"
type textarea "internal do"
type textarea "x"
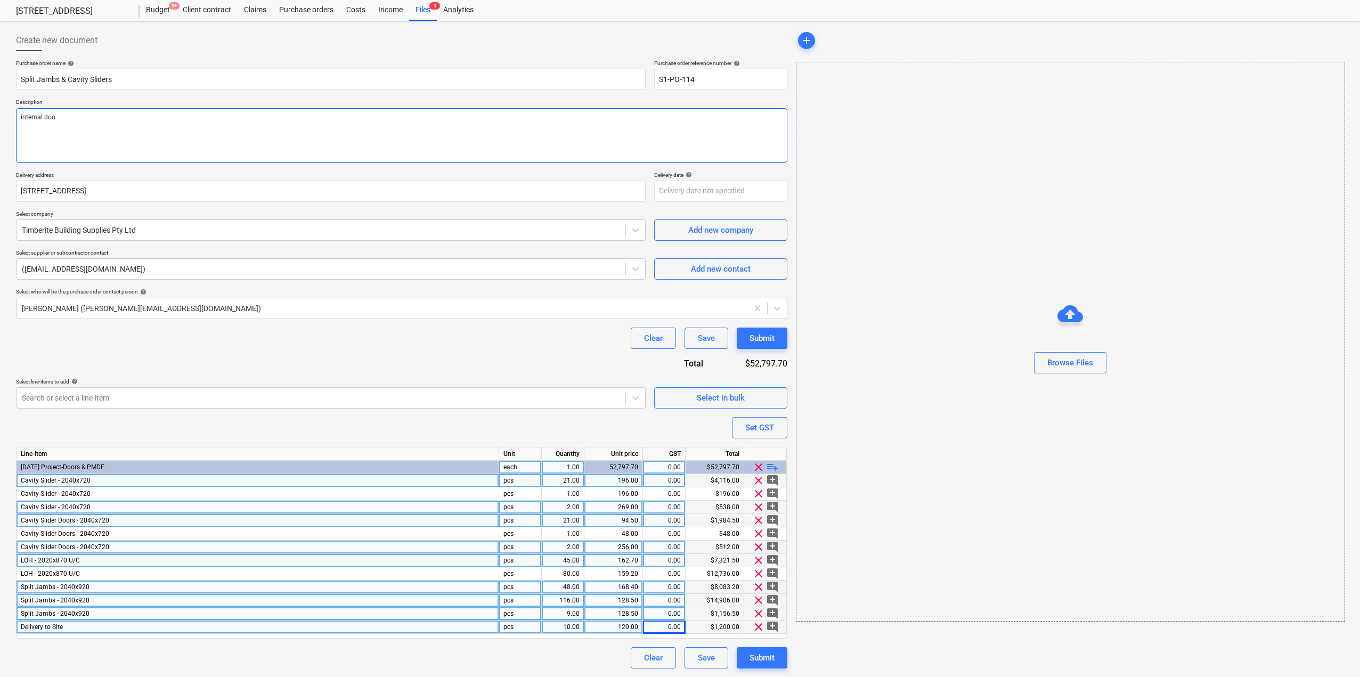
type textarea "internal door"
type textarea "x"
type textarea "internal doors"
click at [756, 652] on div "Submit" at bounding box center [762, 658] width 25 height 14
type textarea "x"
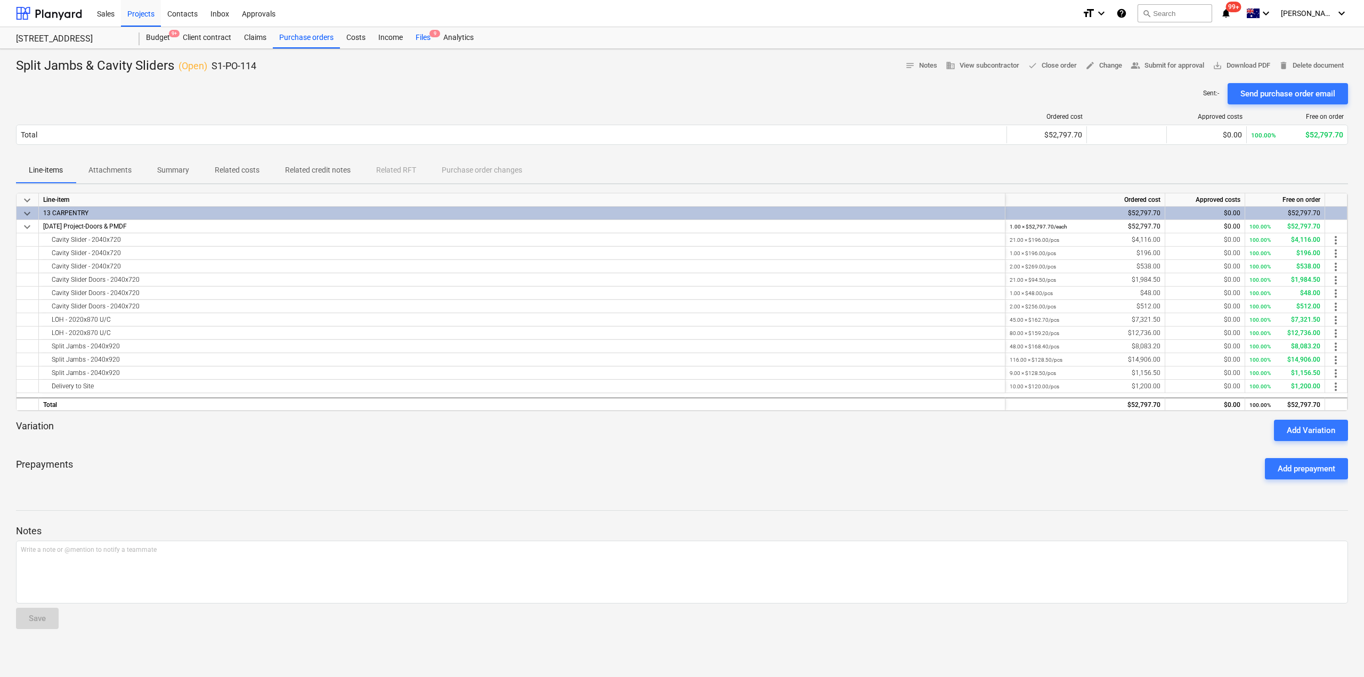
click at [423, 34] on div "Files 9" at bounding box center [423, 37] width 28 height 21
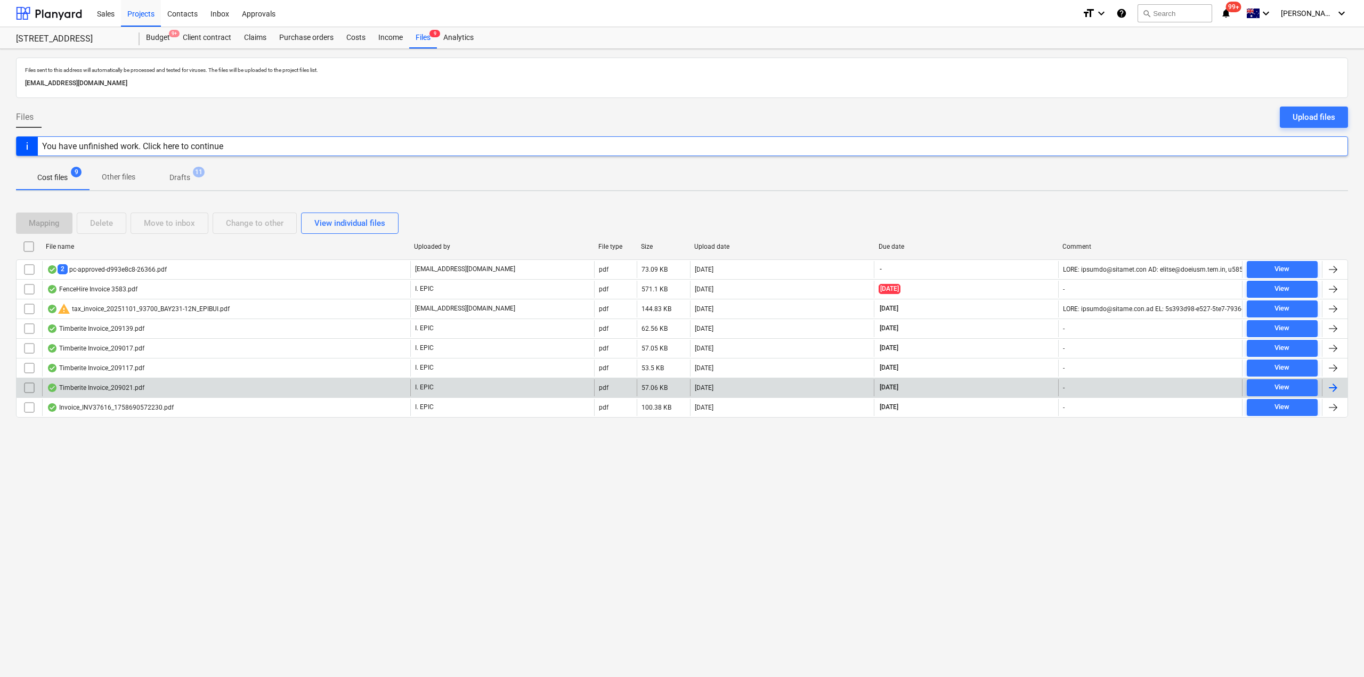
click at [129, 394] on div "Timberite Invoice_209021.pdf" at bounding box center [226, 387] width 368 height 17
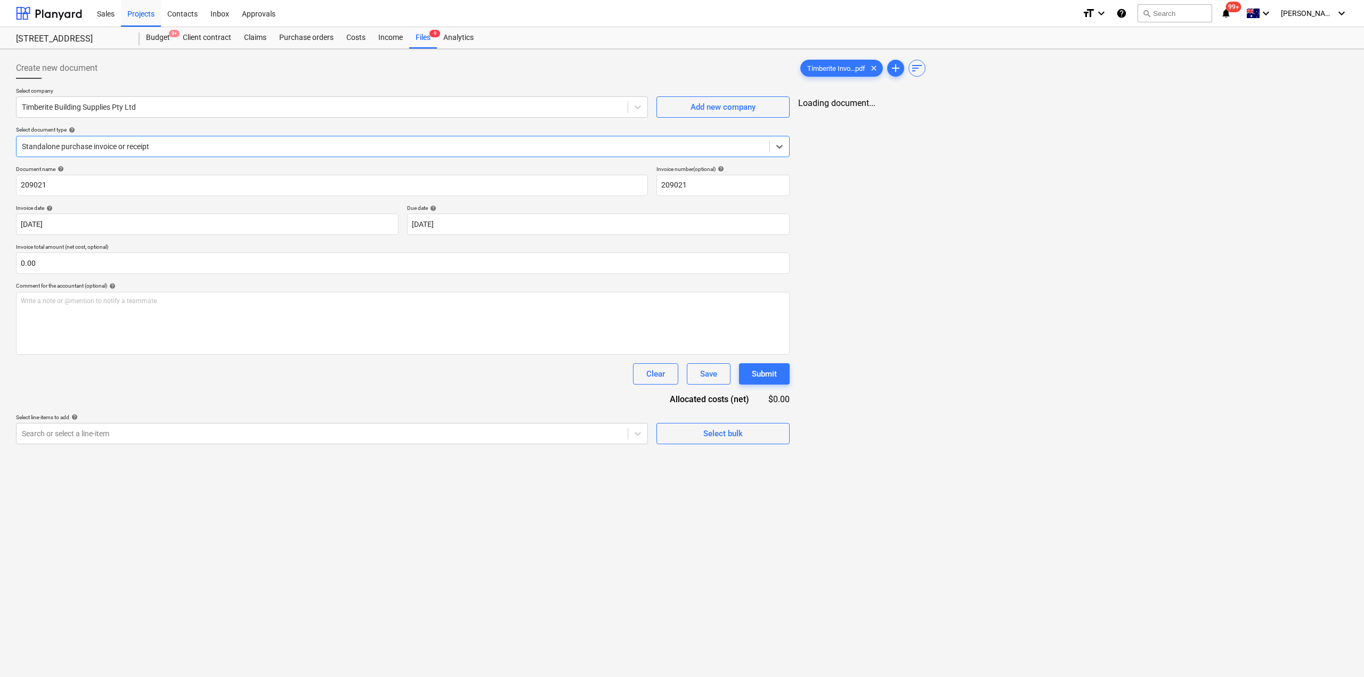
type input "209021"
type input "[DATE]"
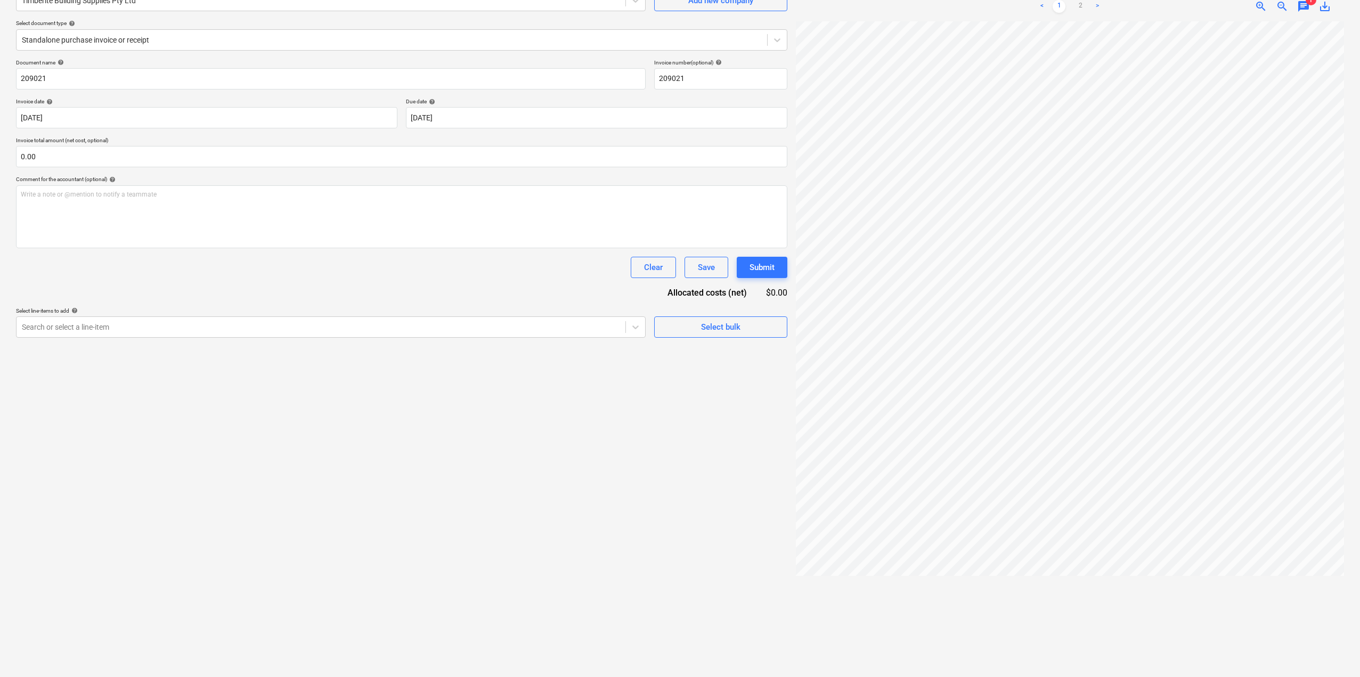
scroll to position [0, 242]
click at [1280, 5] on span "zoom_out" at bounding box center [1282, 6] width 13 height 13
click at [537, 445] on div "Create new document Select company Timberite Building Supplies Pty Ltd Add new …" at bounding box center [402, 310] width 780 height 726
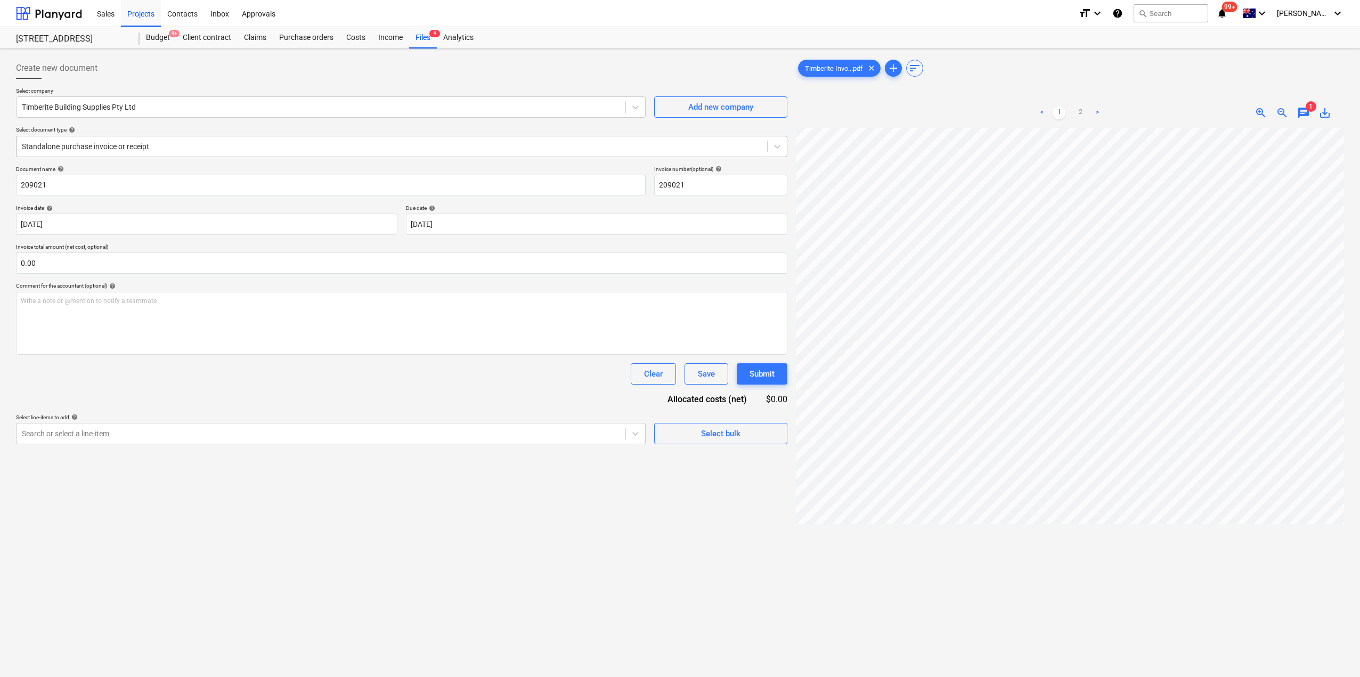
click at [219, 154] on div "Standalone purchase invoice or receipt" at bounding box center [401, 146] width 771 height 21
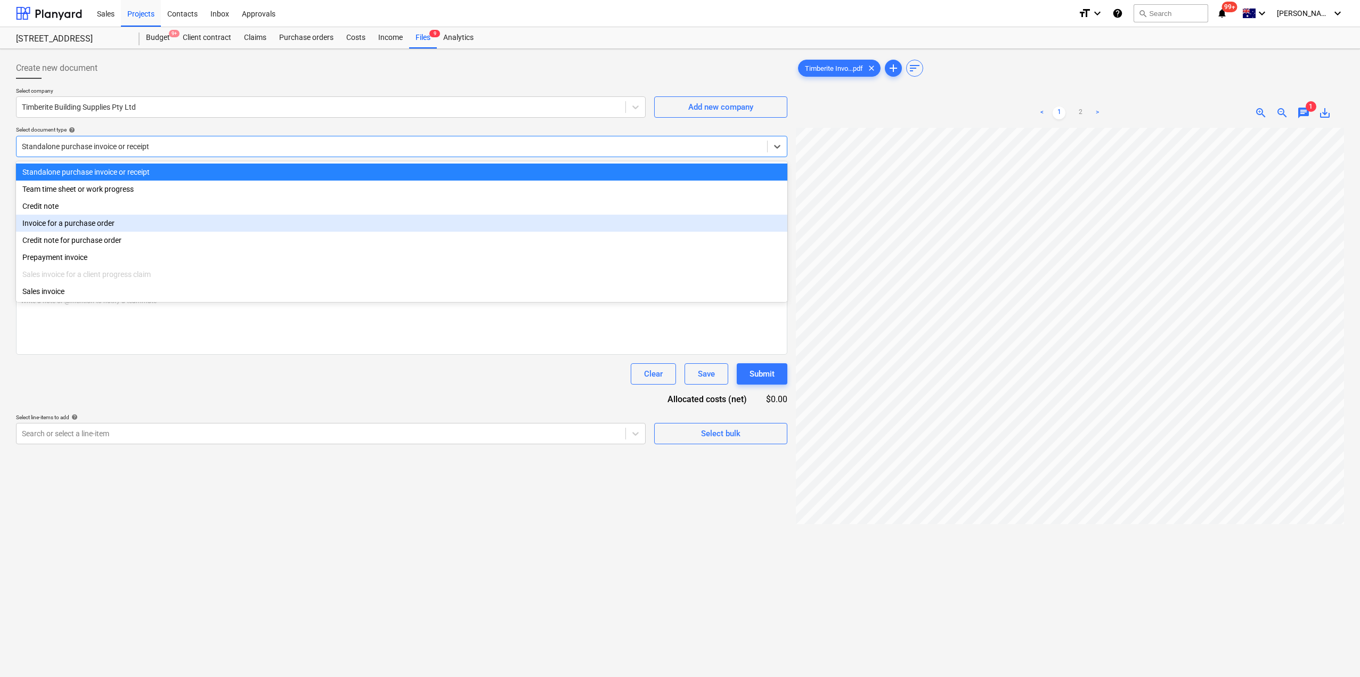
click at [129, 223] on div "Invoice for a purchase order" at bounding box center [401, 223] width 771 height 17
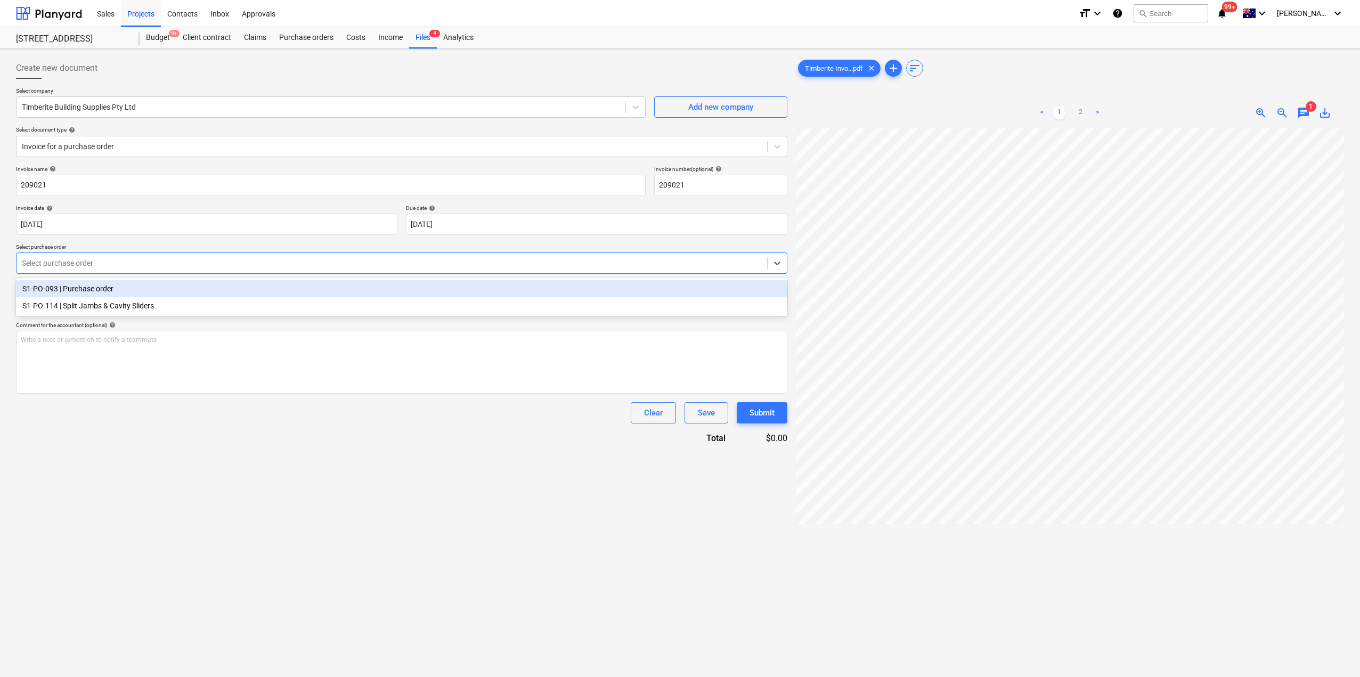
click at [130, 260] on div at bounding box center [392, 263] width 740 height 11
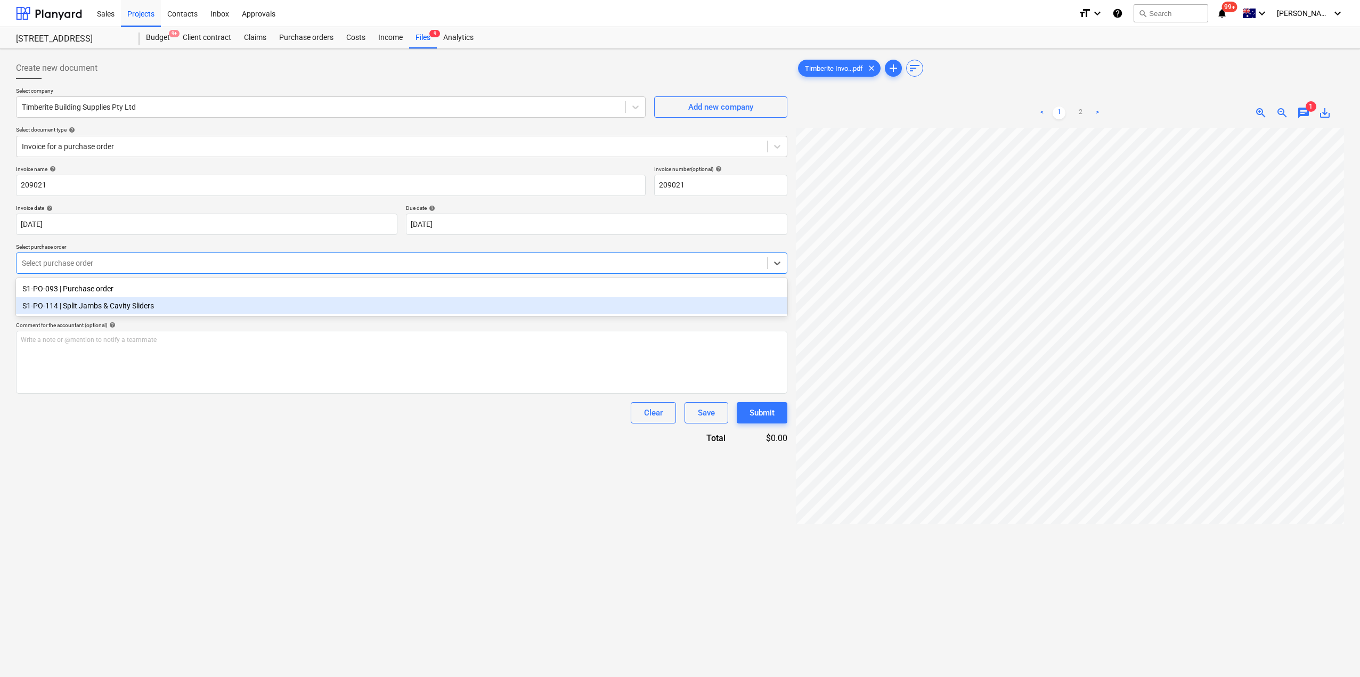
click at [131, 308] on div "S1-PO-114 | Split Jambs & Cavity Sliders" at bounding box center [401, 305] width 771 height 17
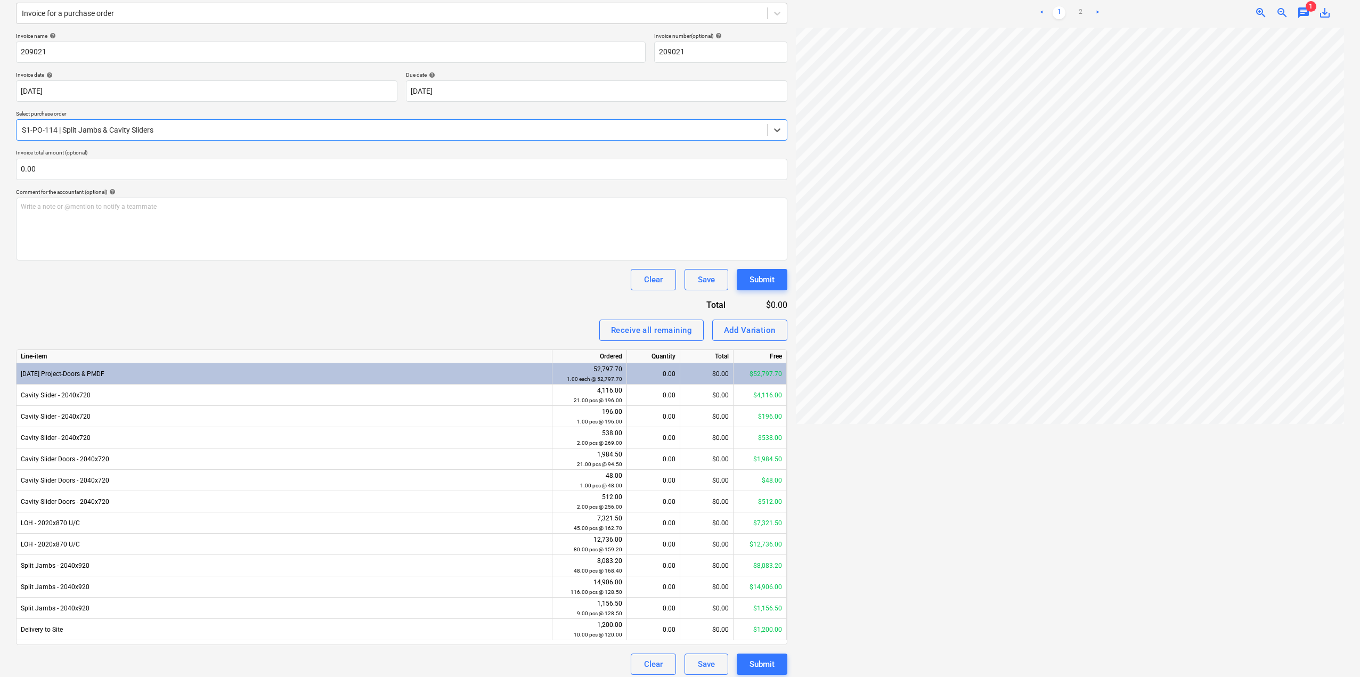
scroll to position [140, 0]
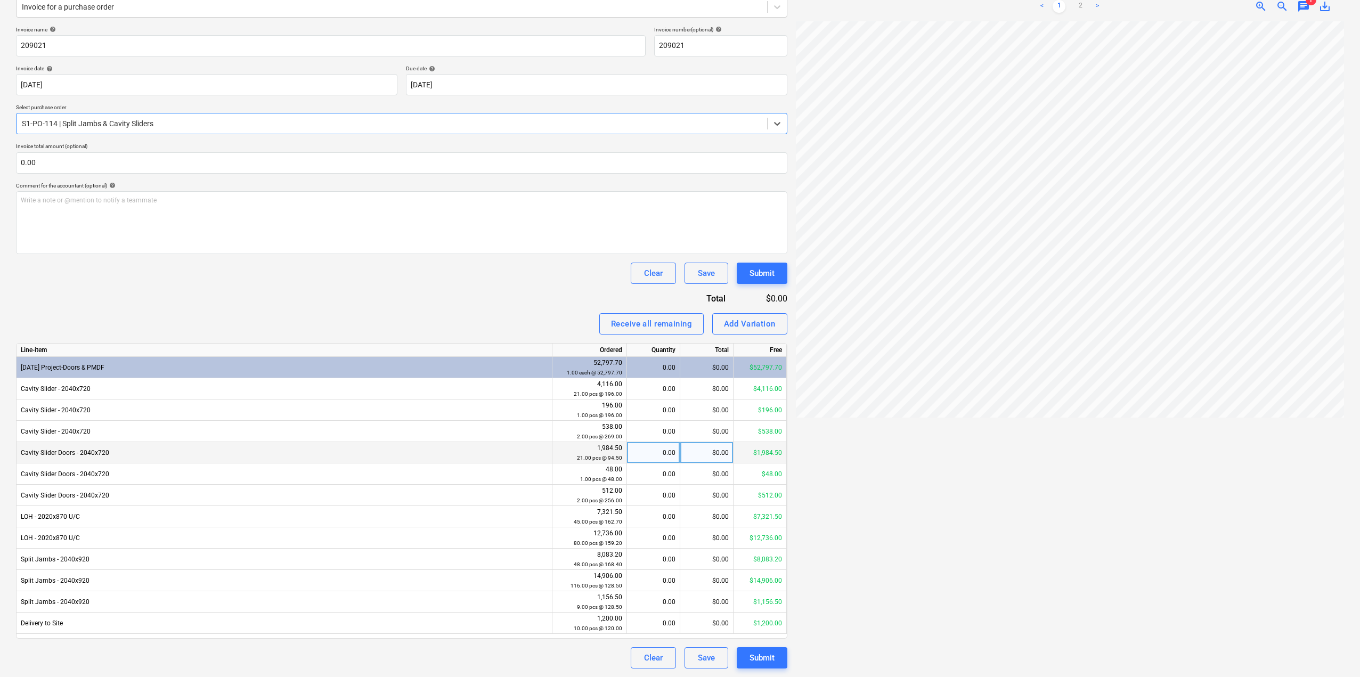
click at [639, 458] on div "0.00" at bounding box center [653, 452] width 44 height 21
click at [80, 459] on div "Cavity Slider Doors - 2040x720" at bounding box center [285, 452] width 536 height 21
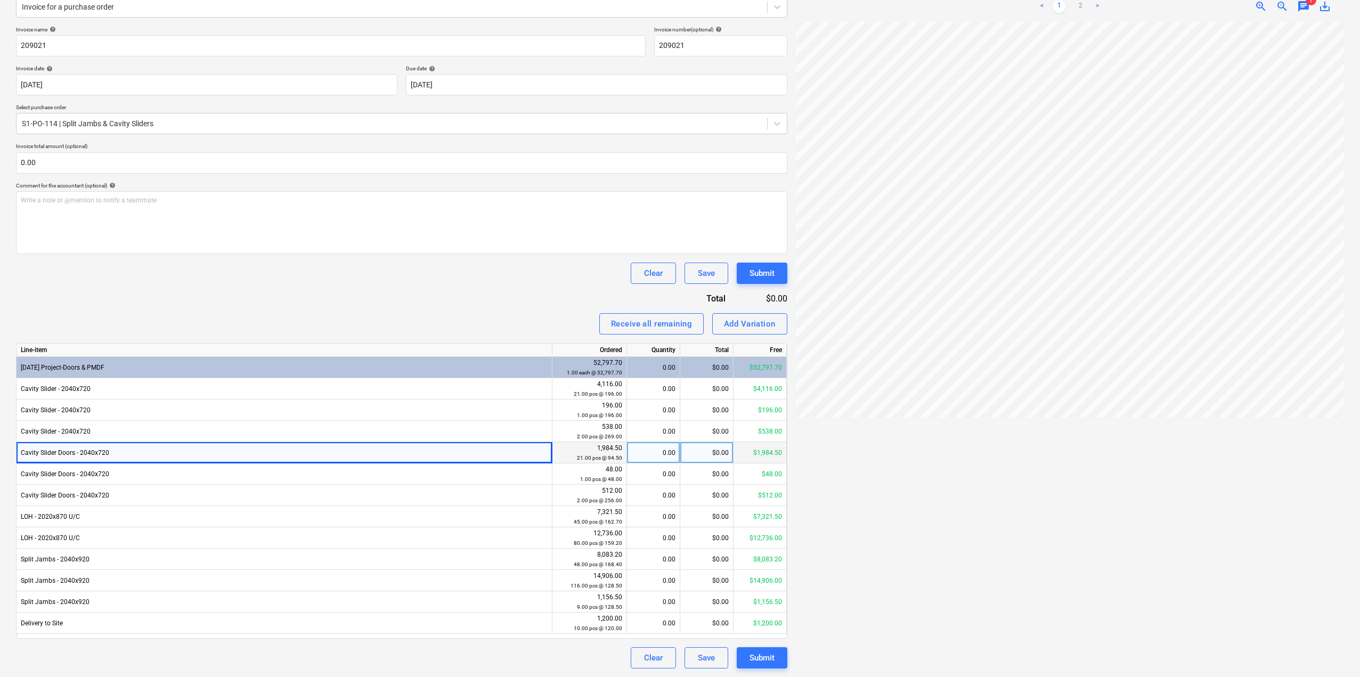
click at [77, 457] on div "Cavity Slider Doors - 2040x720" at bounding box center [285, 452] width 536 height 21
click at [74, 454] on div "Cavity Slider Doors - 2040x720" at bounding box center [285, 452] width 536 height 21
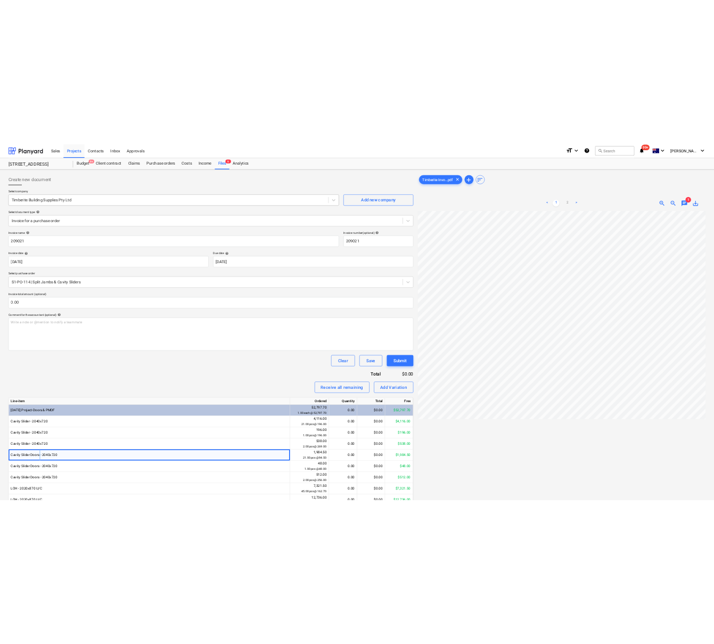
scroll to position [0, 0]
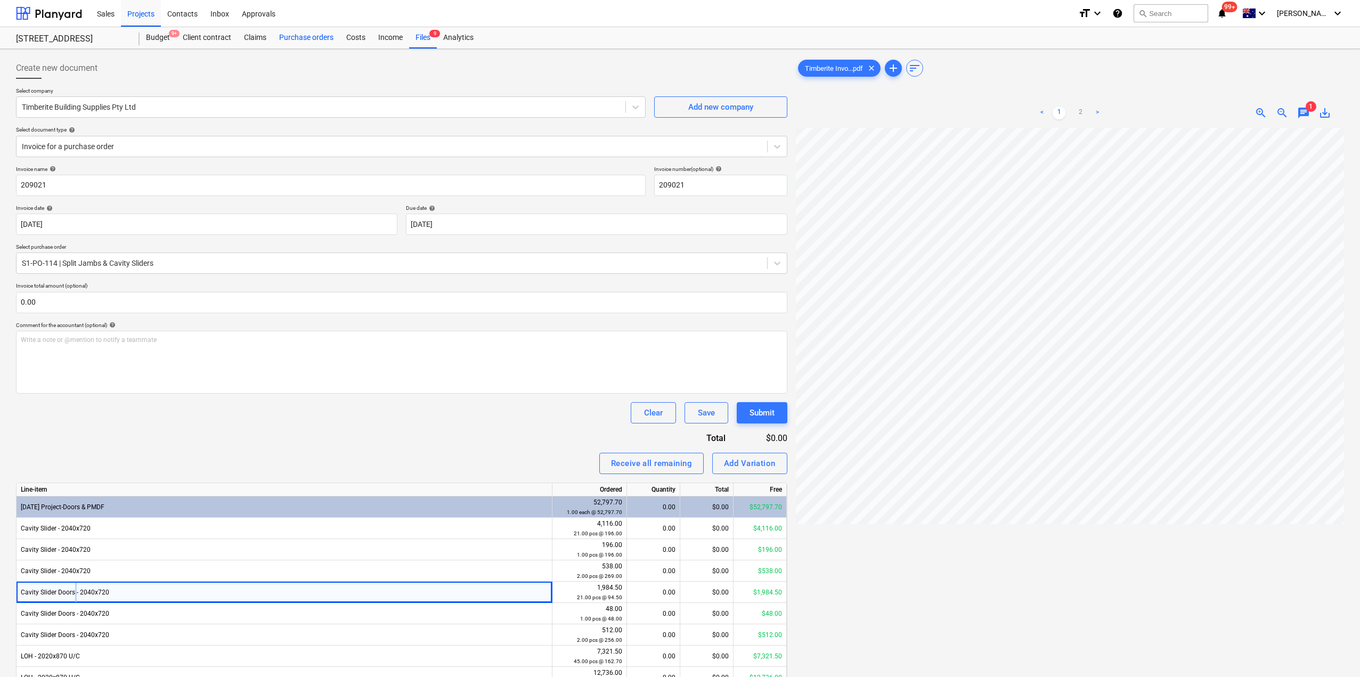
click at [301, 44] on div "Purchase orders" at bounding box center [306, 37] width 67 height 21
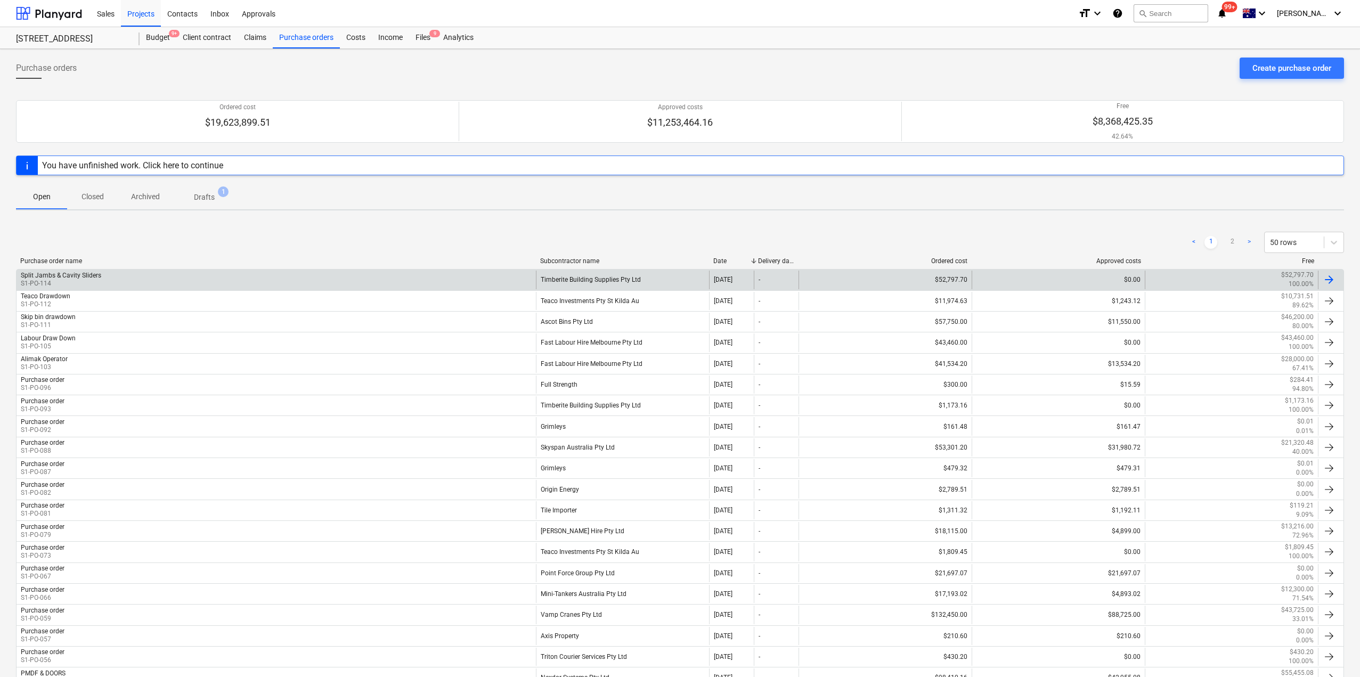
click at [129, 281] on div "Split Jambs & Cavity Sliders S1-PO-114" at bounding box center [276, 280] width 519 height 18
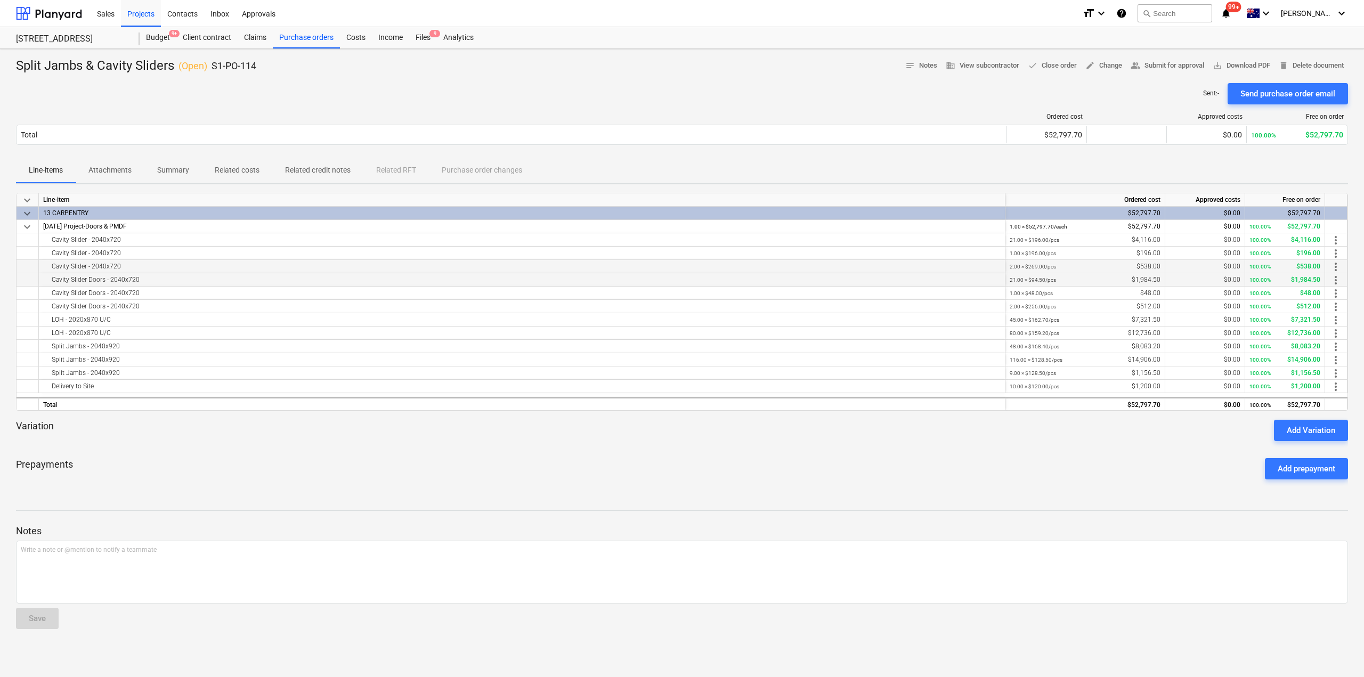
click at [69, 271] on div "Cavity Slider - 2040x720" at bounding box center [521, 266] width 957 height 13
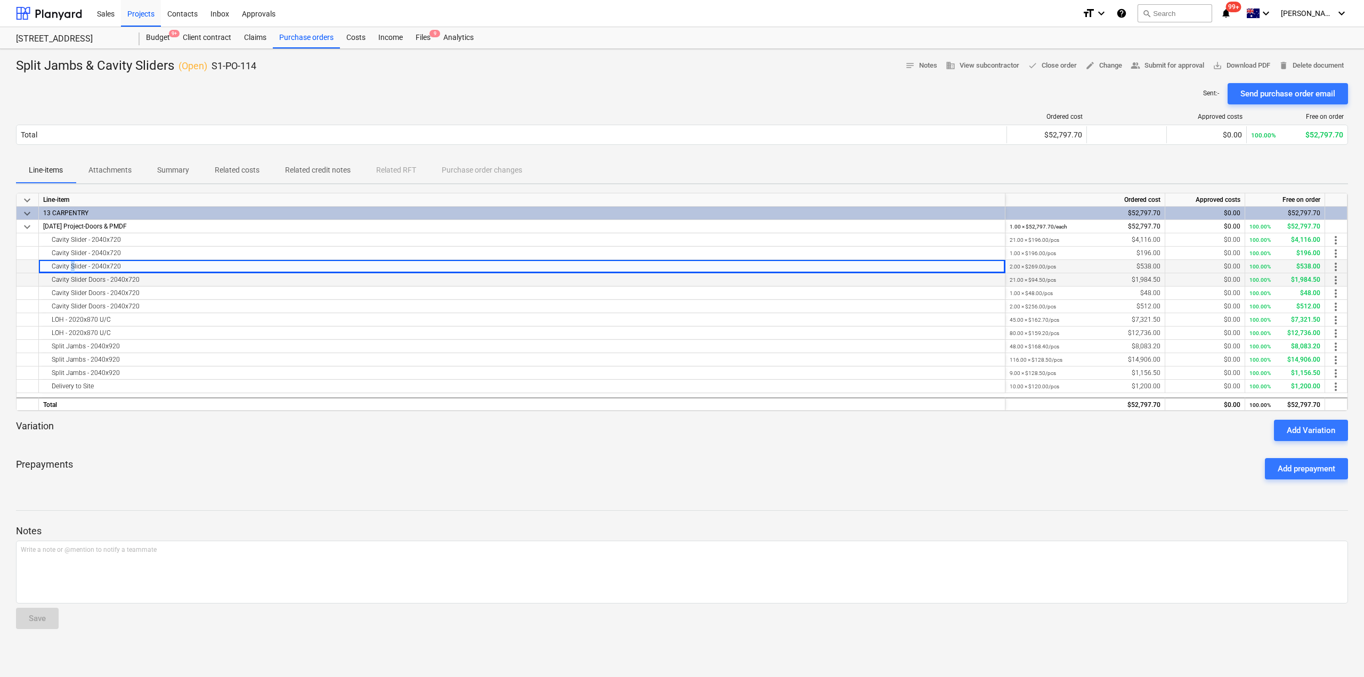
click at [69, 271] on div "Cavity Slider - 2040x720" at bounding box center [521, 266] width 957 height 13
click at [82, 268] on div "Cavity Slider - 2040x720" at bounding box center [521, 266] width 957 height 13
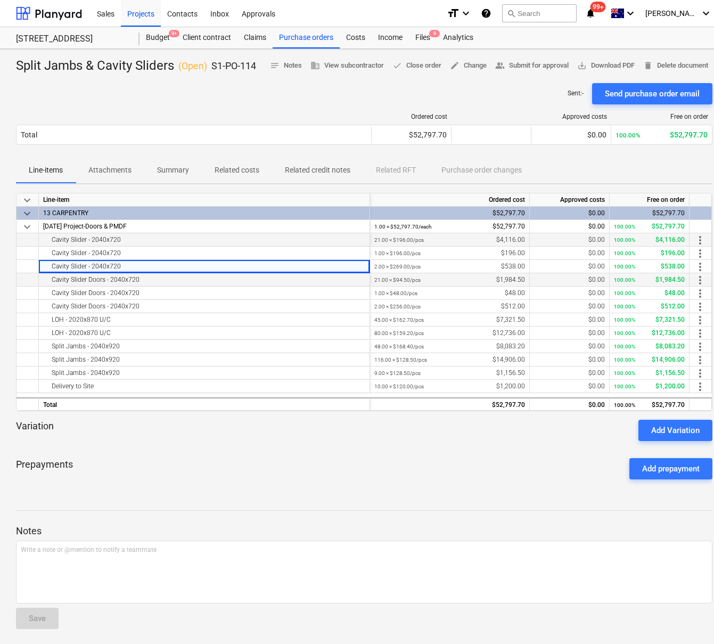
click at [105, 236] on div "Cavity Slider - 2040x720" at bounding box center [204, 239] width 322 height 13
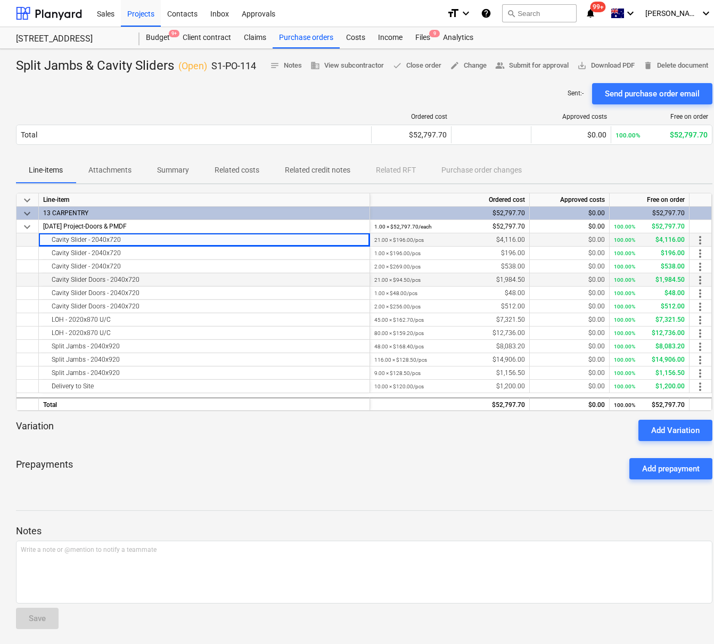
drag, startPoint x: 112, startPoint y: 239, endPoint x: 126, endPoint y: 242, distance: 14.7
click at [126, 242] on div "Cavity Slider - 2040x720" at bounding box center [204, 239] width 322 height 13
click at [458, 63] on span "edit Change" at bounding box center [468, 66] width 37 height 12
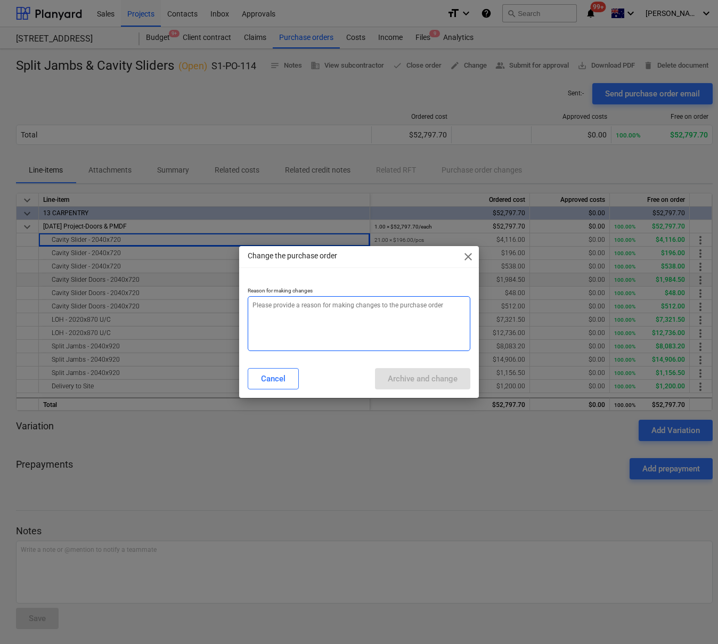
click at [329, 320] on textarea at bounding box center [359, 323] width 223 height 55
type textarea "x"
type textarea "n"
type textarea "x"
type textarea "na"
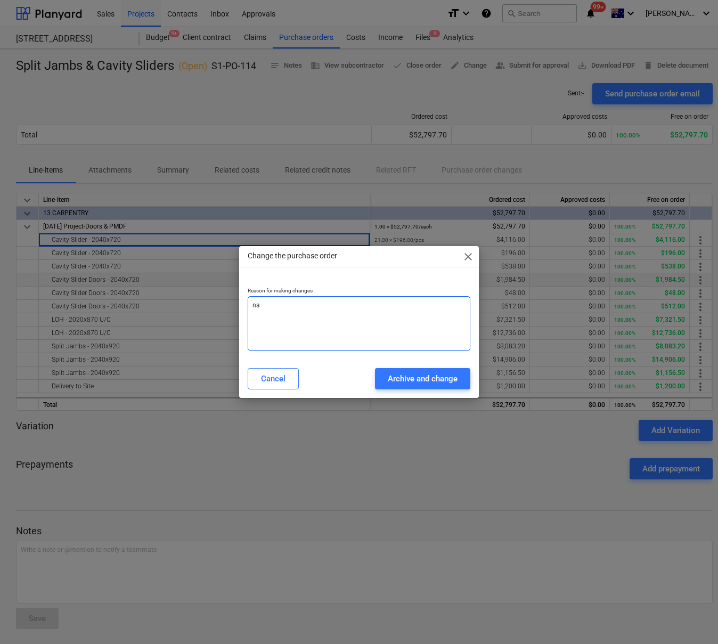
type textarea "x"
type textarea "nam"
type textarea "x"
type textarea "name"
drag, startPoint x: 273, startPoint y: 312, endPoint x: 227, endPoint y: 309, distance: 45.9
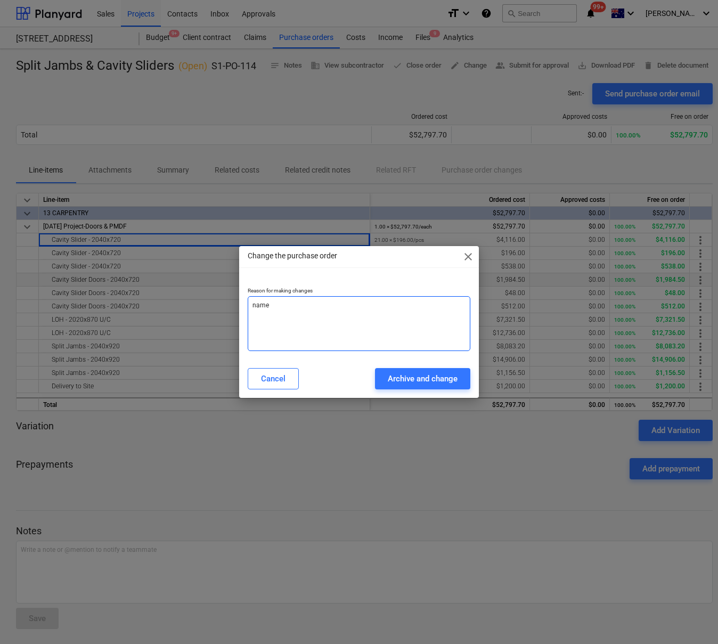
click at [228, 309] on div "Change the purchase order close Reason for making changes name Cancel Archive a…" at bounding box center [359, 322] width 718 height 644
type textarea "x"
type textarea "l"
type textarea "x"
type textarea "la"
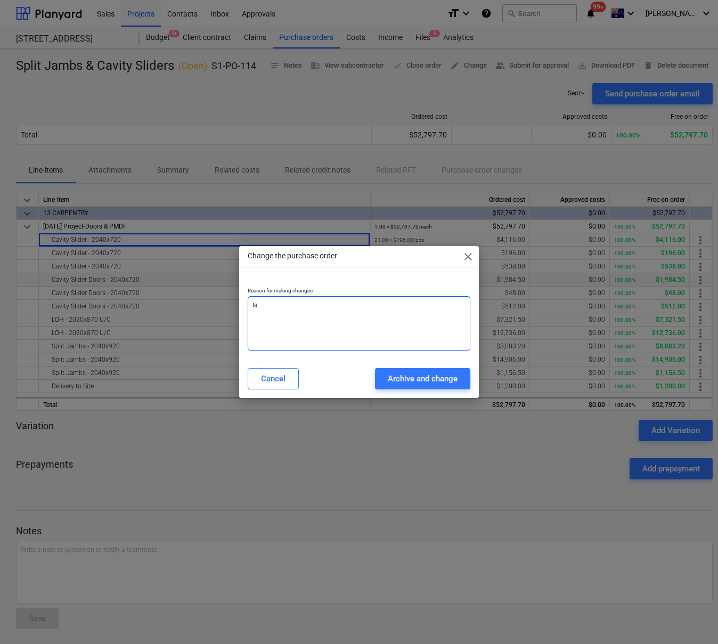
type textarea "x"
type textarea "lab"
type textarea "x"
type textarea "labe"
type textarea "x"
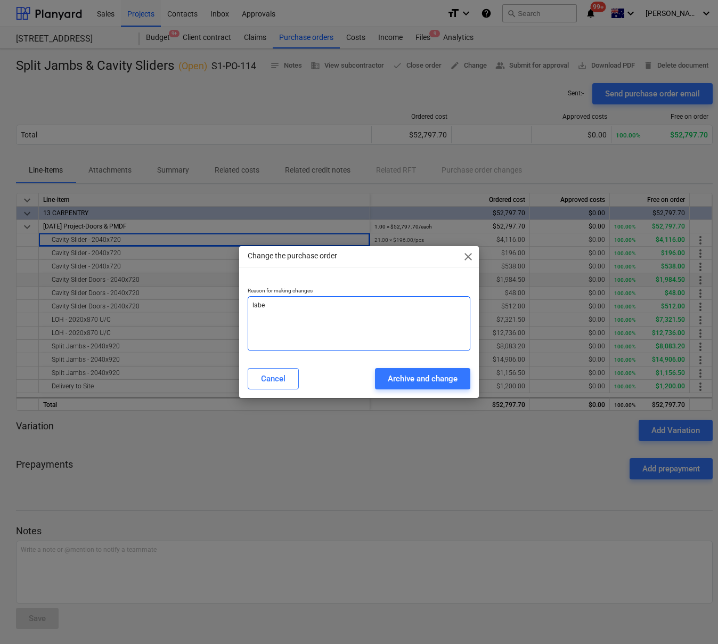
type textarea "label"
type textarea "x"
type textarea "[PERSON_NAME]"
type textarea "x"
type textarea "labelli"
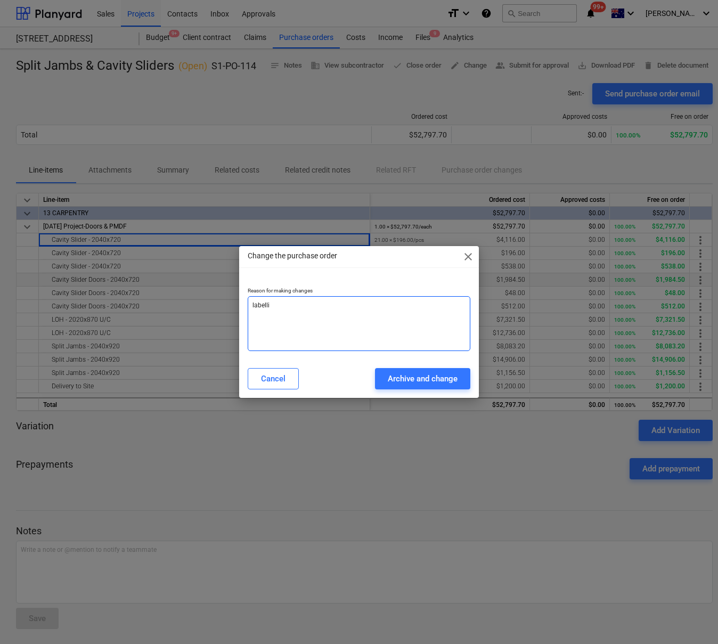
type textarea "x"
type textarea "labellin"
type textarea "x"
type textarea "labelling"
click at [437, 377] on div "Archive and change" at bounding box center [423, 379] width 70 height 14
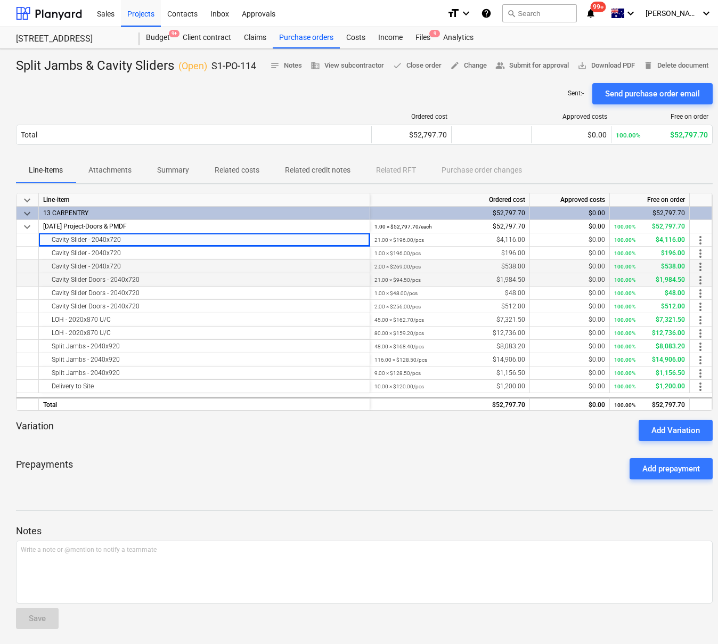
type textarea "x"
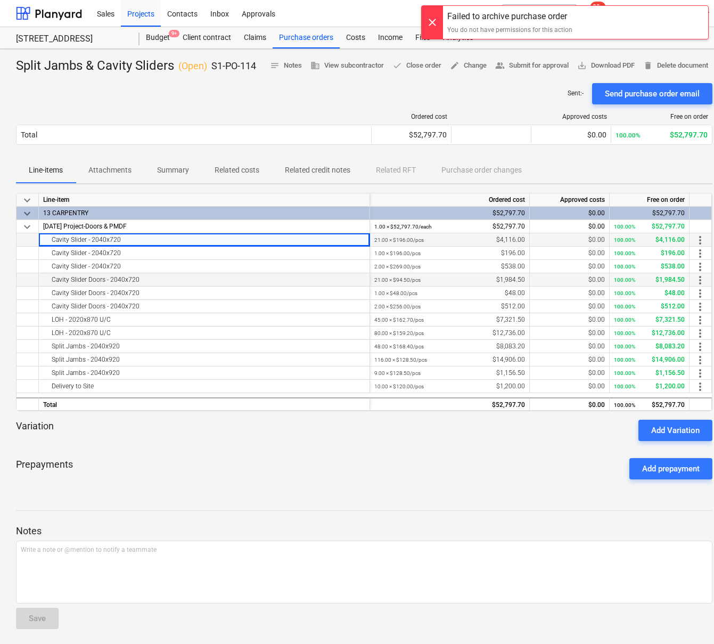
click at [118, 240] on div "Cavity Slider - 2040x720" at bounding box center [204, 239] width 322 height 13
drag, startPoint x: 119, startPoint y: 241, endPoint x: 135, endPoint y: 241, distance: 16.5
click at [135, 241] on div "Cavity Slider - 2040x720" at bounding box center [204, 239] width 322 height 13
click at [182, 277] on div "Cavity Slider Doors - 2040x720" at bounding box center [204, 279] width 322 height 13
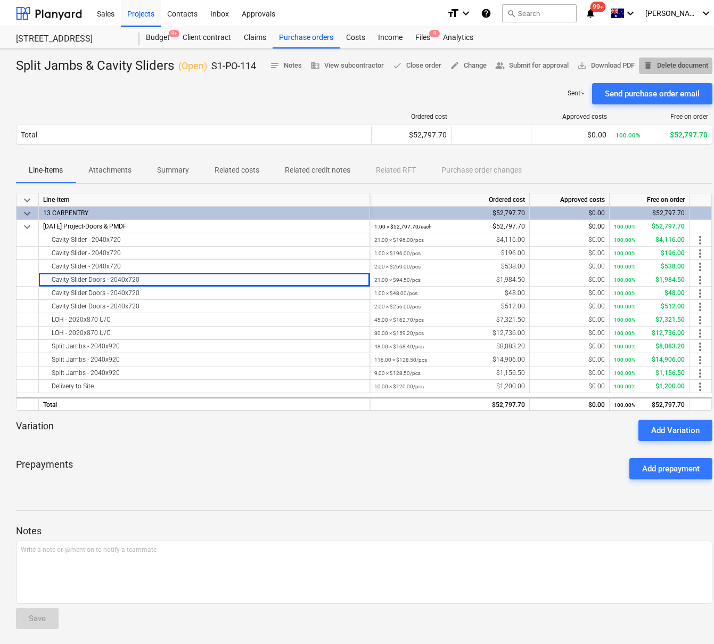
click at [685, 66] on span "delete Delete document" at bounding box center [676, 66] width 65 height 12
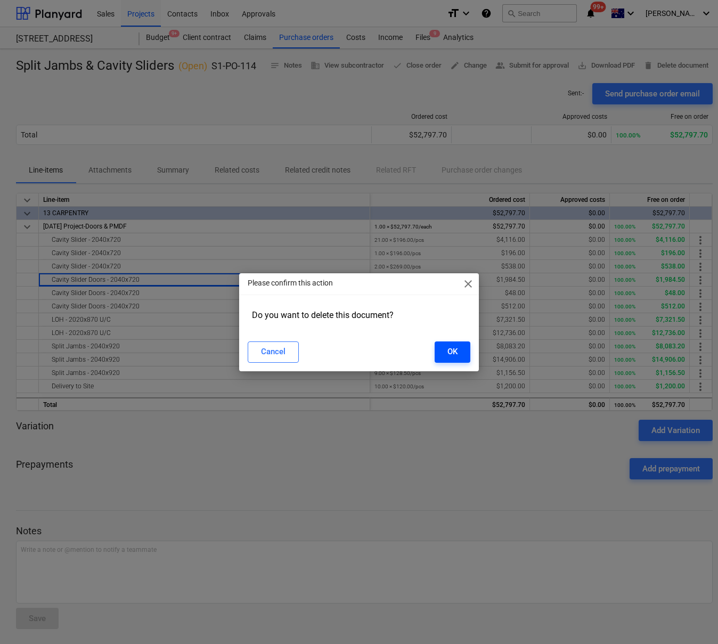
click at [455, 346] on div "OK" at bounding box center [452, 352] width 10 height 14
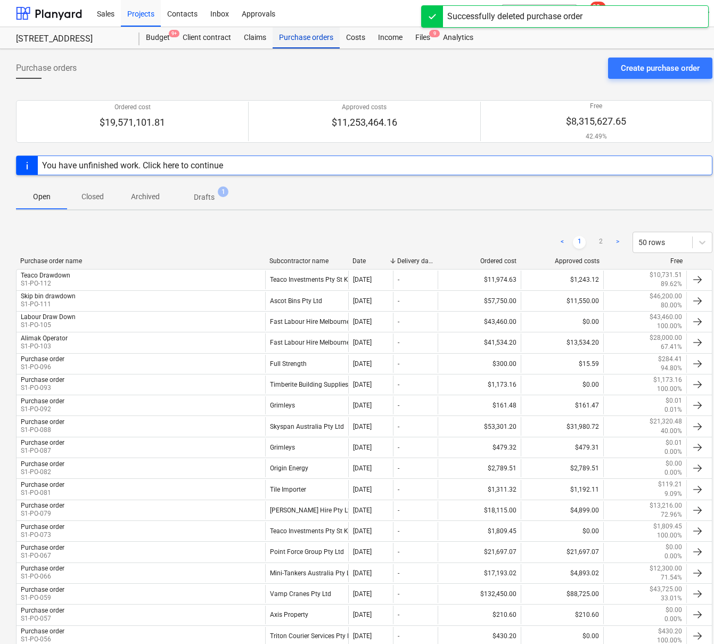
click at [298, 39] on div "Purchase orders" at bounding box center [306, 37] width 67 height 21
click at [679, 68] on div "Create purchase order" at bounding box center [660, 68] width 79 height 14
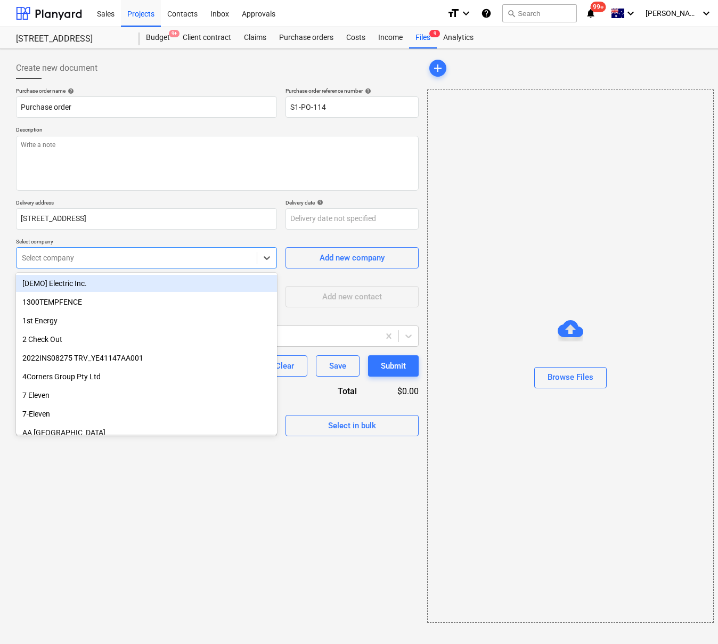
click at [88, 258] on div at bounding box center [137, 258] width 230 height 11
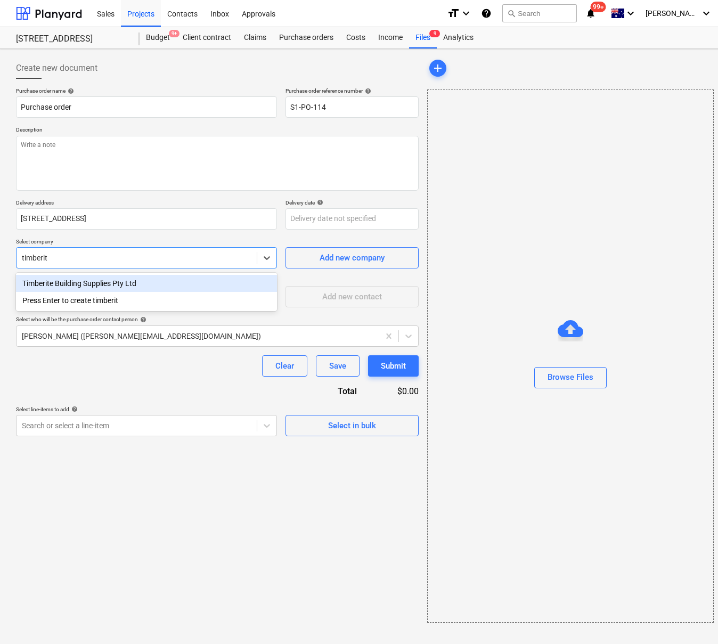
type input "timberite"
click at [114, 282] on div "Timberite Building Supplies Pty Ltd" at bounding box center [146, 283] width 261 height 17
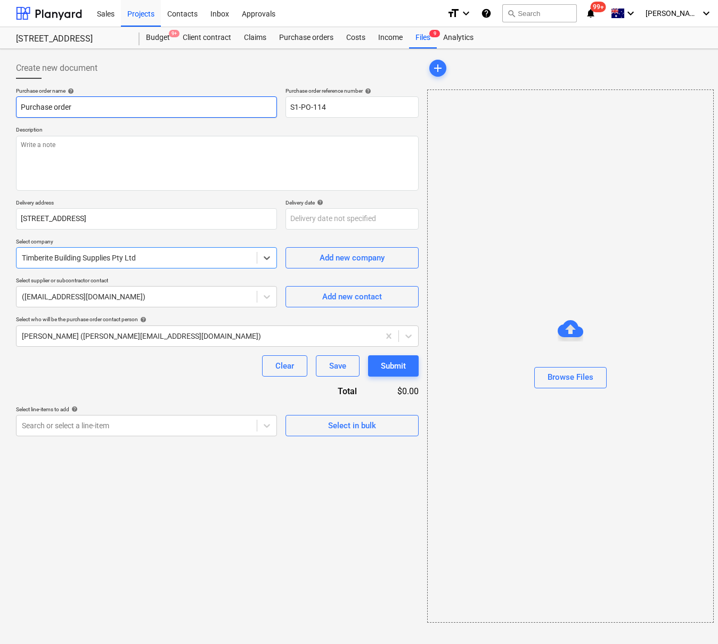
click at [118, 115] on input "Purchase order" at bounding box center [146, 106] width 261 height 21
drag, startPoint x: 116, startPoint y: 111, endPoint x: -1, endPoint y: 111, distance: 116.1
click at [0, 111] on html "Sales Projects Contacts Inbox Approvals format_size keyboard_arrow_down help se…" at bounding box center [359, 322] width 718 height 644
type input "K"
type input "I"
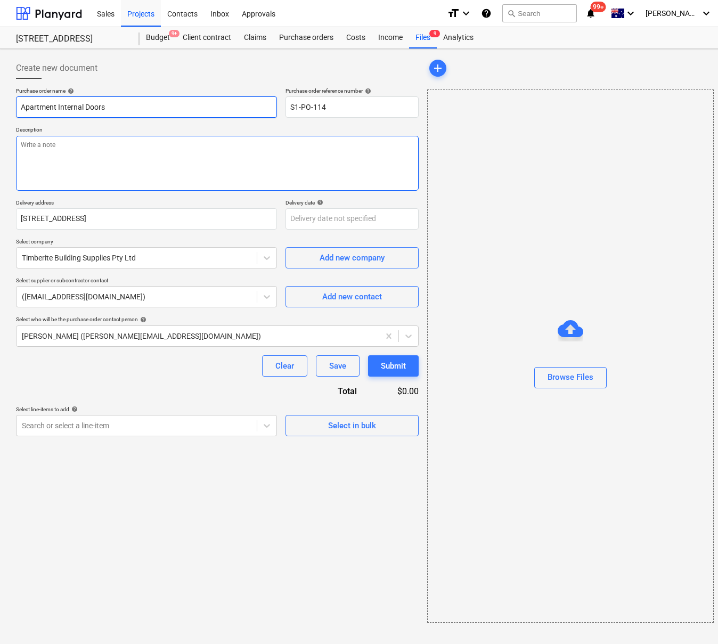
type input "Apartment Internal Doors"
click at [116, 156] on textarea at bounding box center [217, 163] width 403 height 55
click at [52, 137] on textarea "Internal dooors" at bounding box center [217, 163] width 403 height 55
type textarea "Internal doors"
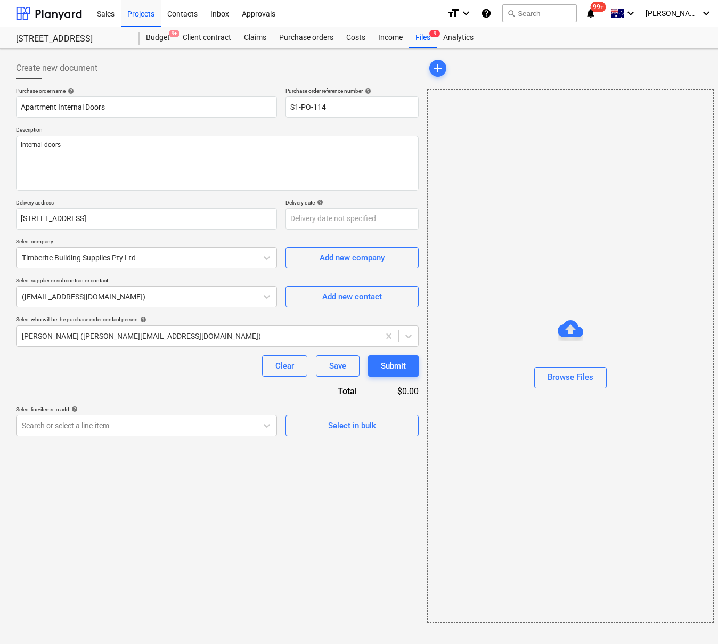
click at [229, 449] on div "Create new document Purchase order name help Apartment Internal Doors Purchase …" at bounding box center [217, 340] width 411 height 574
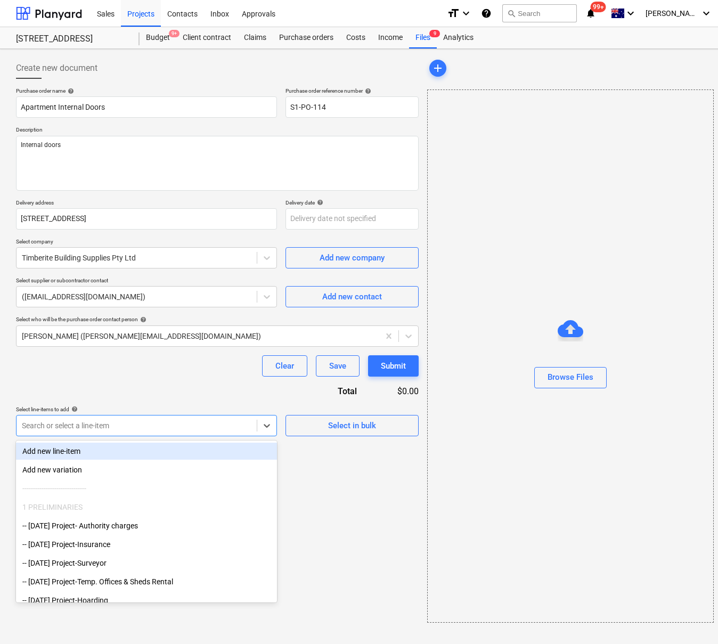
click at [82, 421] on div at bounding box center [137, 425] width 230 height 11
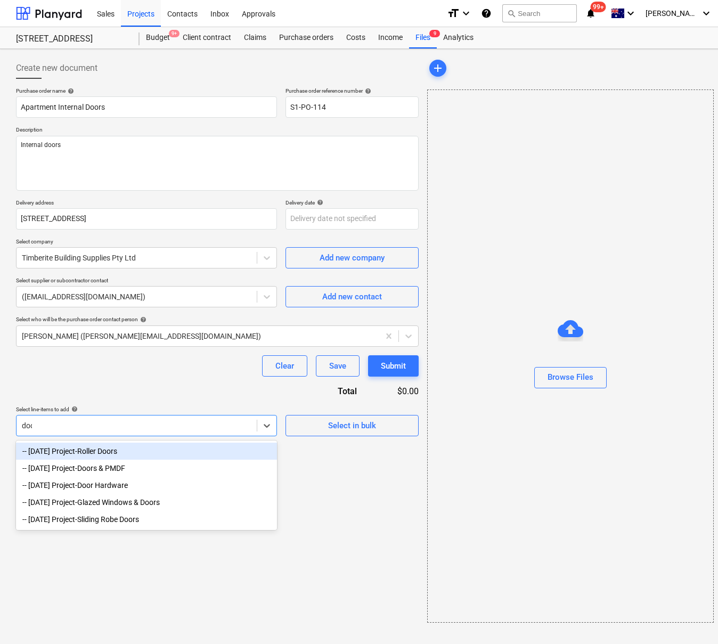
type input "door"
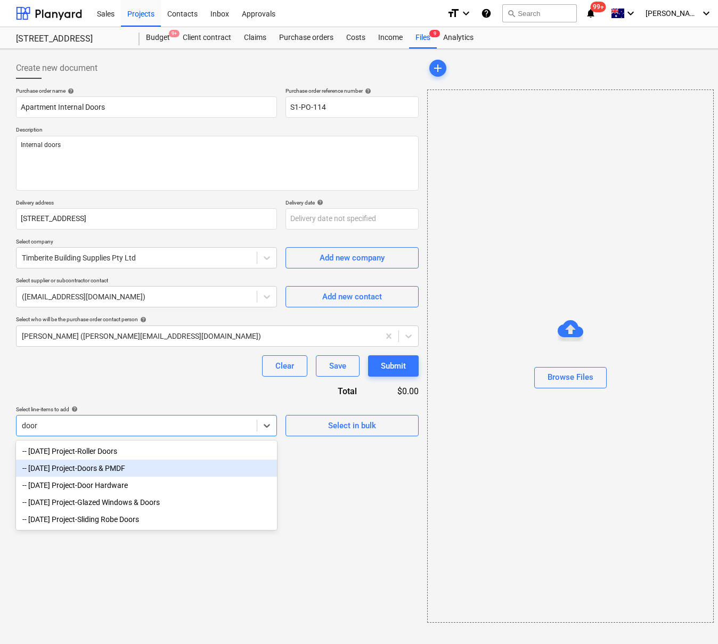
drag, startPoint x: 145, startPoint y: 477, endPoint x: 216, endPoint y: 471, distance: 71.7
click at [145, 477] on div "-- [DATE] Project-Doors & PMDF" at bounding box center [146, 468] width 261 height 17
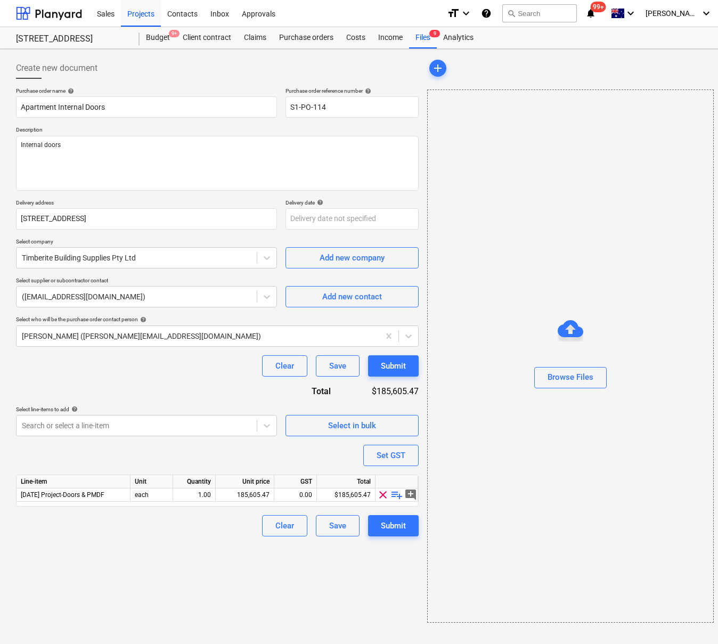
click at [398, 493] on span "playlist_add" at bounding box center [396, 494] width 13 height 13
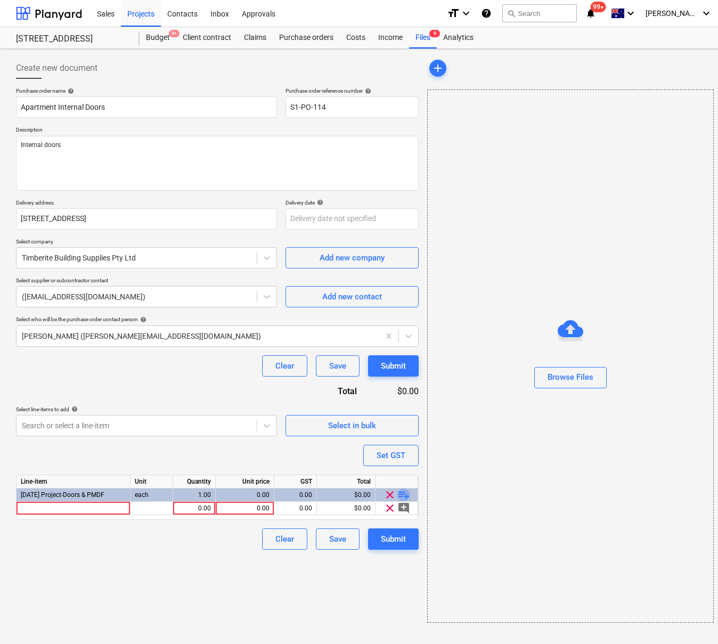
click at [398, 493] on span "playlist_add" at bounding box center [403, 494] width 13 height 13
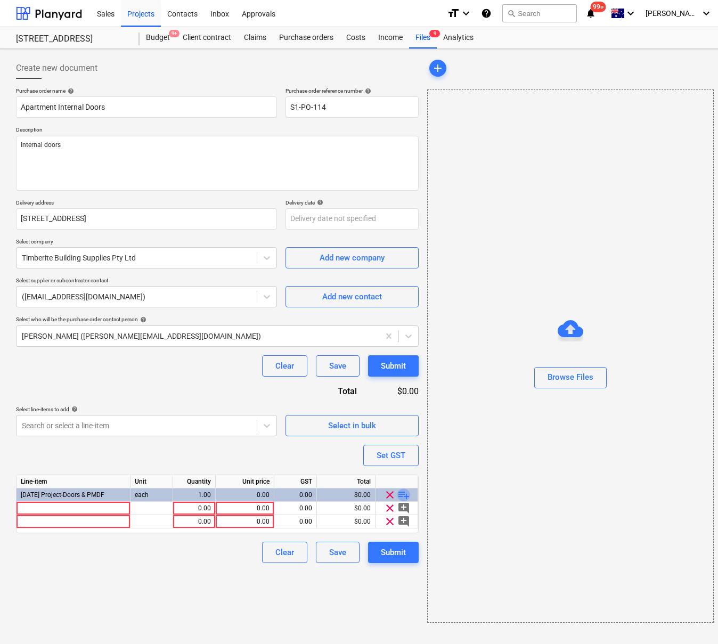
click at [397, 493] on span "playlist_add" at bounding box center [403, 494] width 13 height 13
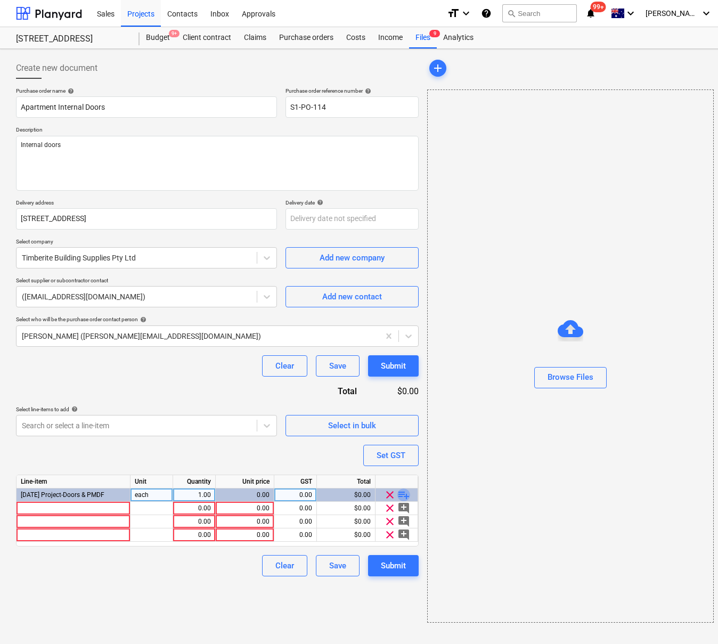
click at [399, 494] on span "playlist_add" at bounding box center [403, 494] width 13 height 13
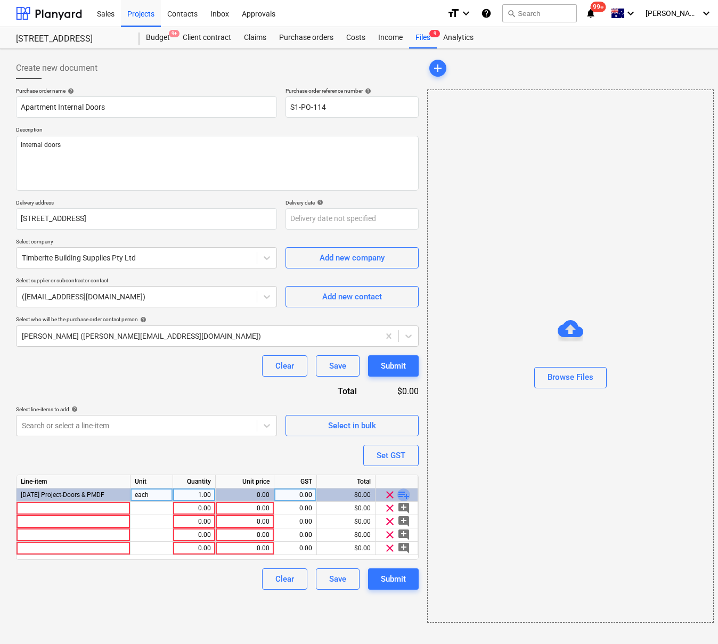
click at [400, 494] on span "playlist_add" at bounding box center [403, 494] width 13 height 13
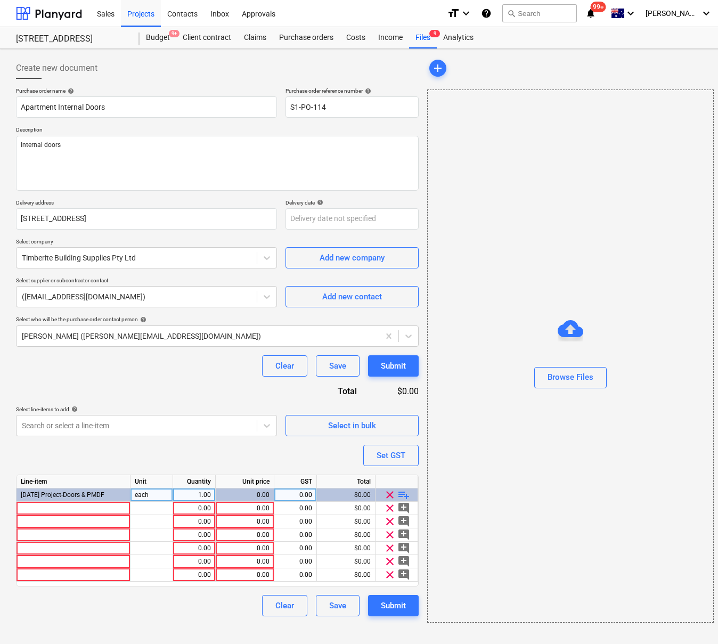
click at [400, 494] on span "playlist_add" at bounding box center [403, 494] width 13 height 13
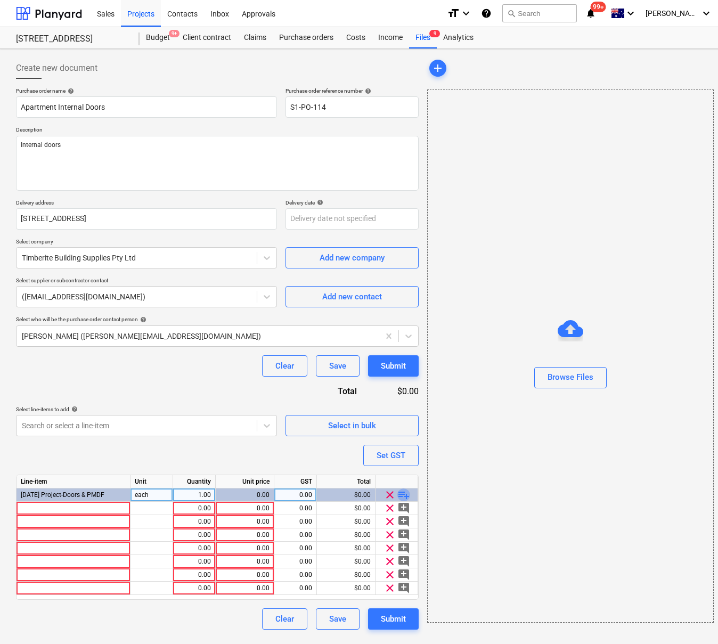
click at [400, 494] on span "playlist_add" at bounding box center [403, 494] width 13 height 13
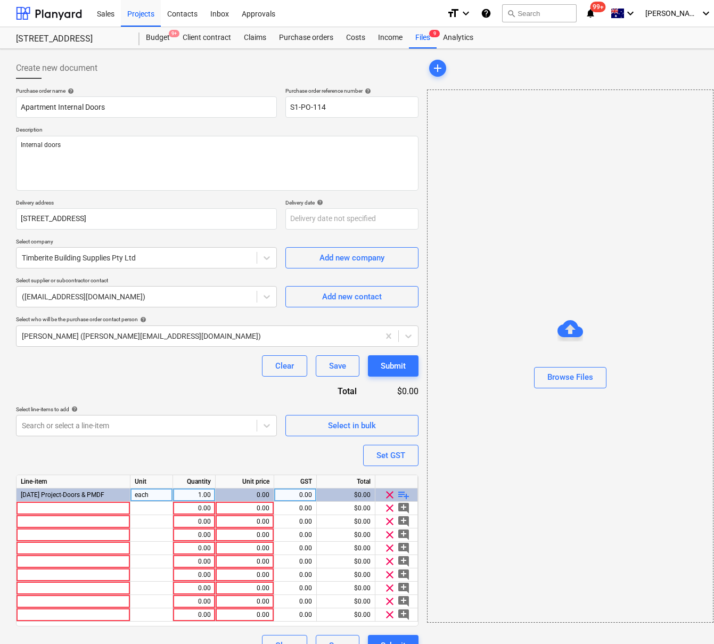
click at [400, 494] on span "playlist_add" at bounding box center [403, 494] width 13 height 13
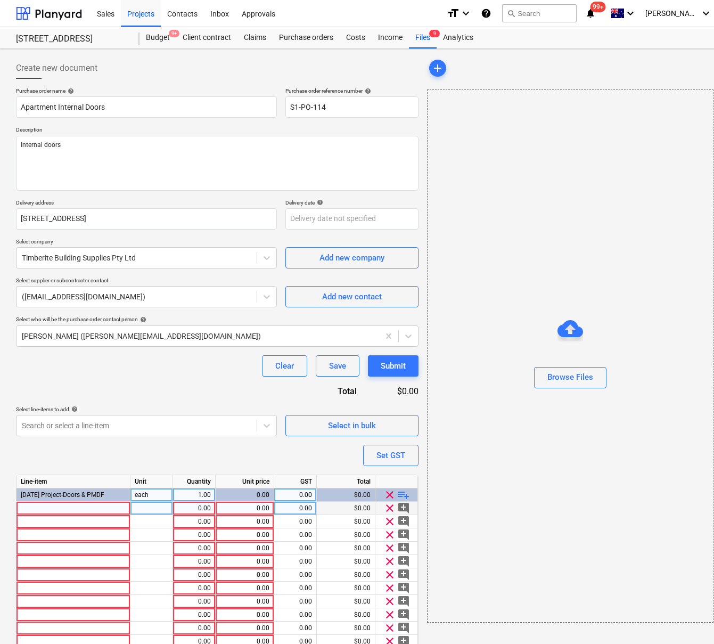
click at [55, 510] on div at bounding box center [74, 508] width 114 height 13
type input "Cavity Slider - 2040x720"
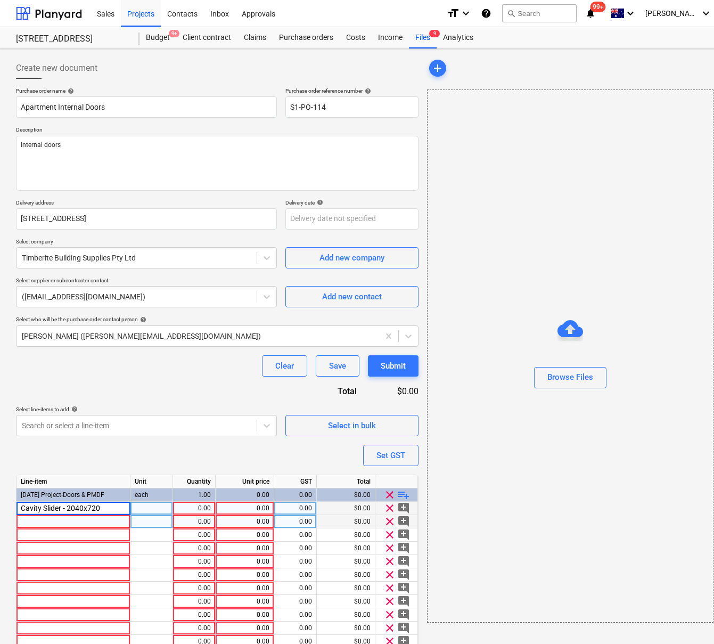
drag, startPoint x: 103, startPoint y: 509, endPoint x: 44, endPoint y: 516, distance: 59.0
click at [0, 500] on html "Sales Projects Contacts Inbox Approvals format_size keyboard_arrow_down help se…" at bounding box center [357, 322] width 714 height 644
click at [49, 519] on div at bounding box center [74, 521] width 114 height 13
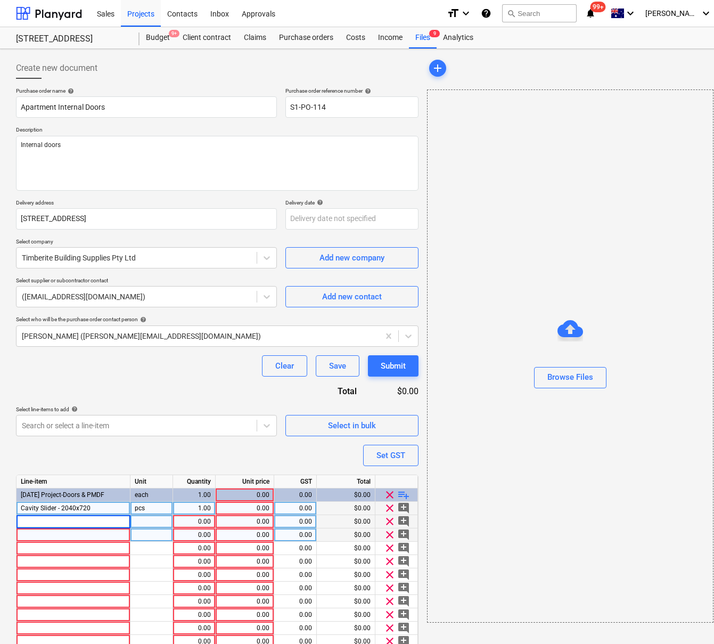
type input "Cavity Slider - 2040x720"
click at [43, 535] on div at bounding box center [74, 534] width 114 height 13
type input "Cavity Slider - 2040x720"
drag, startPoint x: 79, startPoint y: 522, endPoint x: 91, endPoint y: 522, distance: 12.3
click at [91, 522] on div "Cavity Slider - 2040x720" at bounding box center [74, 521] width 114 height 13
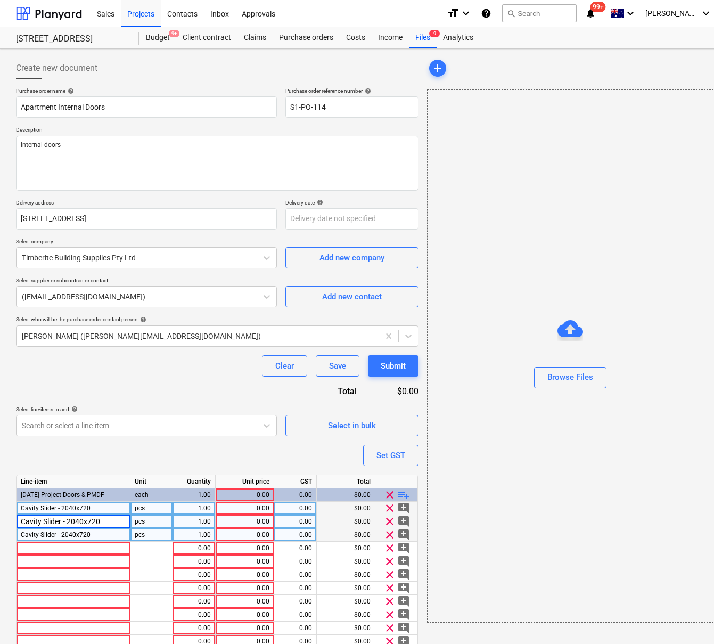
click at [83, 522] on input "Cavity Slider - 2040x720" at bounding box center [73, 521] width 113 height 13
drag, startPoint x: 91, startPoint y: 523, endPoint x: 226, endPoint y: 527, distance: 135.4
click at [230, 531] on div "Line-item Unit Quantity Unit price GST Total [DATE] Project-Doors & PMDF each 1…" at bounding box center [217, 564] width 403 height 178
type input "Cavity Slider - 2040x820"
click at [75, 537] on span "Cavity Slider - 2040x720" at bounding box center [56, 534] width 70 height 7
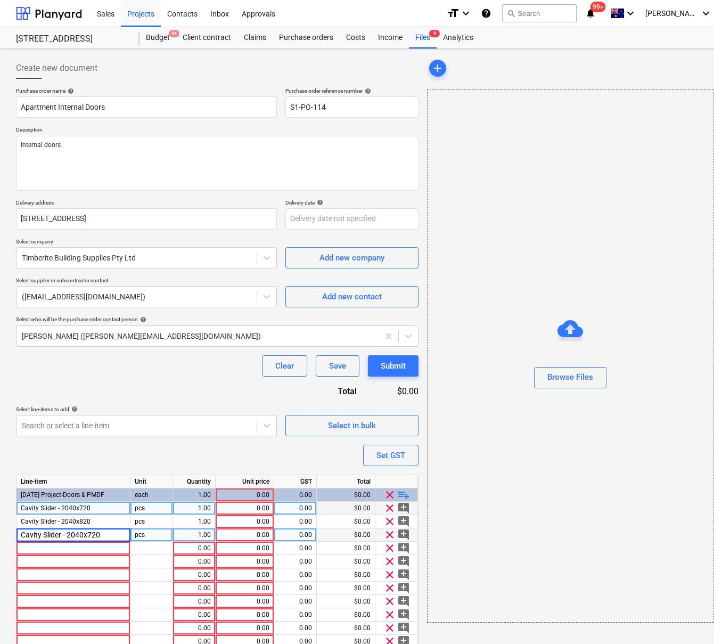
click at [93, 535] on input "Cavity Slider - 2040x720" at bounding box center [73, 534] width 113 height 13
drag, startPoint x: 88, startPoint y: 535, endPoint x: 194, endPoint y: 549, distance: 106.4
click at [192, 548] on div "Line-item Unit Quantity Unit price GST Total [DATE] Project-Doors & PMDF each 1…" at bounding box center [217, 564] width 403 height 178
type input "Cavity Slider - 2040x1020"
click at [96, 511] on div "Cavity Slider - 2040x720" at bounding box center [74, 508] width 114 height 13
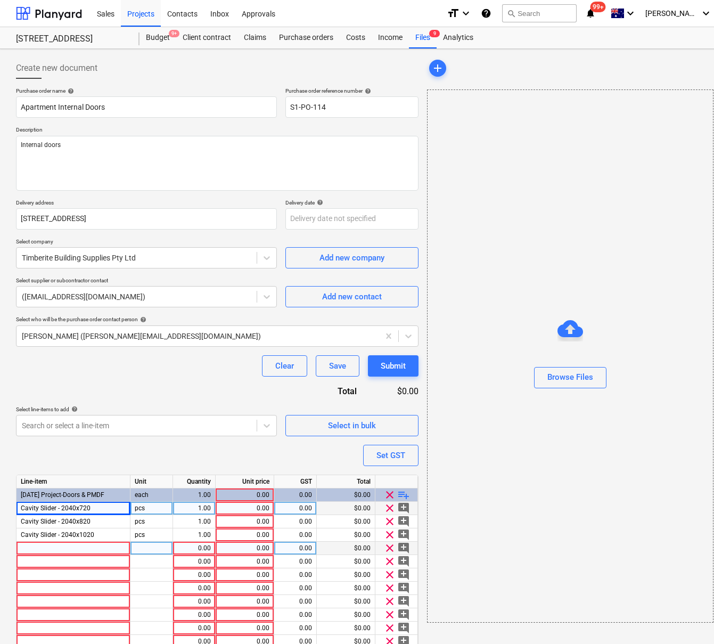
click at [43, 550] on div at bounding box center [74, 548] width 114 height 13
click at [63, 551] on input "Cavity Slider - 2040x720" at bounding box center [73, 548] width 113 height 13
type input "Cavity Slider Doors - 2040x720"
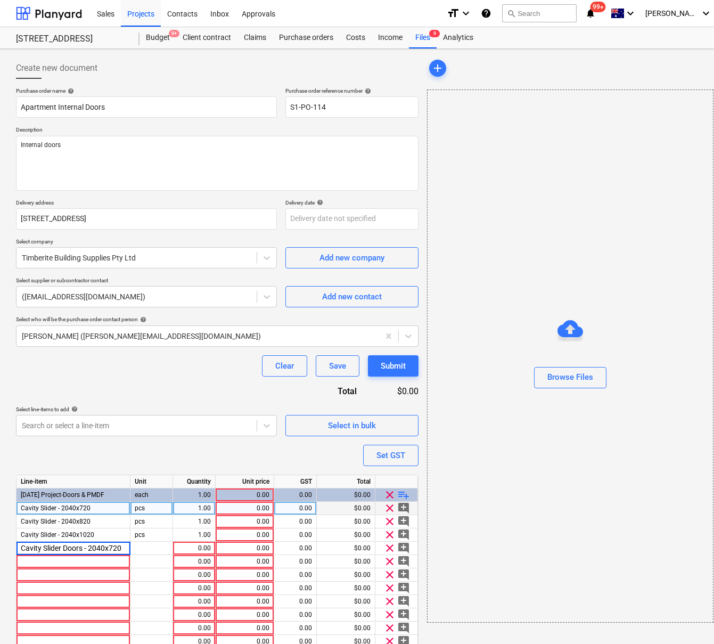
drag, startPoint x: 122, startPoint y: 547, endPoint x: 1, endPoint y: 536, distance: 121.3
click at [1, 536] on div "Create new document Purchase order name help Apartment Internal Doors Purchase …" at bounding box center [364, 370] width 729 height 642
click at [51, 560] on div at bounding box center [74, 561] width 114 height 13
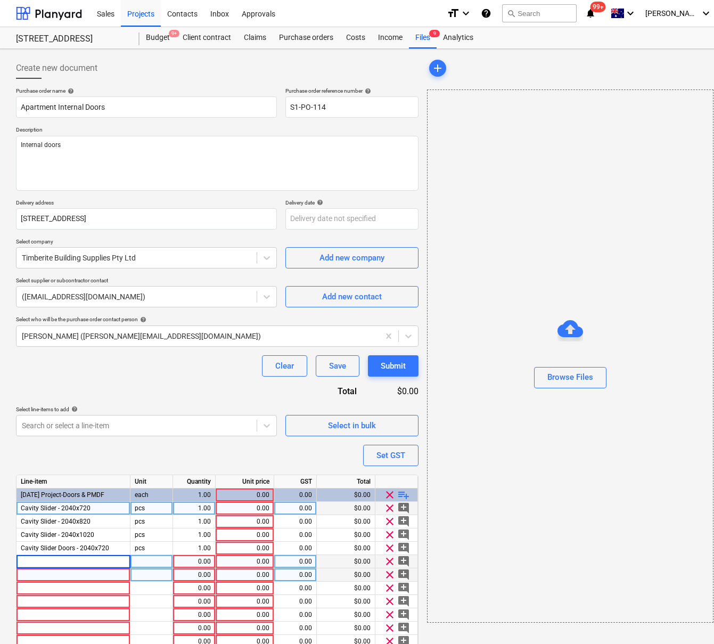
type input "Cavity Slider Doors - 2040x720"
click at [49, 575] on div at bounding box center [74, 574] width 114 height 13
click at [103, 562] on span "Cavity Slider Doors - 2040x720" at bounding box center [65, 561] width 88 height 7
click at [113, 561] on input "Cavity Slider Doors - 2040x720" at bounding box center [73, 561] width 113 height 13
type input "Cavity Slider Doors - 2040x820"
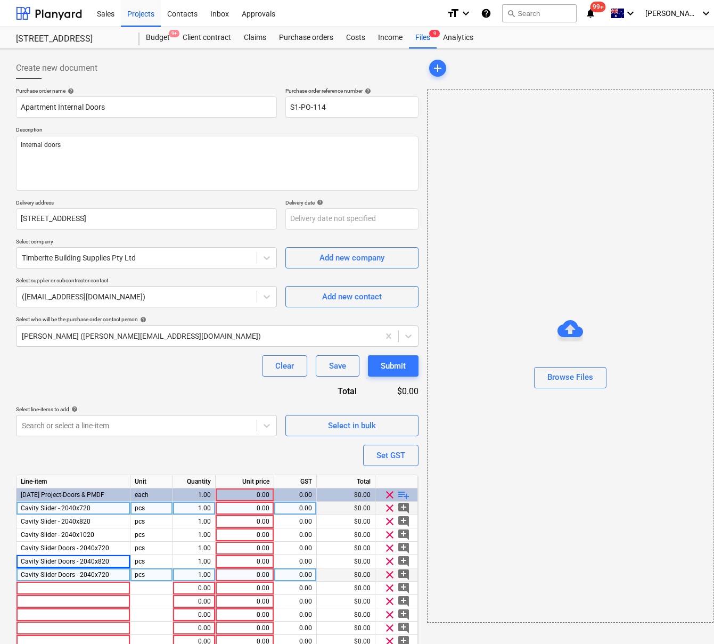
click at [103, 573] on span "Cavity Slider Doors - 2040x720" at bounding box center [65, 574] width 88 height 7
click at [116, 577] on input "Cavity Slider Doors - 2040x720" at bounding box center [73, 574] width 113 height 13
type input "Cavity Slider Doors - 2040x1020"
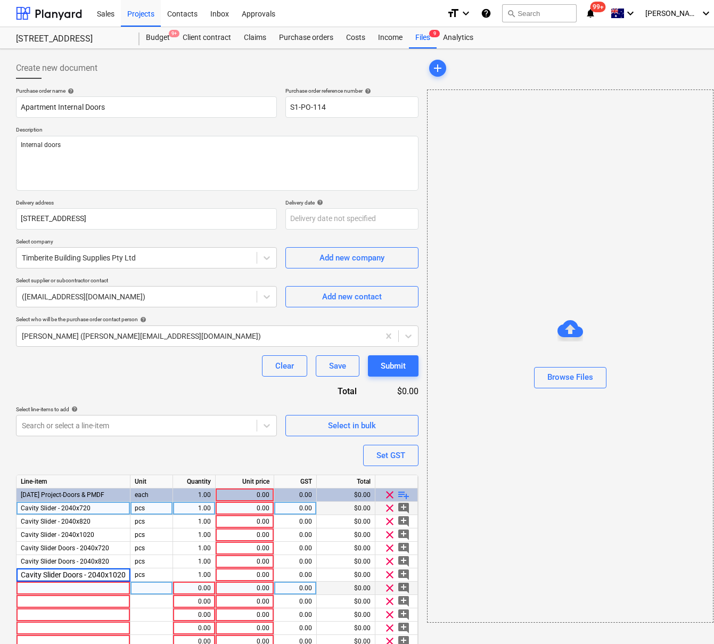
click at [99, 589] on div at bounding box center [74, 588] width 114 height 13
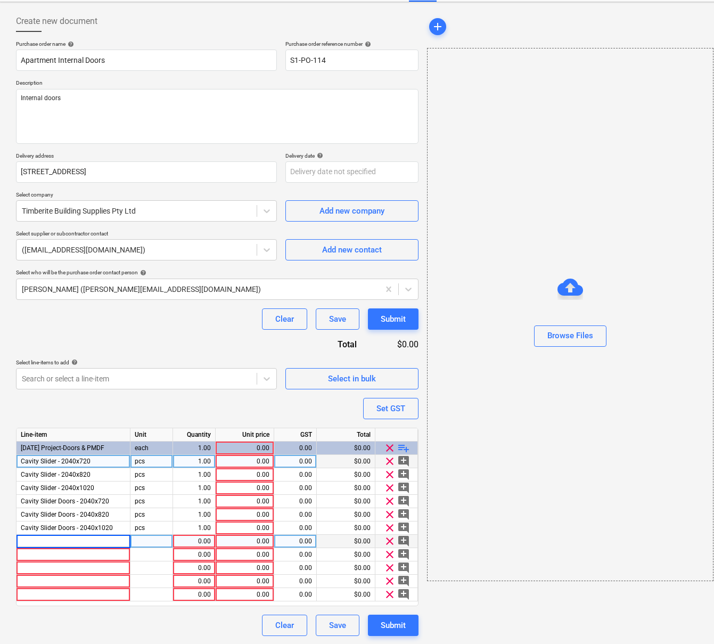
scroll to position [47, 0]
click at [407, 445] on span "playlist_add" at bounding box center [403, 447] width 13 height 13
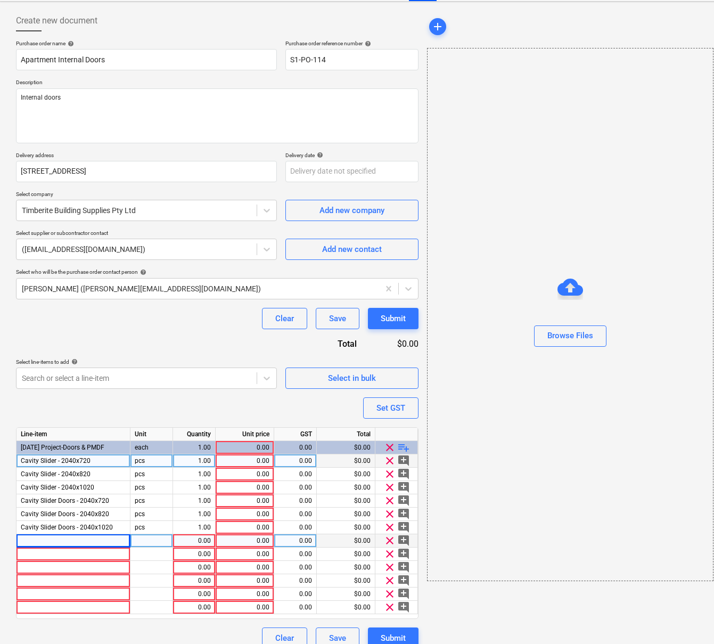
click at [53, 540] on div at bounding box center [74, 540] width 114 height 13
drag, startPoint x: 82, startPoint y: 540, endPoint x: 14, endPoint y: 545, distance: 68.4
click at [14, 545] on div "Create new document Purchase order name help Apartment Internal Doors Purchase …" at bounding box center [217, 329] width 411 height 647
click at [26, 552] on div at bounding box center [74, 554] width 114 height 13
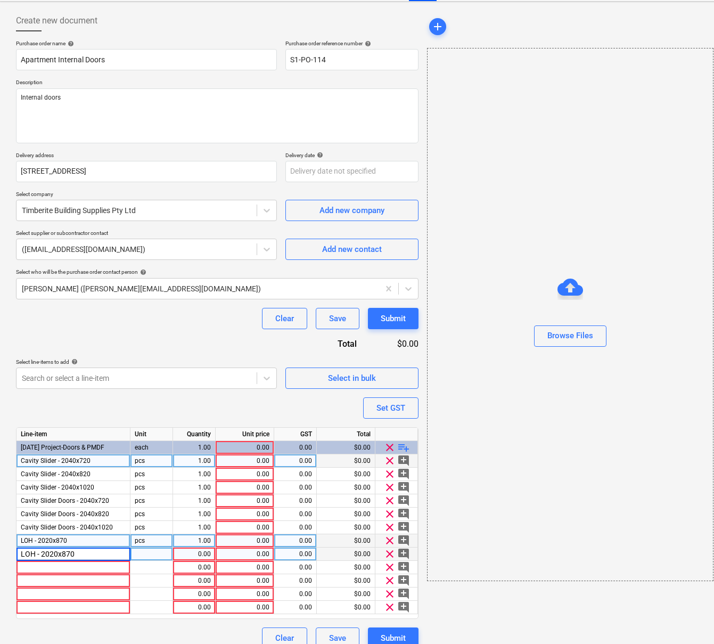
drag, startPoint x: 63, startPoint y: 552, endPoint x: 135, endPoint y: 558, distance: 72.6
click at [0, 0] on div "LOH - 2020x870 0.00 0.00 0.00 $0.00 clear add_comment" at bounding box center [0, 0] width 0 height 0
click at [80, 573] on div at bounding box center [74, 567] width 114 height 13
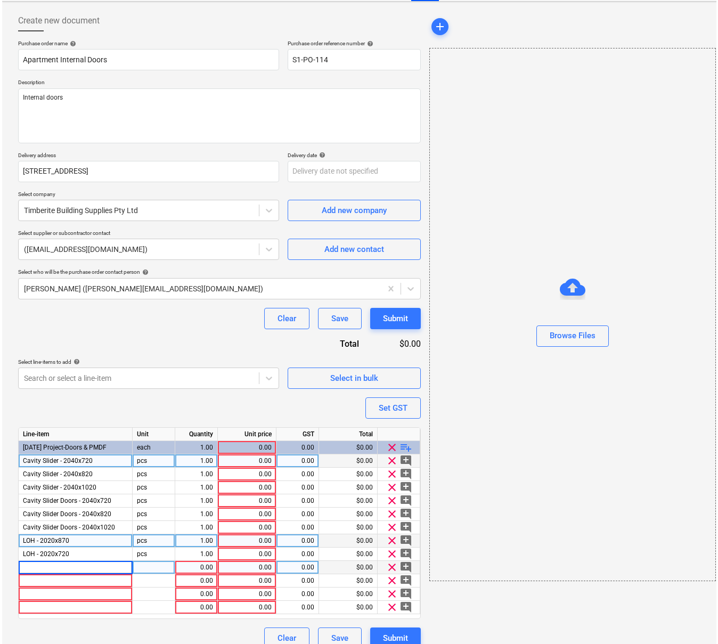
scroll to position [61, 0]
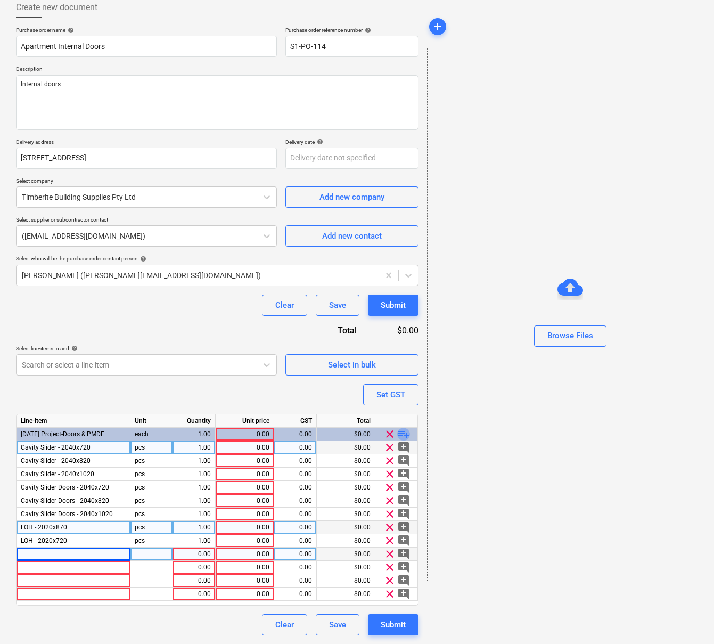
click at [405, 434] on span "playlist_add" at bounding box center [403, 434] width 13 height 13
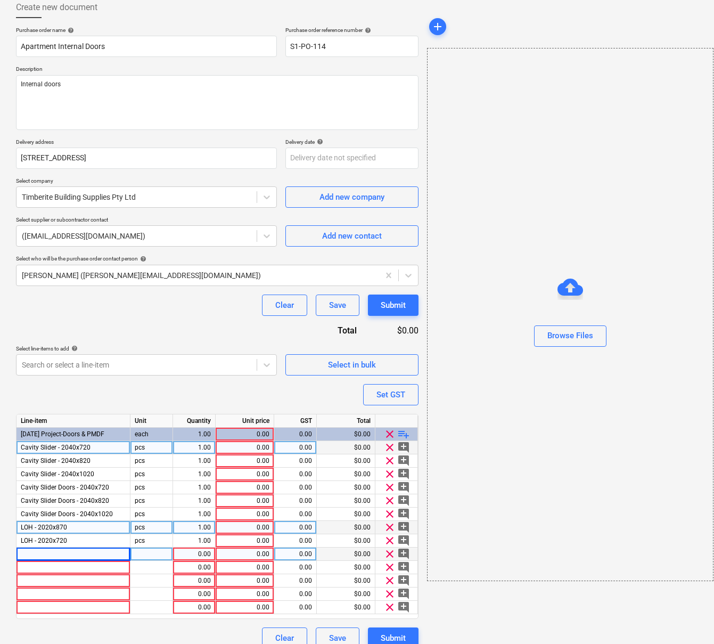
click at [83, 555] on div at bounding box center [74, 554] width 114 height 13
drag, startPoint x: 103, startPoint y: 556, endPoint x: 14, endPoint y: 564, distance: 88.7
click at [16, 558] on div "Line-item Unit Quantity Unit price GST Total [DATE] Project-Doors & PMDF each 1…" at bounding box center [217, 516] width 403 height 205
click at [48, 566] on div at bounding box center [74, 567] width 114 height 13
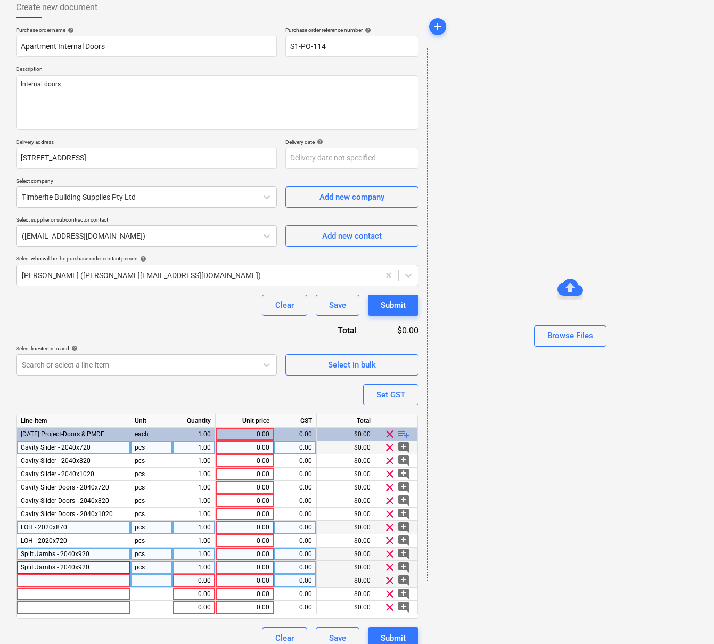
click at [43, 581] on div at bounding box center [74, 580] width 114 height 13
click at [48, 600] on div at bounding box center [74, 594] width 114 height 13
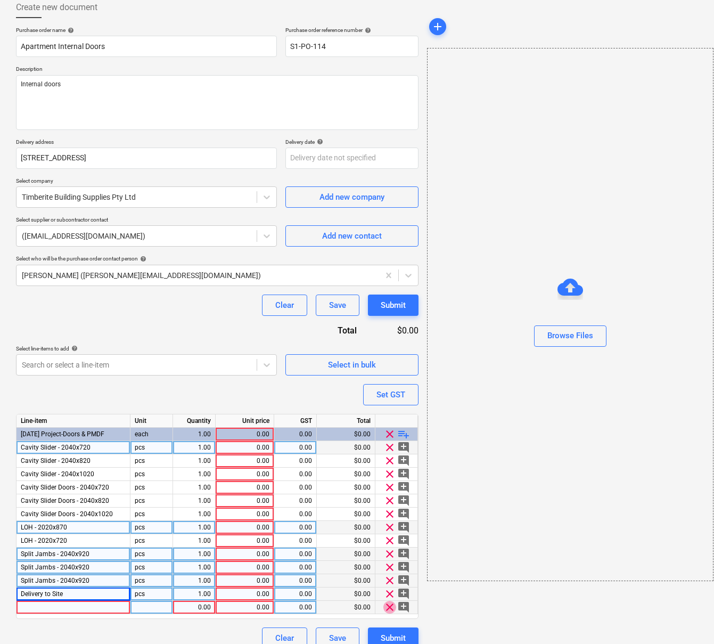
click at [392, 606] on span "clear" at bounding box center [390, 607] width 13 height 13
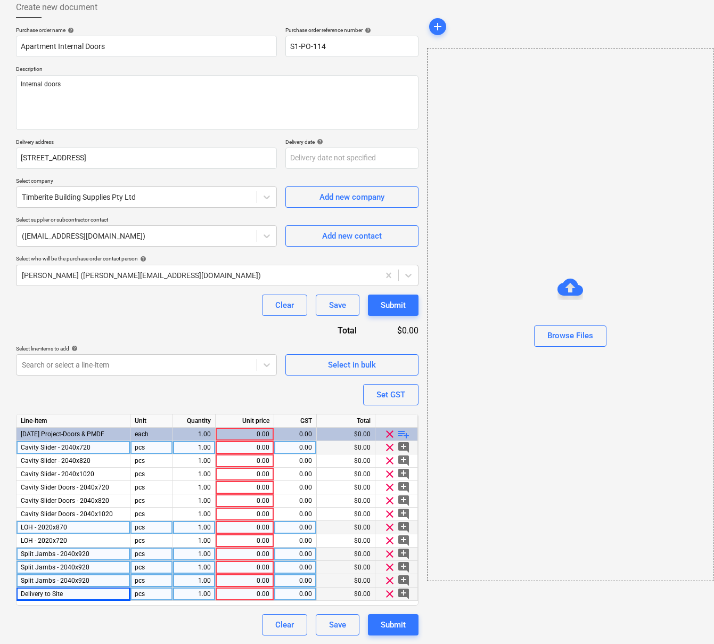
click at [105, 573] on div "Split Jambs - 2040x920" at bounding box center [74, 567] width 114 height 13
click at [92, 571] on input "Split Jambs - 2040x920" at bounding box center [73, 567] width 113 height 13
drag, startPoint x: 88, startPoint y: 568, endPoint x: 135, endPoint y: 571, distance: 47.0
click at [0, 0] on div "Split Jambs - 2040x920 pcs 1.00 0.00 0.00 $0.00 clear add_comment" at bounding box center [0, 0] width 0 height 0
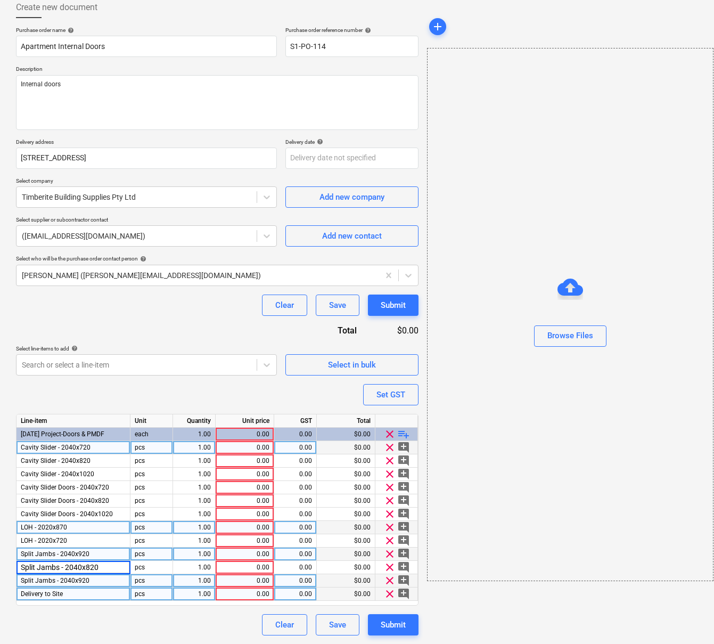
click at [97, 577] on div "Split Jambs - 2040x920" at bounding box center [74, 580] width 114 height 13
click at [91, 581] on input "Split Jambs - 2040x920" at bounding box center [73, 580] width 113 height 13
click at [87, 580] on input "Split Jambs - 2040x920" at bounding box center [73, 580] width 113 height 13
drag, startPoint x: 86, startPoint y: 580, endPoint x: 167, endPoint y: 587, distance: 81.3
click at [0, 0] on div "Split Jambs - 2040x920 pcs 1.00 0.00 0.00 $0.00 clear add_comment" at bounding box center [0, 0] width 0 height 0
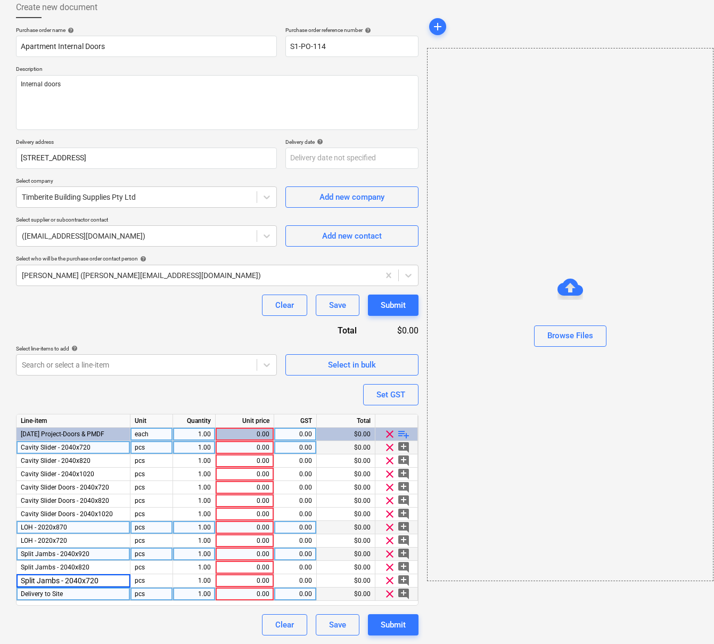
click at [205, 435] on div "1.00" at bounding box center [194, 434] width 34 height 13
click at [203, 446] on div "1.00" at bounding box center [194, 447] width 34 height 13
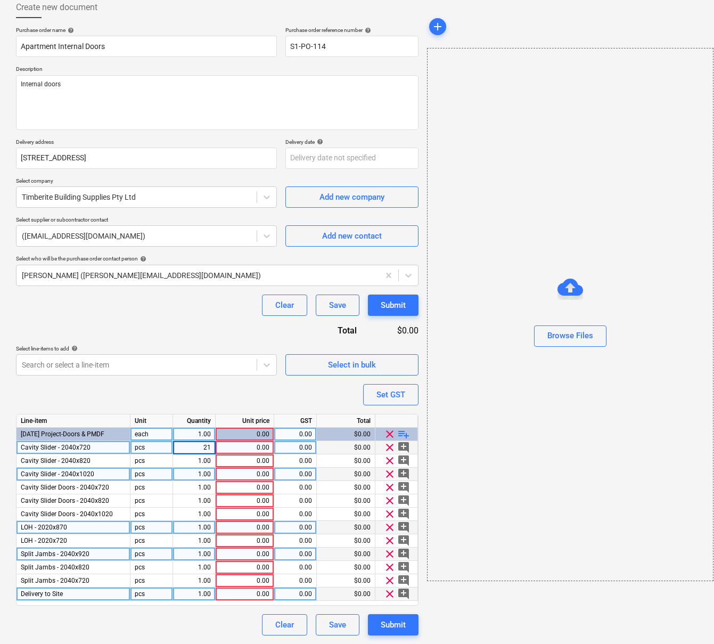
click at [207, 474] on div "1.00" at bounding box center [194, 474] width 34 height 13
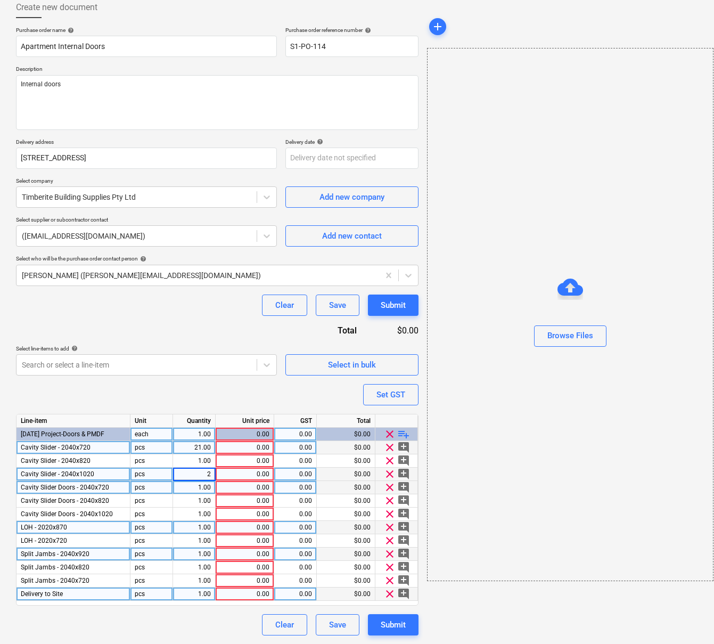
click at [205, 492] on div "1.00" at bounding box center [194, 487] width 34 height 13
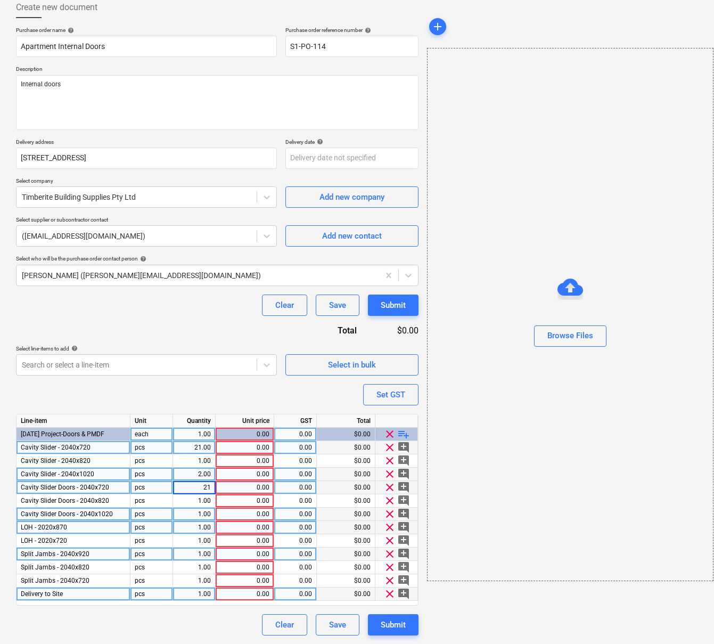
click at [203, 514] on div "1.00" at bounding box center [194, 514] width 34 height 13
click at [205, 530] on div "1.00" at bounding box center [194, 527] width 34 height 13
click at [202, 543] on div "1.00" at bounding box center [194, 540] width 34 height 13
click at [198, 554] on div "1.00" at bounding box center [194, 554] width 34 height 13
drag, startPoint x: 199, startPoint y: 553, endPoint x: 246, endPoint y: 557, distance: 47.0
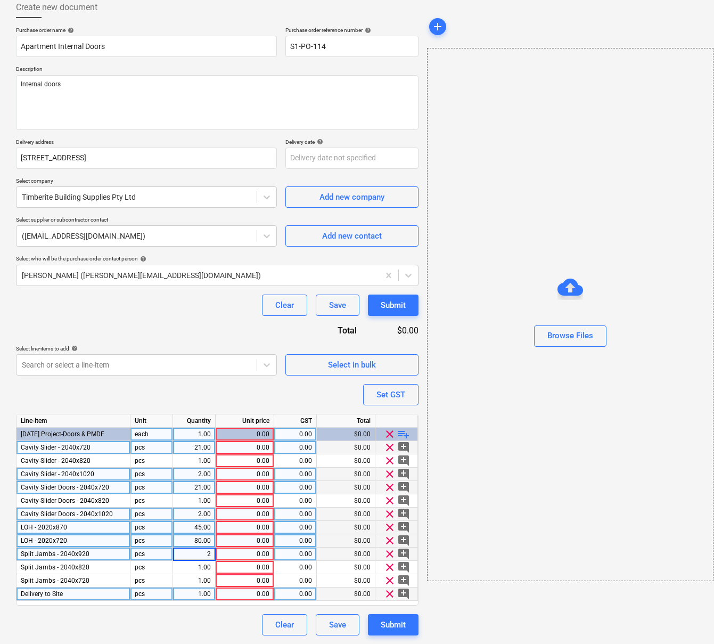
click at [0, 0] on div "Split Jambs - 2040x920 pcs 2 0.00 0.00 $0.00 clear add_comment" at bounding box center [0, 0] width 0 height 0
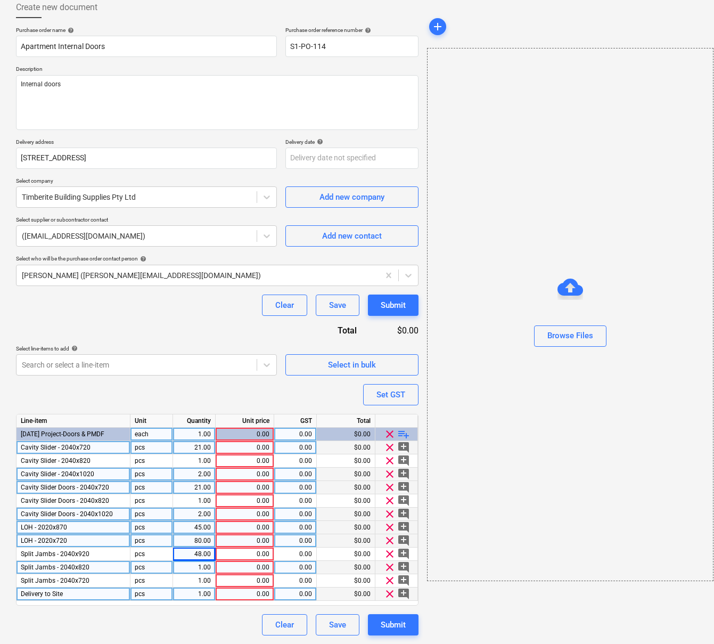
click at [210, 561] on div "1.00" at bounding box center [194, 567] width 43 height 13
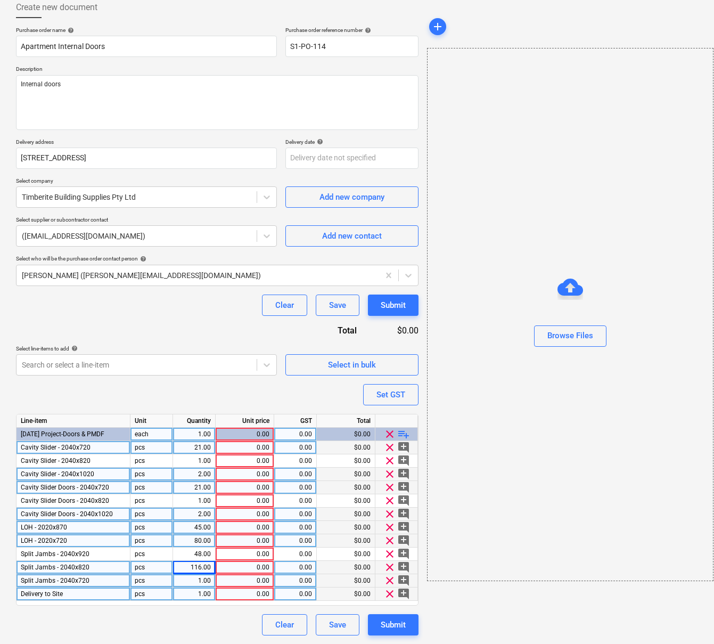
click at [197, 585] on div "1.00" at bounding box center [194, 580] width 34 height 13
click at [188, 596] on div "1.00" at bounding box center [194, 594] width 34 height 13
click at [247, 450] on div "0.00" at bounding box center [245, 447] width 50 height 13
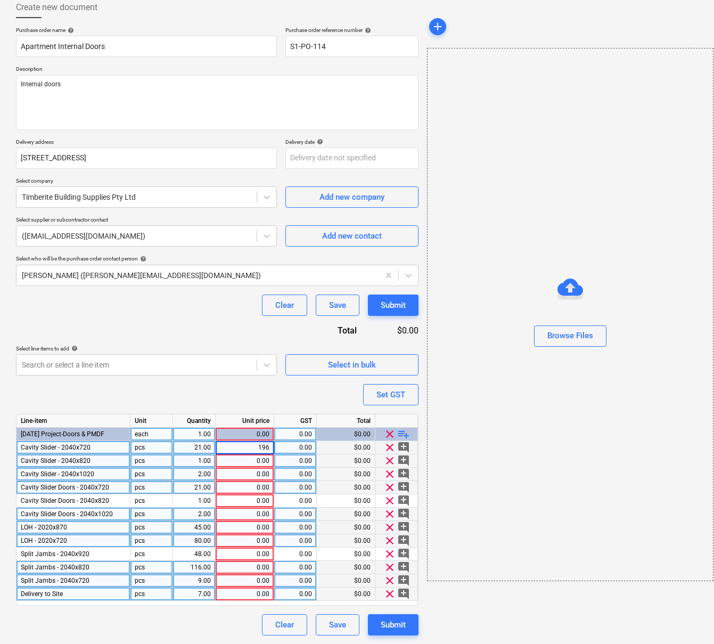
click at [255, 456] on div "0.00" at bounding box center [245, 460] width 50 height 13
click at [265, 473] on div "0.00" at bounding box center [245, 474] width 50 height 13
click at [266, 490] on div "0.00" at bounding box center [245, 487] width 50 height 13
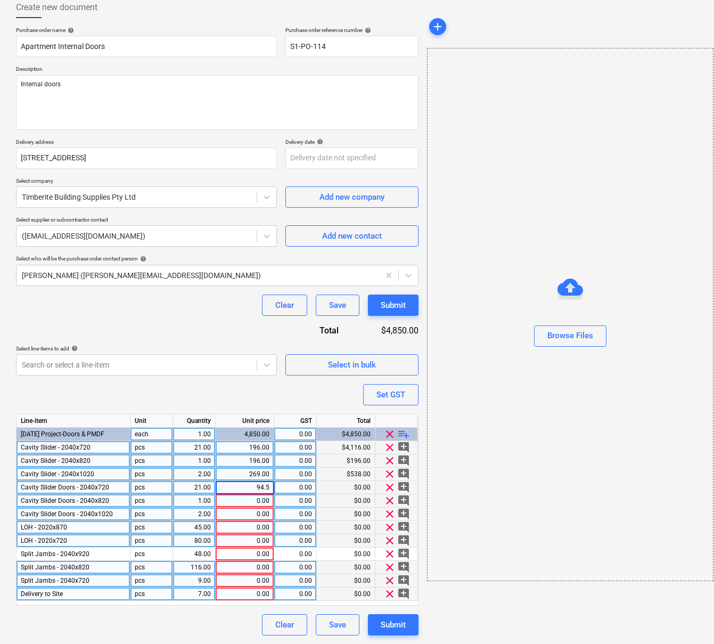
click at [258, 501] on div "0.00" at bounding box center [245, 500] width 50 height 13
click at [262, 519] on div "0.00" at bounding box center [245, 514] width 50 height 13
click at [243, 530] on div "0.00" at bounding box center [245, 527] width 50 height 13
click at [260, 540] on div "0.00" at bounding box center [245, 540] width 50 height 13
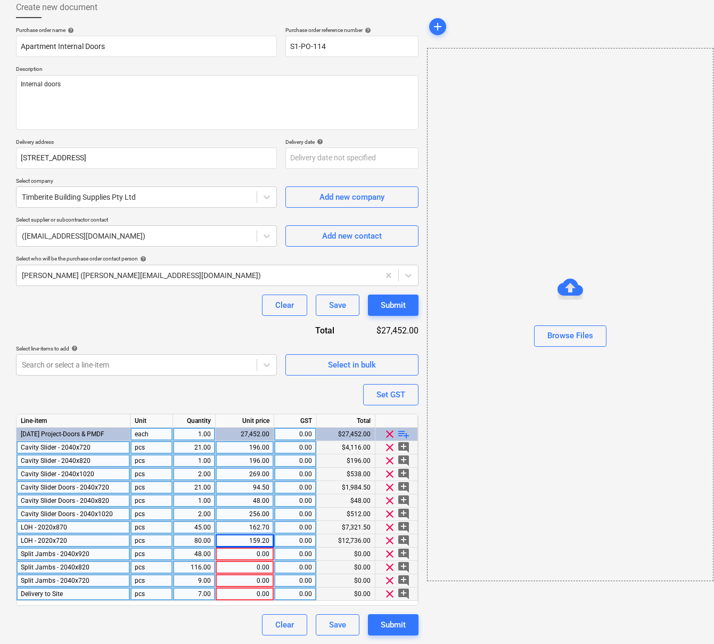
click at [256, 559] on div "0.00" at bounding box center [245, 554] width 50 height 13
click at [255, 567] on div "0.00" at bounding box center [245, 567] width 50 height 13
click at [254, 581] on div "0.00" at bounding box center [245, 580] width 50 height 13
click at [245, 592] on div "0.00" at bounding box center [245, 594] width 50 height 13
click at [313, 401] on div "Purchase order name help Apartment Internal Doors Purchase order reference numb…" at bounding box center [217, 331] width 403 height 609
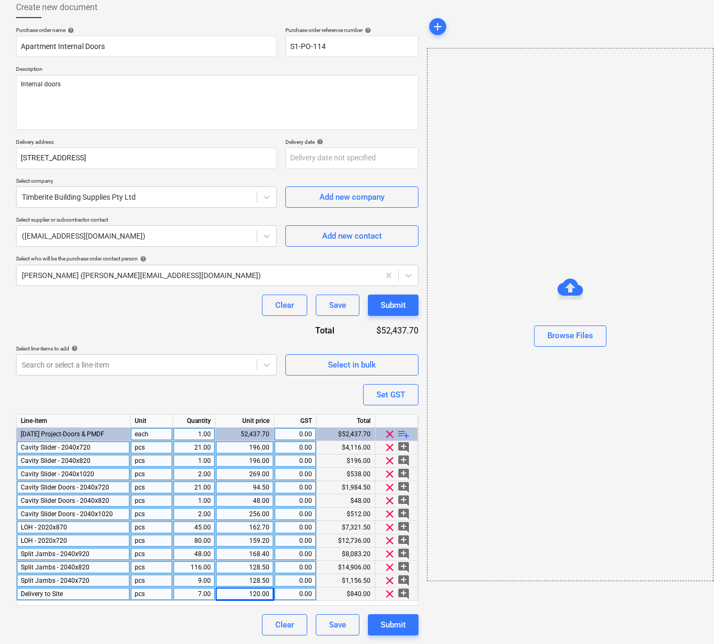
click at [254, 527] on div "162.70" at bounding box center [245, 527] width 50 height 13
click at [262, 397] on div "Purchase order name help Apartment Internal Doors Purchase order reference numb…" at bounding box center [217, 331] width 403 height 609
click at [208, 598] on div "7.00" at bounding box center [194, 594] width 34 height 13
click at [267, 396] on div "Purchase order name help Apartment Internal Doors Purchase order reference numb…" at bounding box center [217, 331] width 403 height 609
click at [396, 628] on div "Submit" at bounding box center [393, 625] width 25 height 14
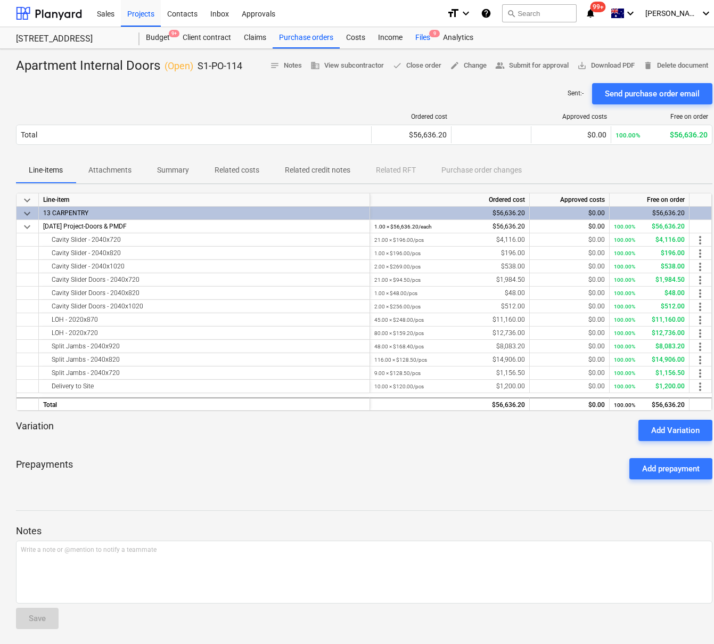
click at [417, 37] on div "Files 9" at bounding box center [423, 37] width 28 height 21
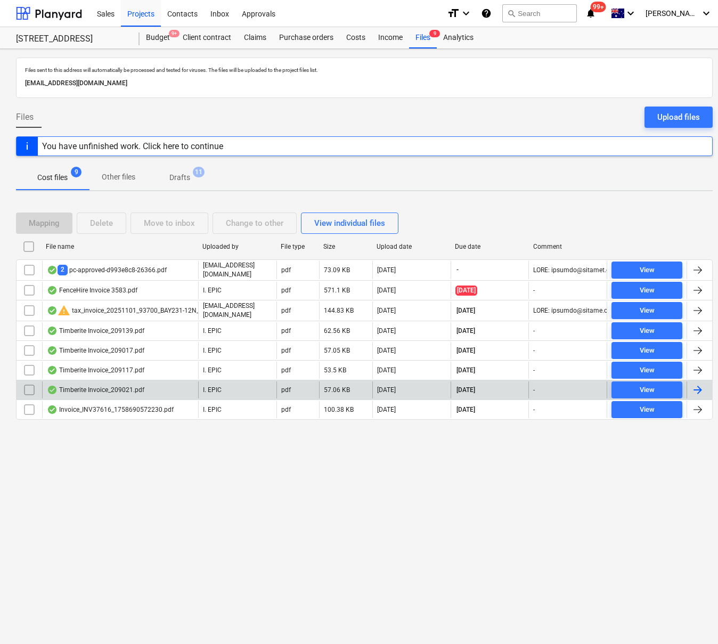
click at [105, 390] on div "Timberite Invoice_209021.pdf" at bounding box center [95, 390] width 97 height 9
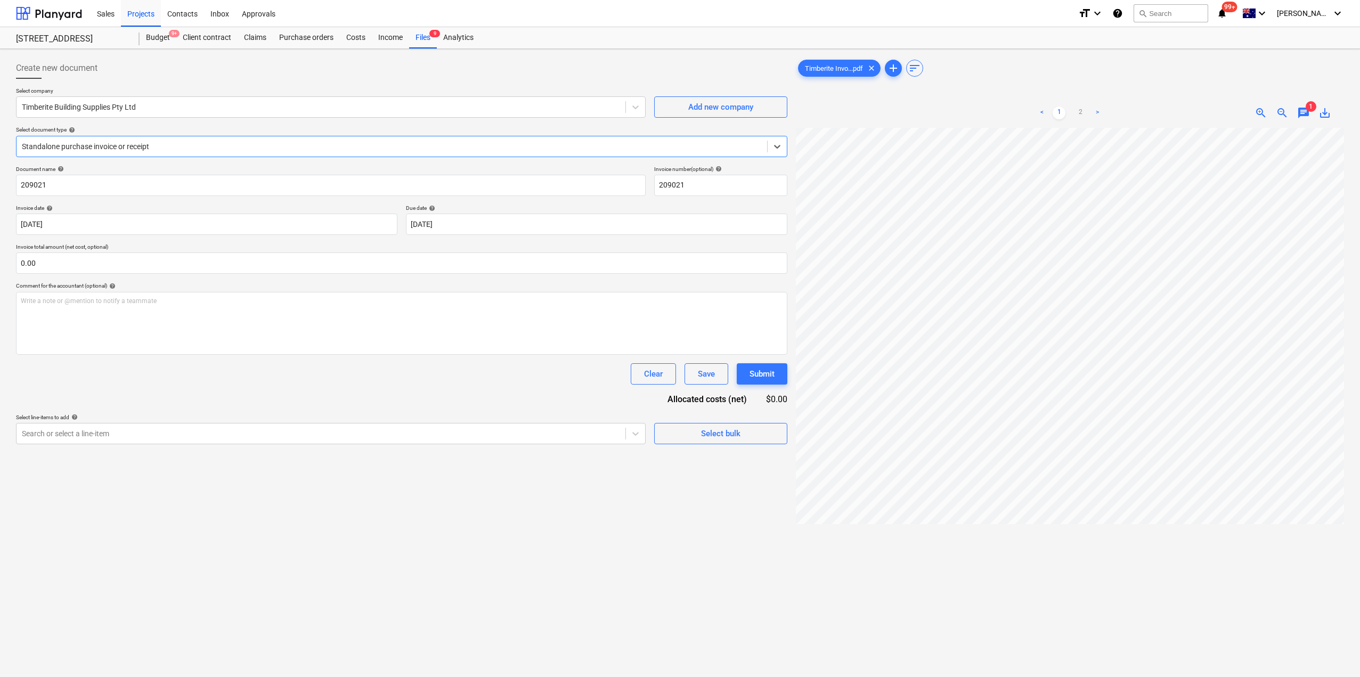
click at [202, 145] on div at bounding box center [392, 146] width 740 height 11
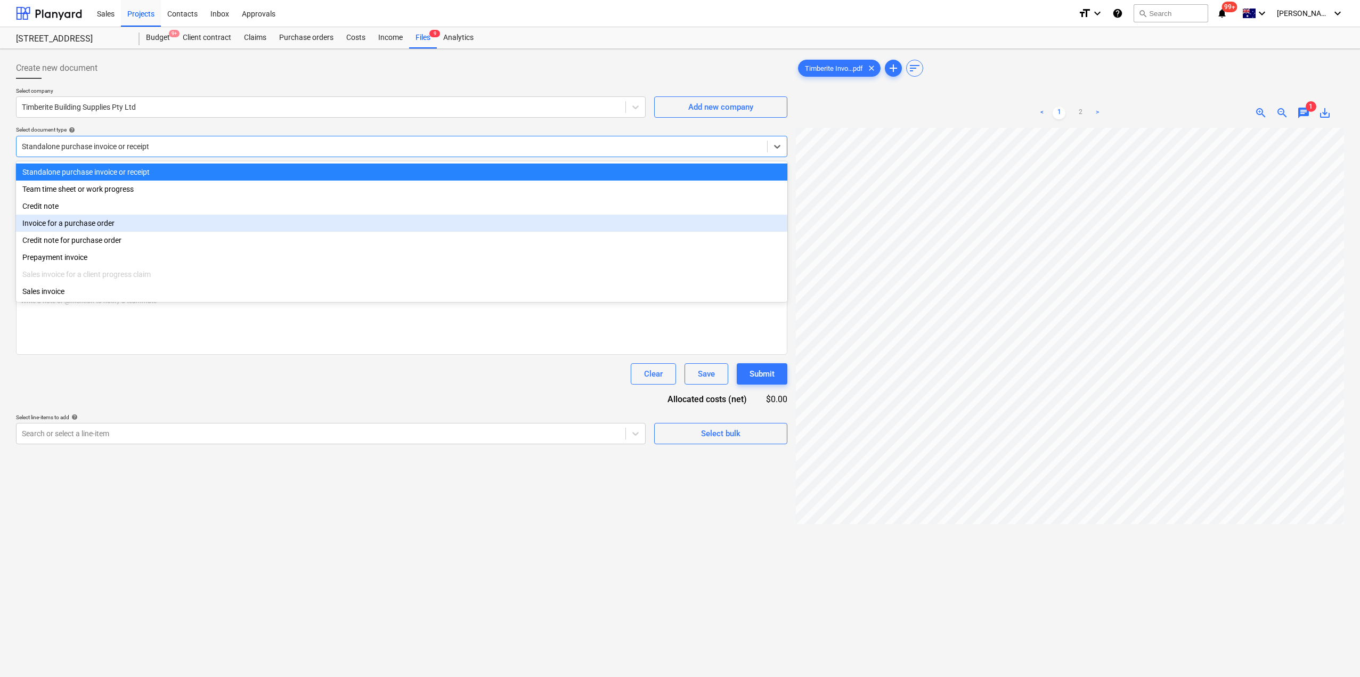
click at [124, 224] on div "Invoice for a purchase order" at bounding box center [401, 223] width 771 height 17
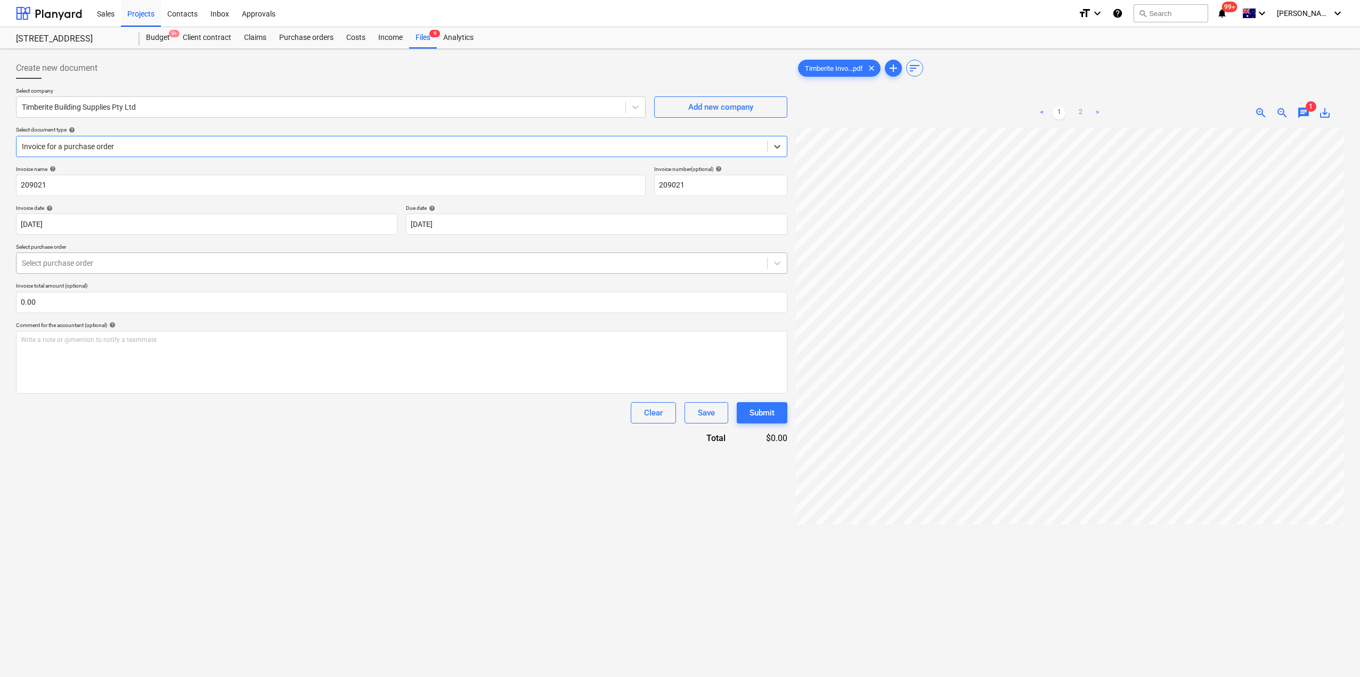
click at [110, 259] on div at bounding box center [392, 263] width 740 height 11
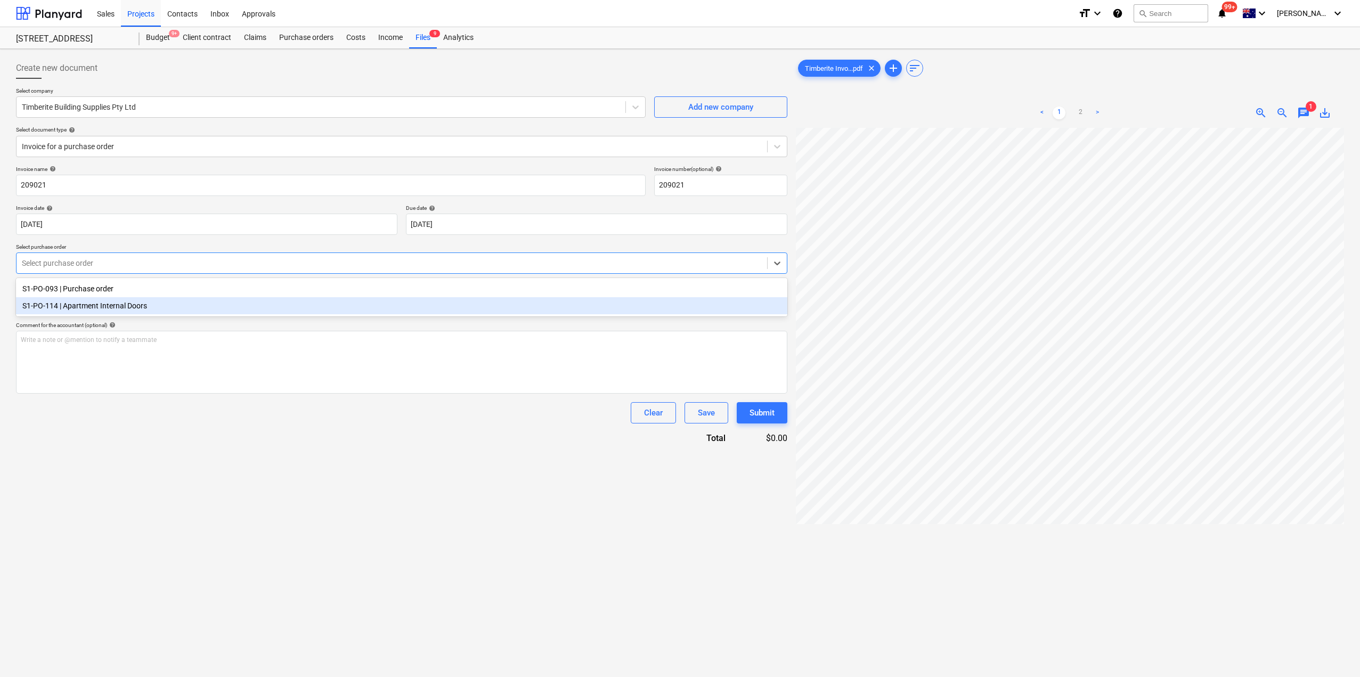
click at [109, 304] on div "S1-PO-114 | Apartment Internal Doors" at bounding box center [401, 305] width 771 height 17
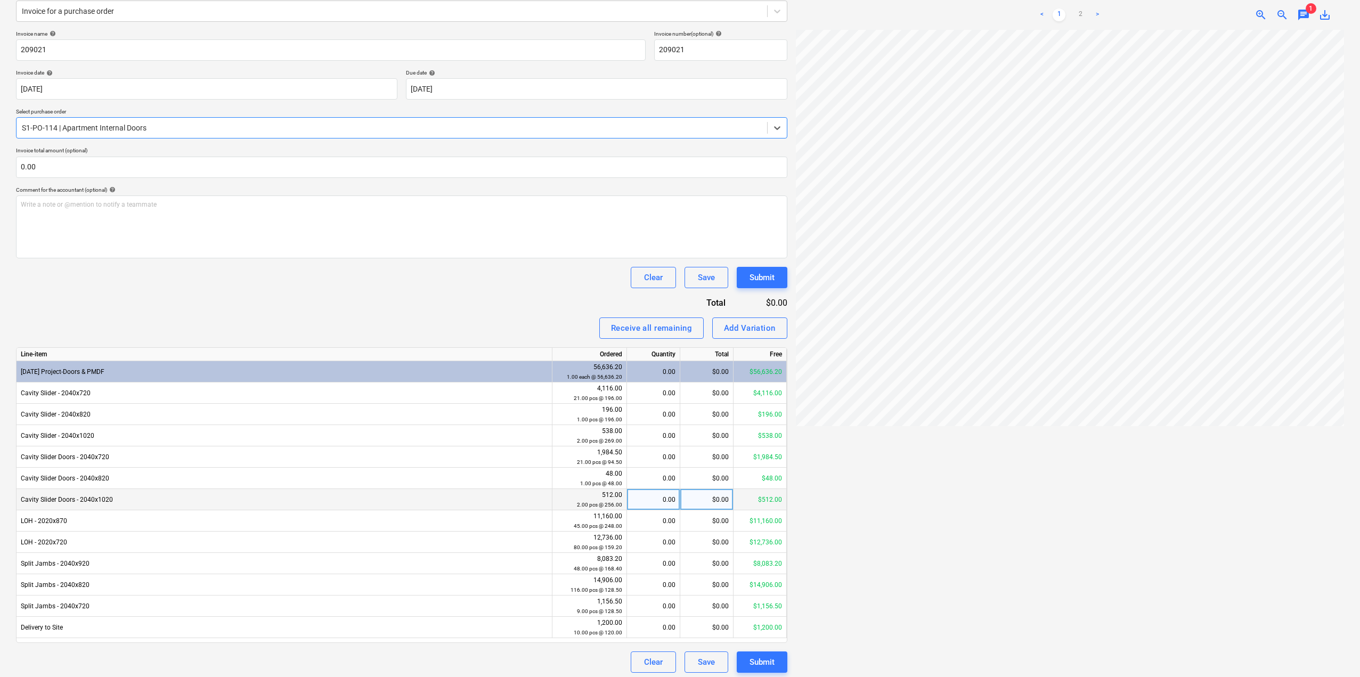
scroll to position [140, 0]
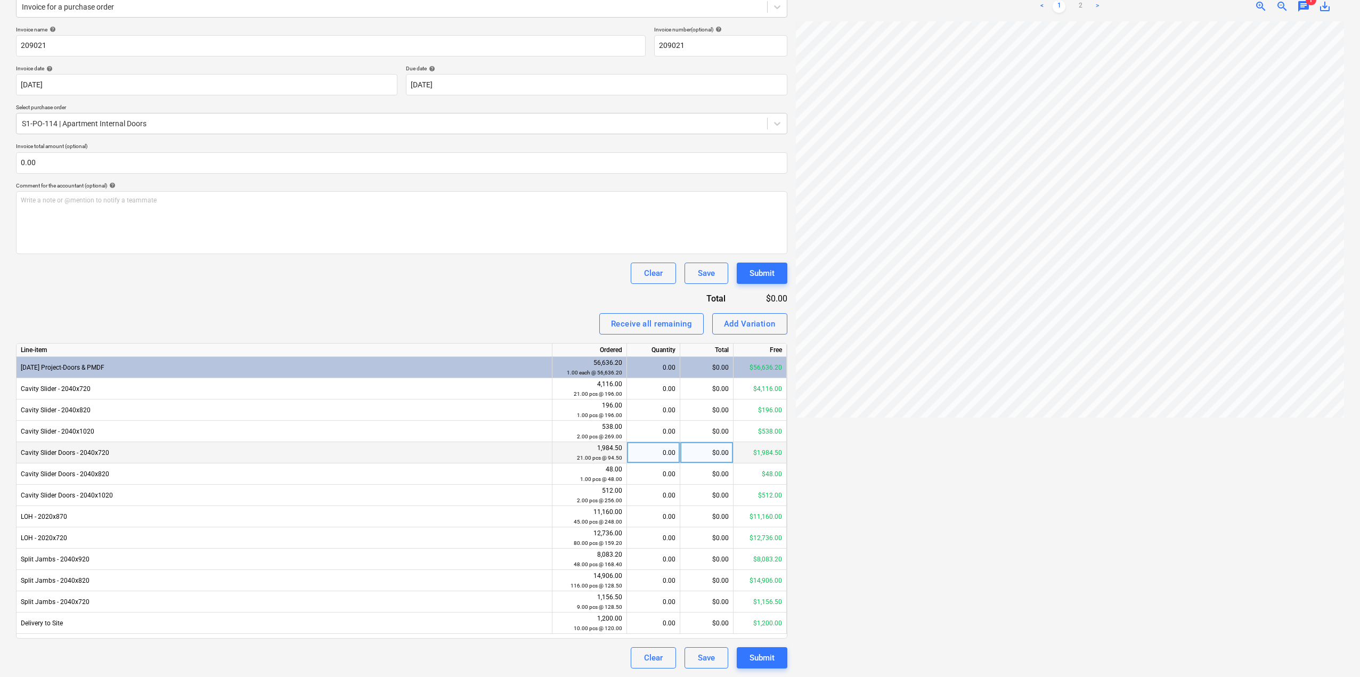
click at [649, 454] on div "0.00" at bounding box center [653, 452] width 44 height 21
click at [645, 452] on div "0.00" at bounding box center [653, 452] width 44 height 21
click at [617, 458] on small "21.00 pcs @ 94.50" at bounding box center [599, 458] width 45 height 6
click at [642, 454] on div "0.00" at bounding box center [653, 452] width 44 height 21
click at [492, 313] on div "Invoice name help 209021 Invoice number (optional) help 209021 Invoice date hel…" at bounding box center [401, 347] width 771 height 642
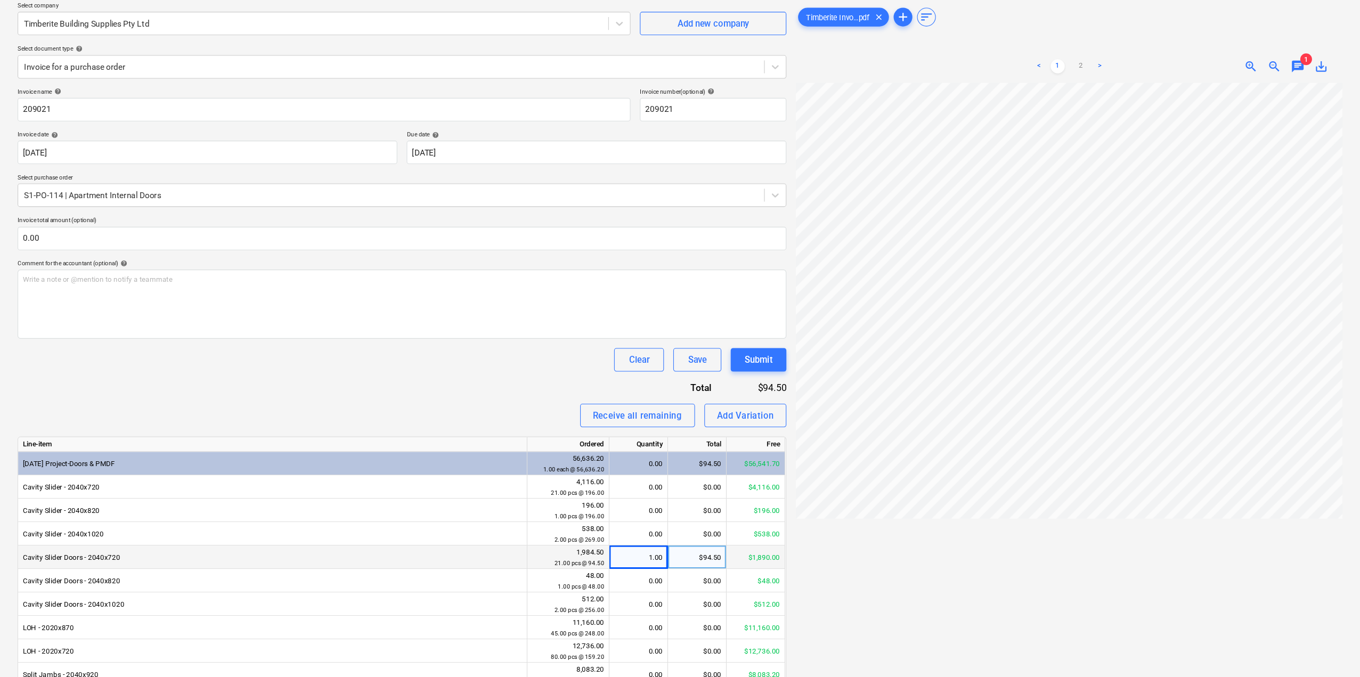
scroll to position [86, 0]
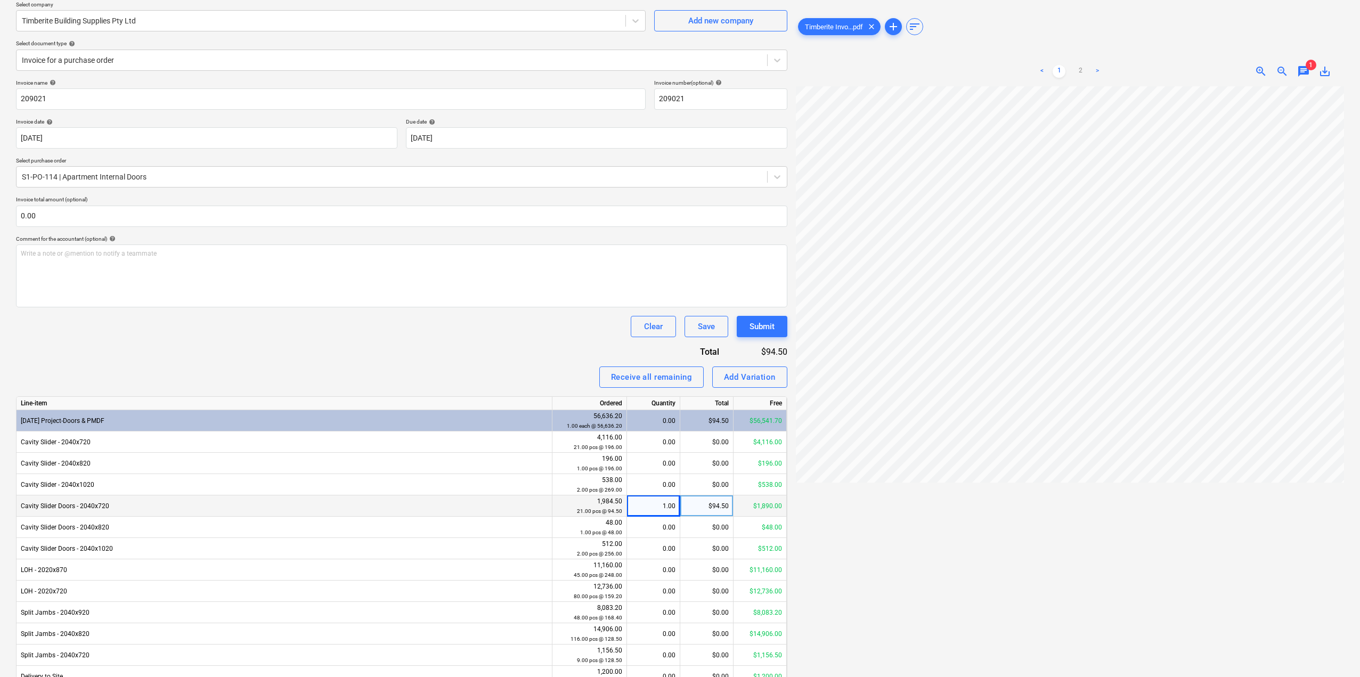
click at [1261, 68] on span "zoom_in" at bounding box center [1261, 71] width 13 height 13
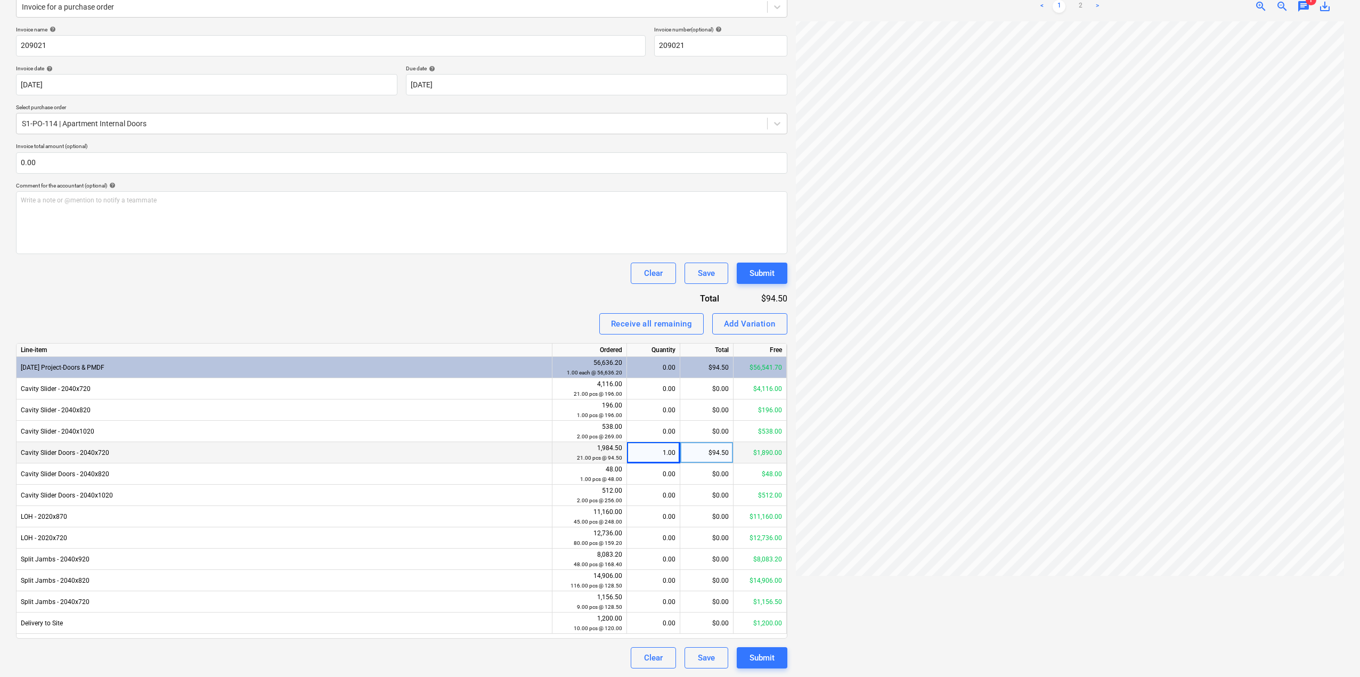
scroll to position [0, 100]
click at [655, 563] on div "0.00" at bounding box center [653, 559] width 44 height 21
click at [460, 290] on div "Invoice name help 209021 Invoice number (optional) help 209021 Invoice date hel…" at bounding box center [401, 347] width 771 height 642
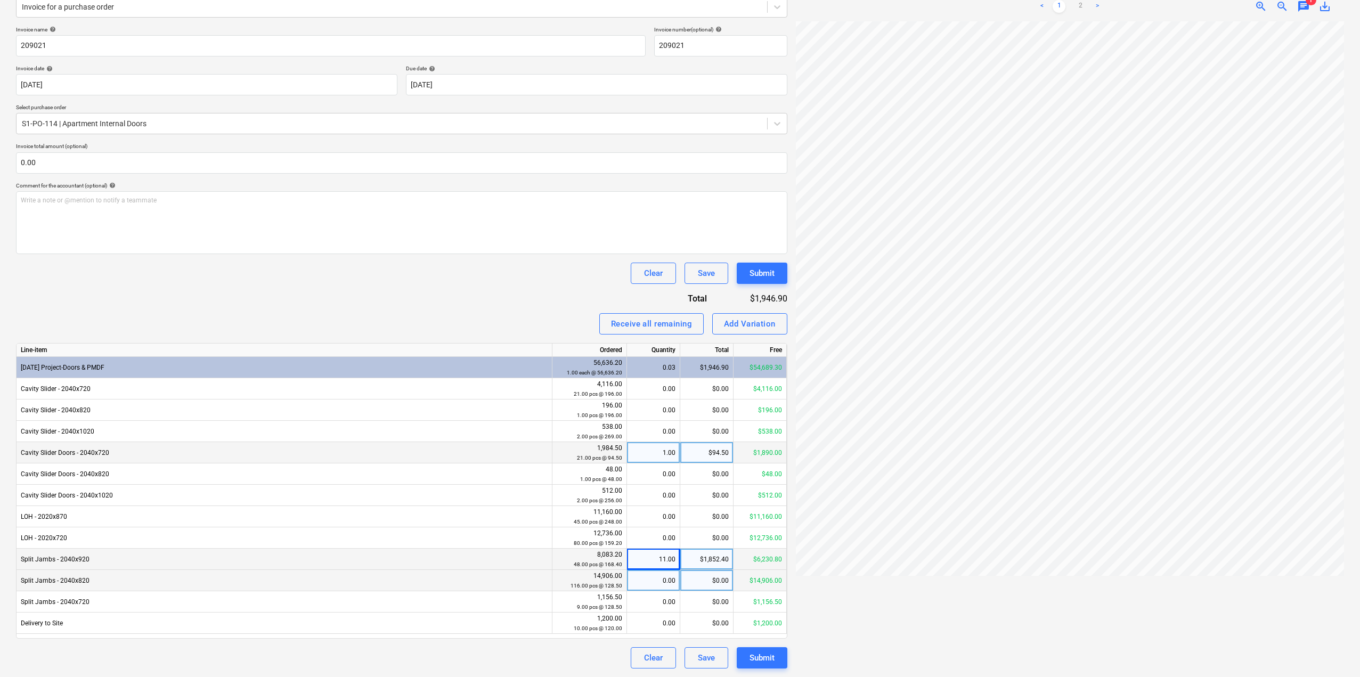
click at [655, 584] on div "0.00" at bounding box center [653, 580] width 44 height 21
click at [475, 287] on div "Invoice name help 209021 Invoice number (optional) help 209021 Invoice date hel…" at bounding box center [401, 347] width 771 height 642
click at [1084, 12] on link "2" at bounding box center [1080, 6] width 13 height 13
click at [664, 515] on div "0.00" at bounding box center [653, 516] width 44 height 21
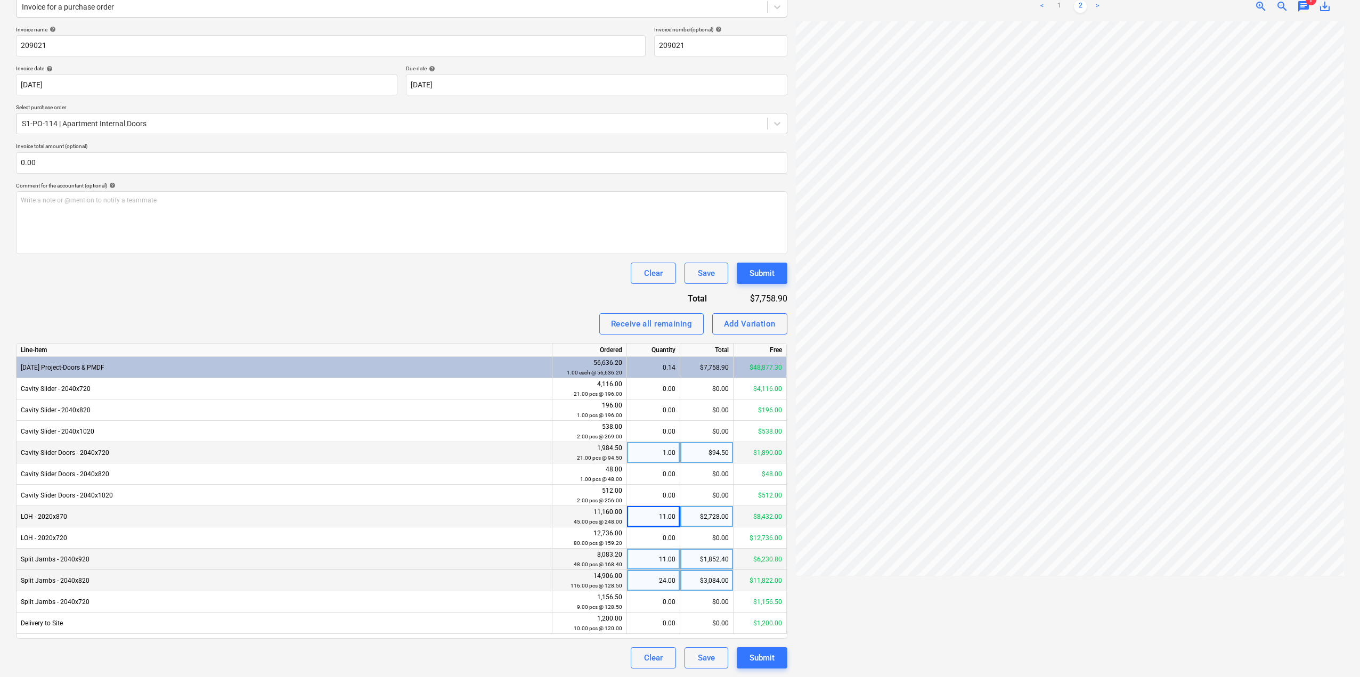
click at [441, 294] on div "Invoice name help 209021 Invoice number (optional) help 209021 Invoice date hel…" at bounding box center [401, 347] width 771 height 642
click at [1326, 12] on span "save_alt" at bounding box center [1324, 15] width 13 height 13
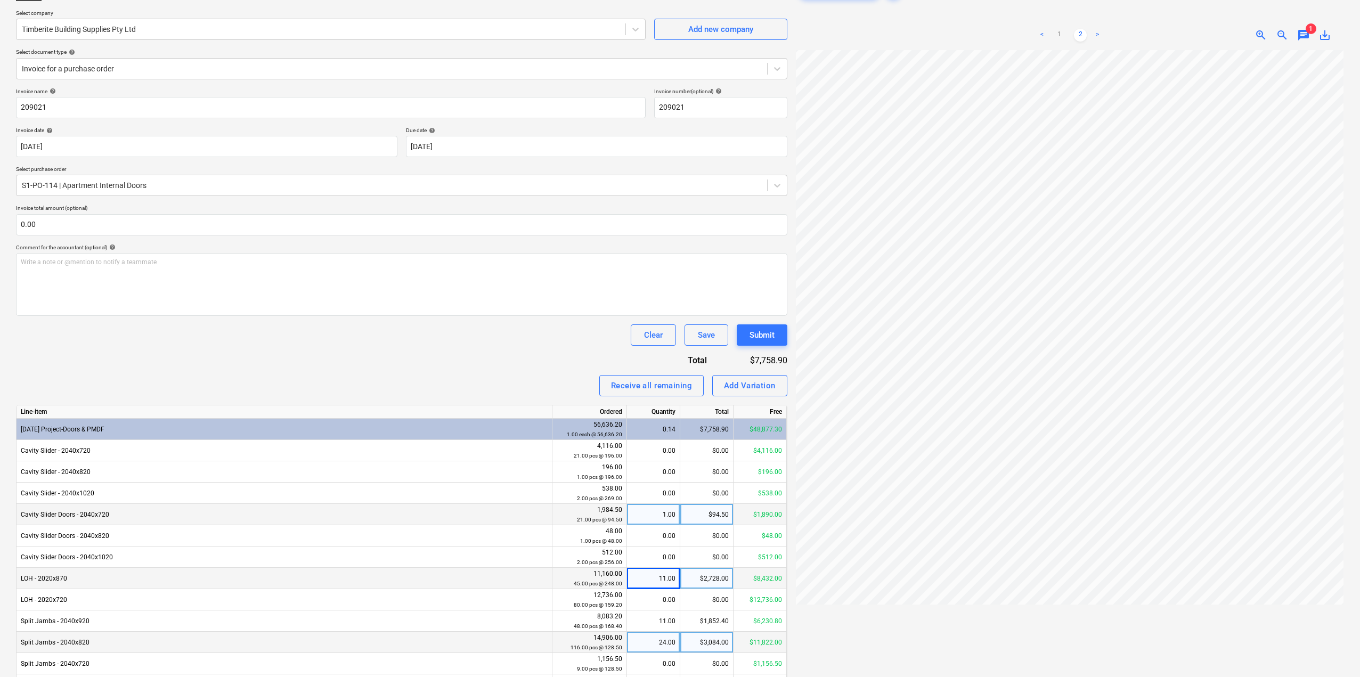
scroll to position [0, 0]
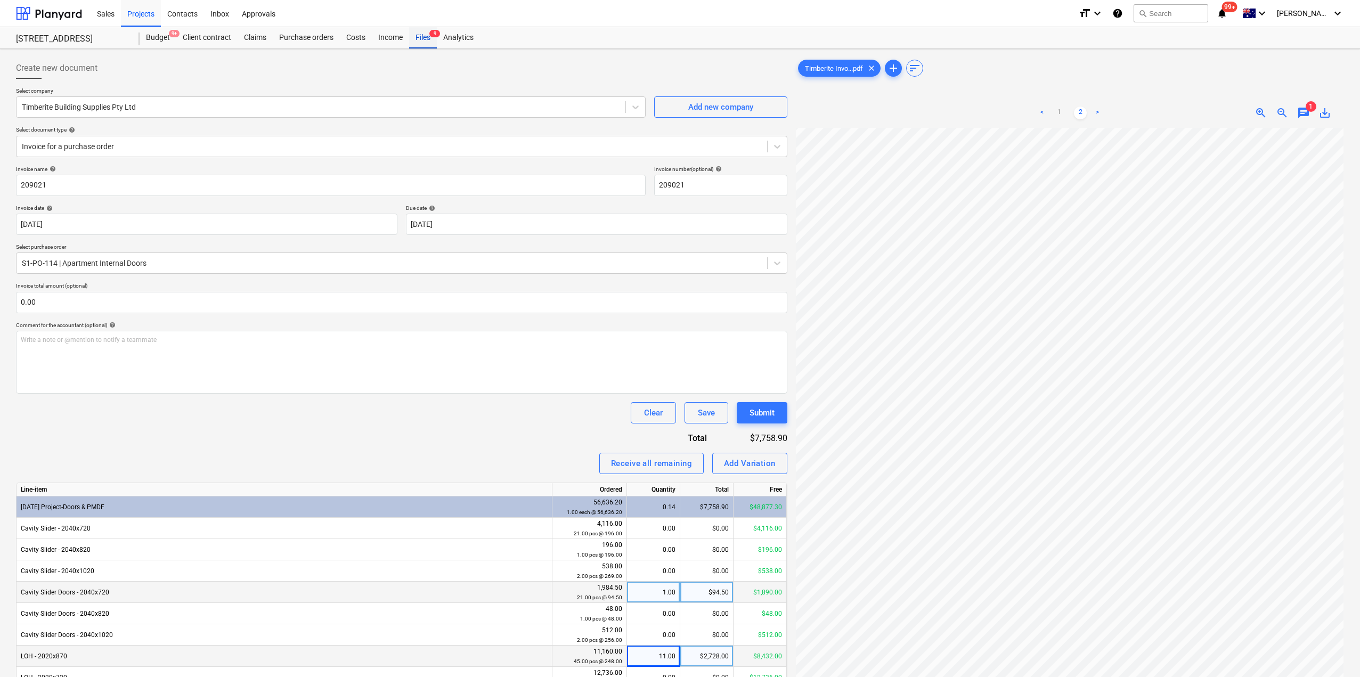
click at [430, 40] on div "Files 9" at bounding box center [423, 37] width 28 height 21
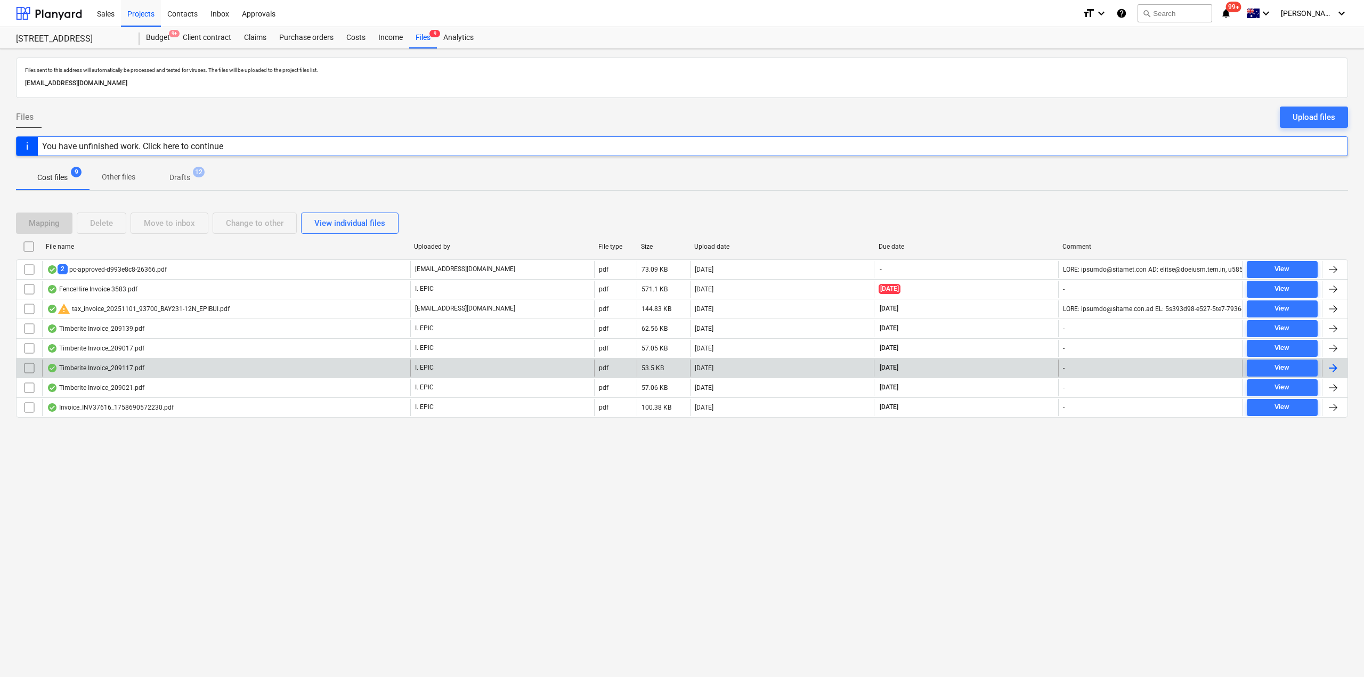
click at [188, 363] on div "Timberite Invoice_209117.pdf" at bounding box center [226, 368] width 368 height 17
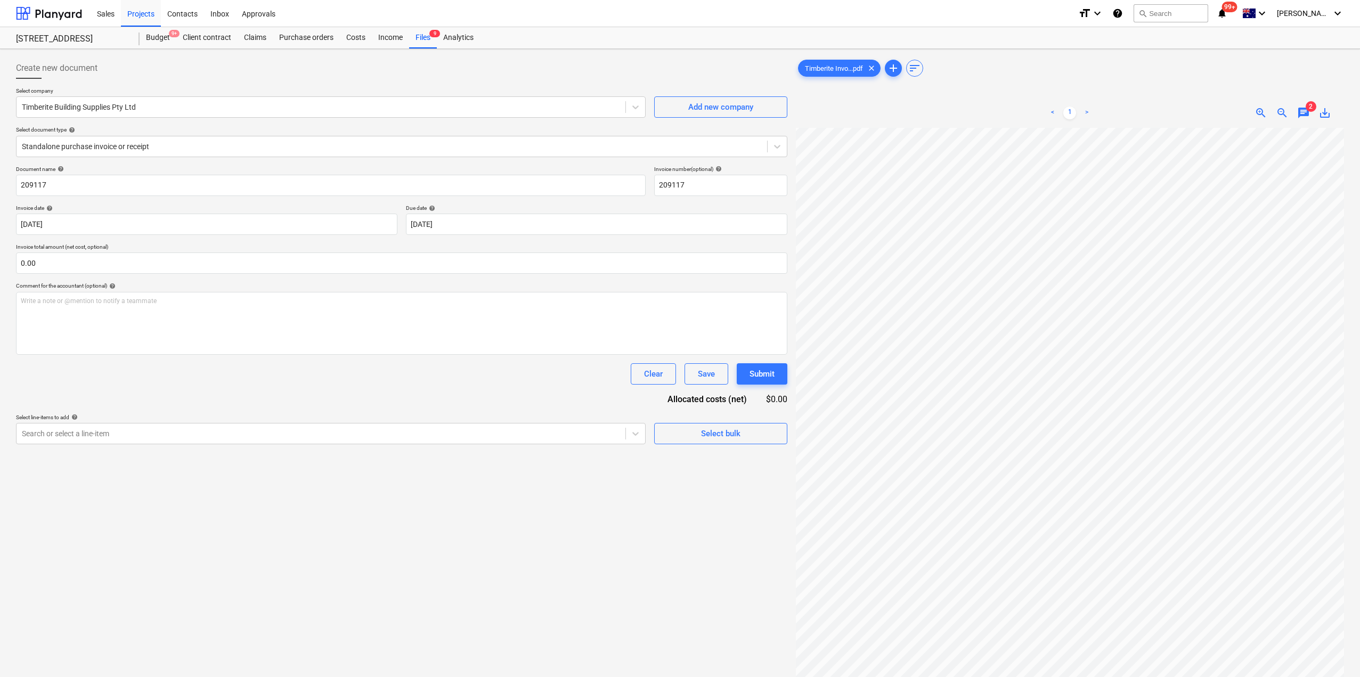
click at [669, 445] on div "Create new document Select company Timberite Building Supplies Pty Ltd Add new …" at bounding box center [680, 416] width 1337 height 726
click at [781, 372] on div "Create new document Select company Timberite Building Supplies Pty Ltd Add new …" at bounding box center [680, 416] width 1337 height 726
click at [420, 39] on div "Files 9" at bounding box center [423, 37] width 28 height 21
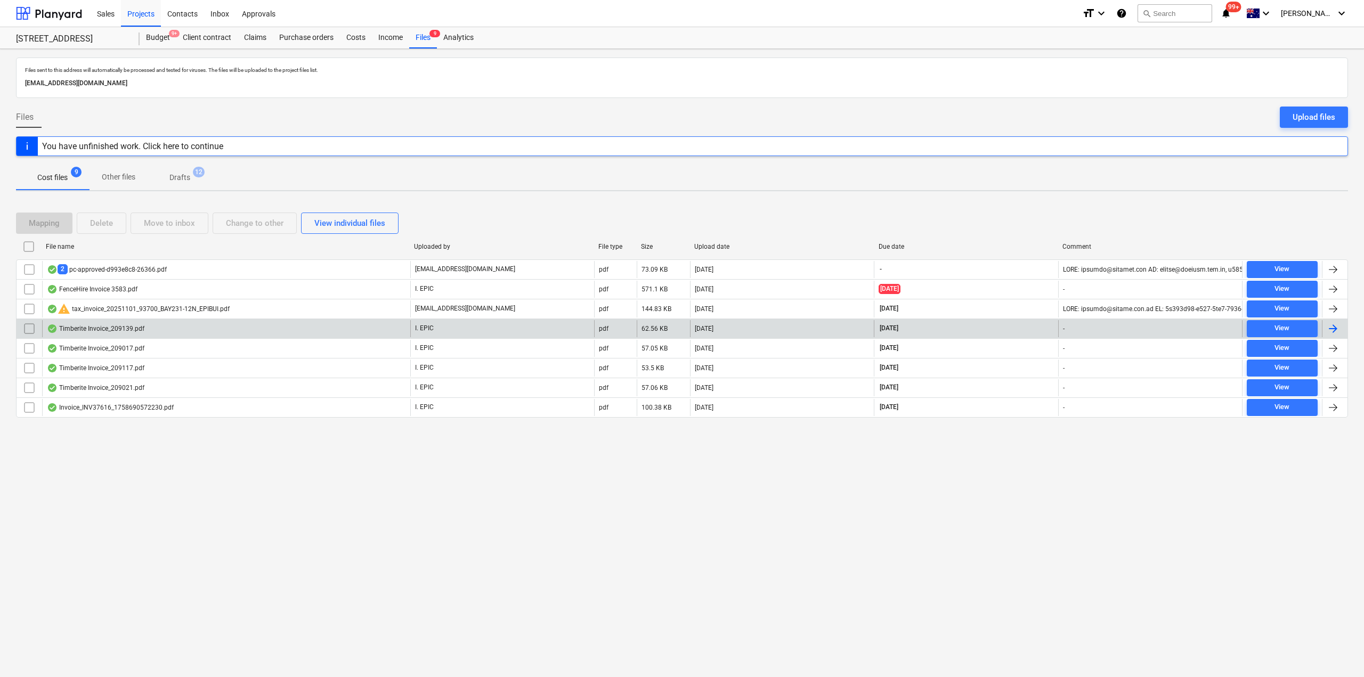
click at [156, 330] on div "Timberite Invoice_209139.pdf" at bounding box center [226, 328] width 368 height 17
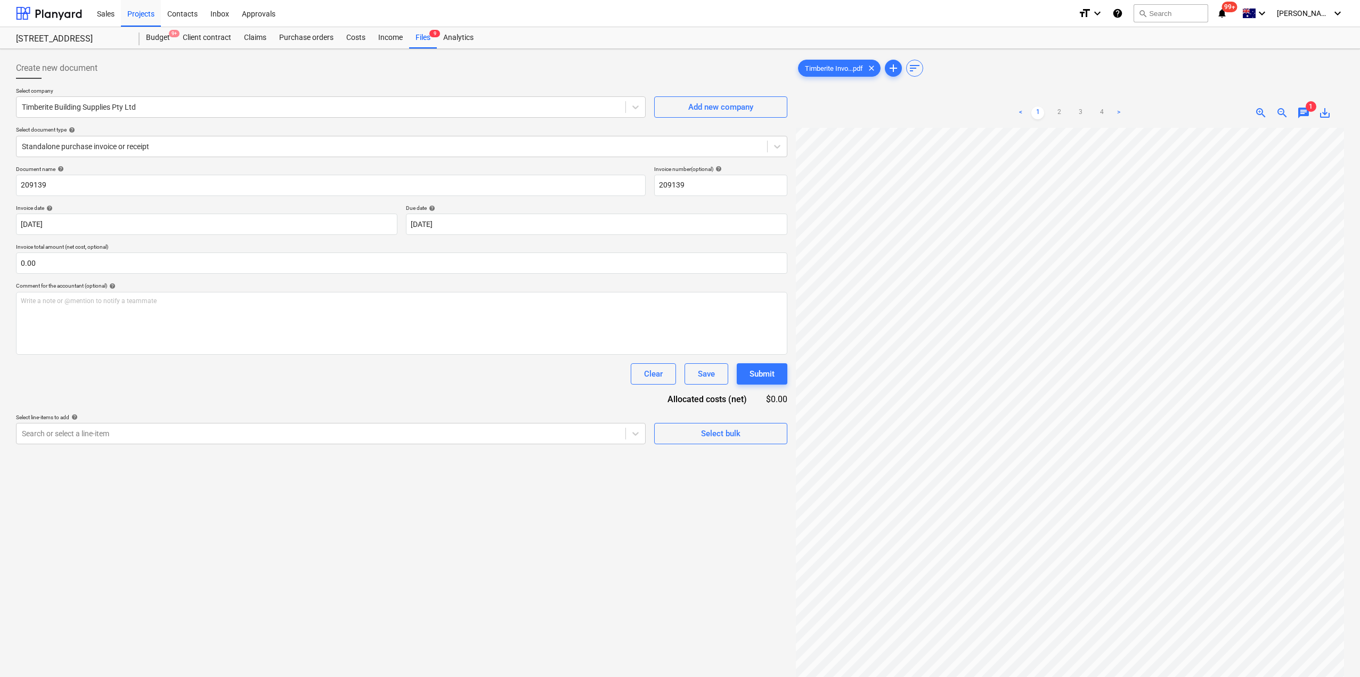
scroll to position [0, 242]
click at [1058, 112] on link "2" at bounding box center [1059, 113] width 13 height 13
click at [1079, 111] on link "3" at bounding box center [1080, 113] width 13 height 13
click at [1106, 114] on link "4" at bounding box center [1101, 113] width 13 height 13
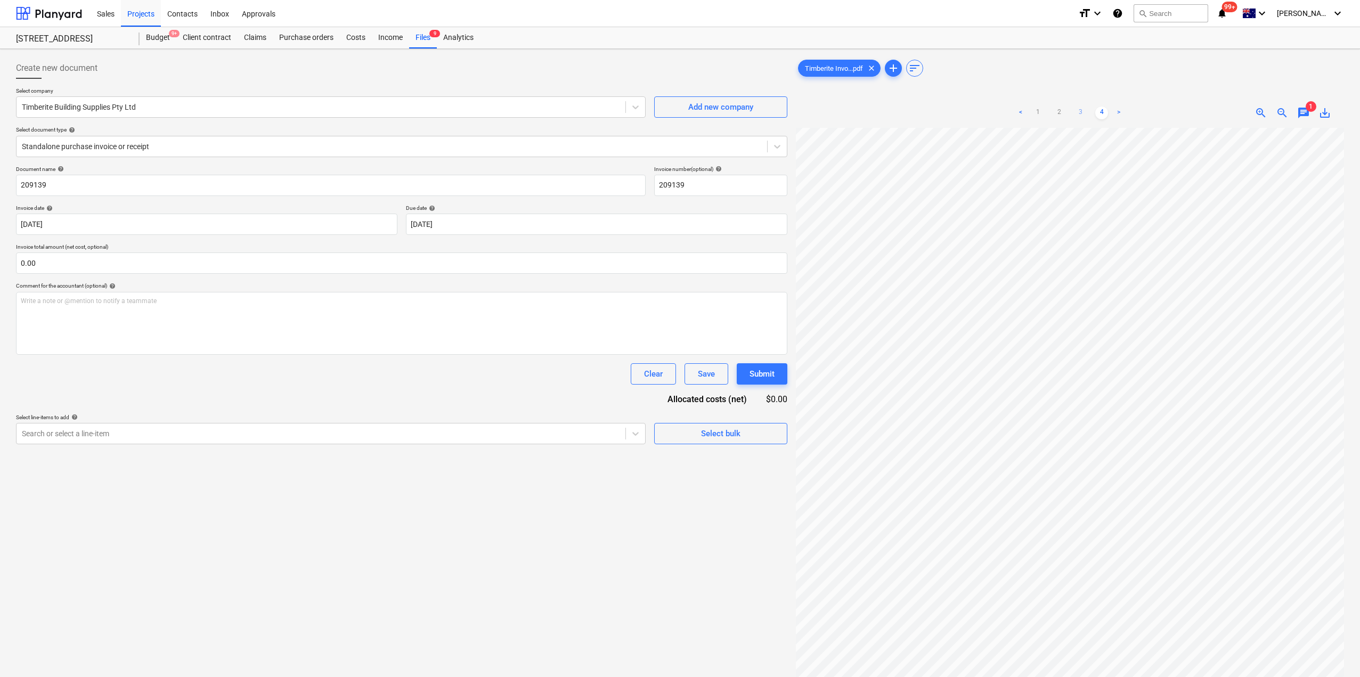
click at [1082, 113] on link "3" at bounding box center [1080, 113] width 13 height 13
click at [418, 42] on div "Files 9" at bounding box center [423, 37] width 28 height 21
